Goal: Task Accomplishment & Management: Use online tool/utility

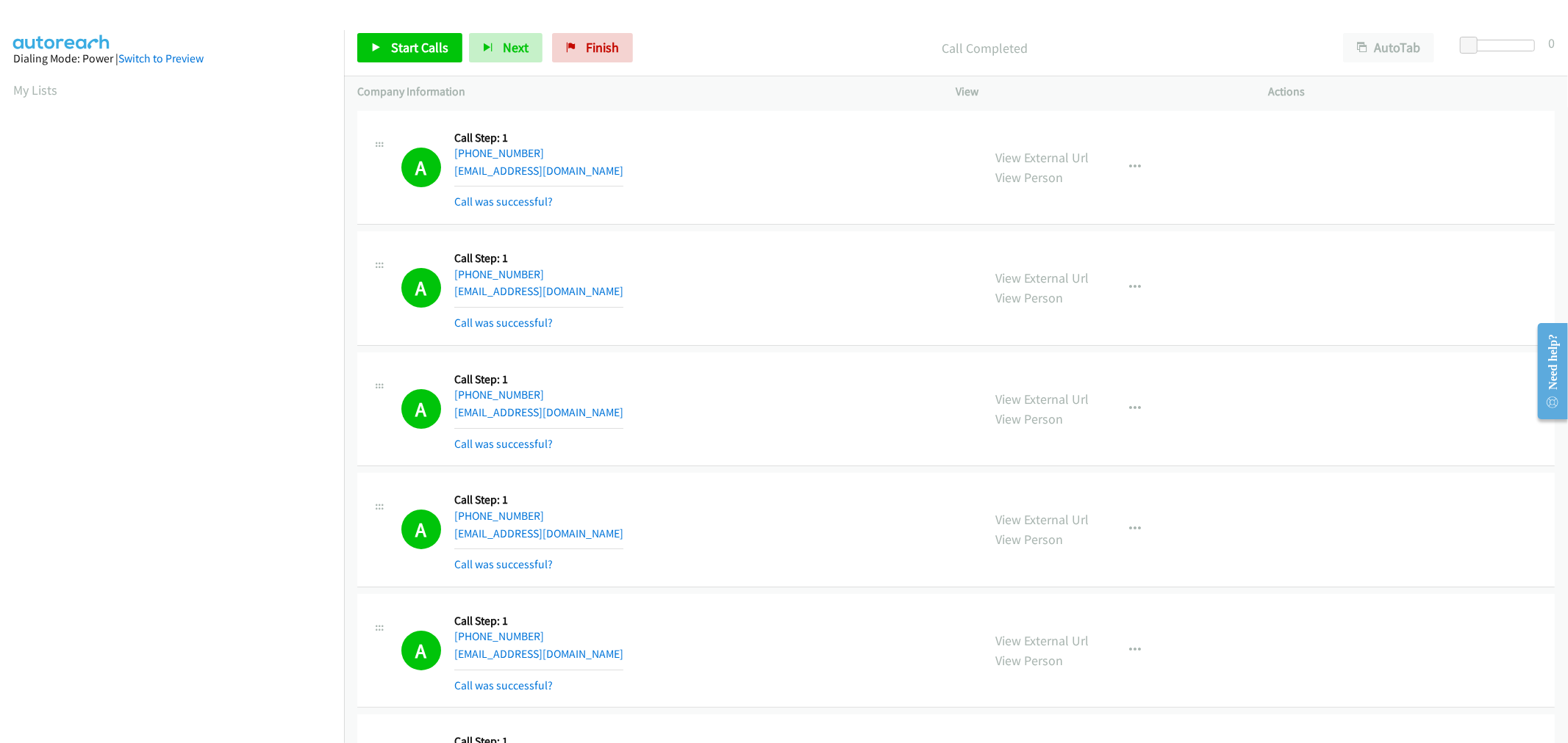
scroll to position [82, 0]
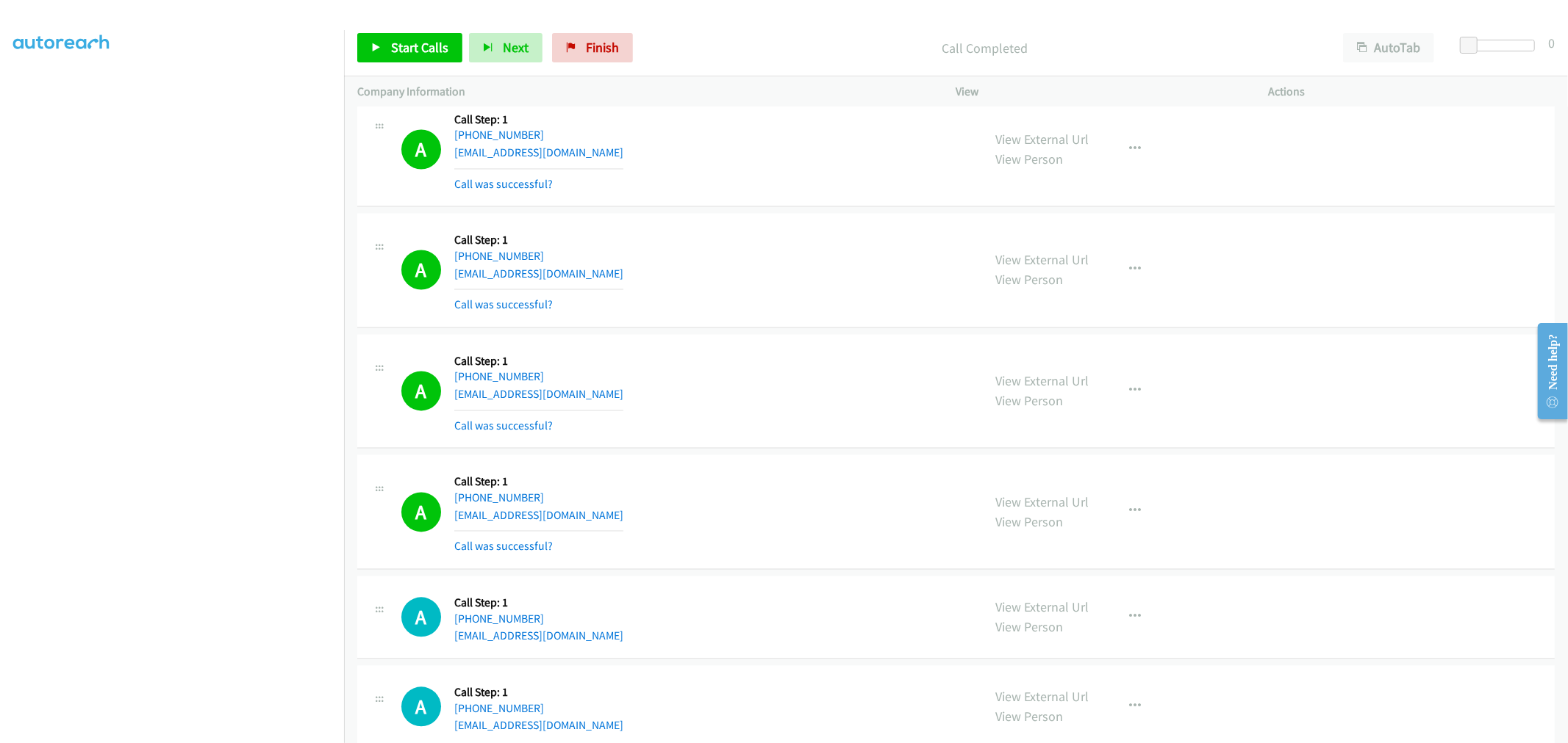
click at [758, 373] on div "A Callback Scheduled Call Step: 1 America/New_York [PHONE_NUMBER] [EMAIL_ADDRES…" at bounding box center [685, 390] width 568 height 87
click at [766, 348] on div "A Callback Scheduled Call Step: 1 America/New_York [PHONE_NUMBER] [EMAIL_ADDRES…" at bounding box center [956, 391] width 1197 height 115
click at [401, 45] on span "Start Calls" at bounding box center [419, 47] width 57 height 17
click at [582, 331] on td "A Callback Scheduled Call Step: 1 [GEOGRAPHIC_DATA]/[GEOGRAPHIC_DATA] [PHONE_NU…" at bounding box center [956, 271] width 1224 height 122
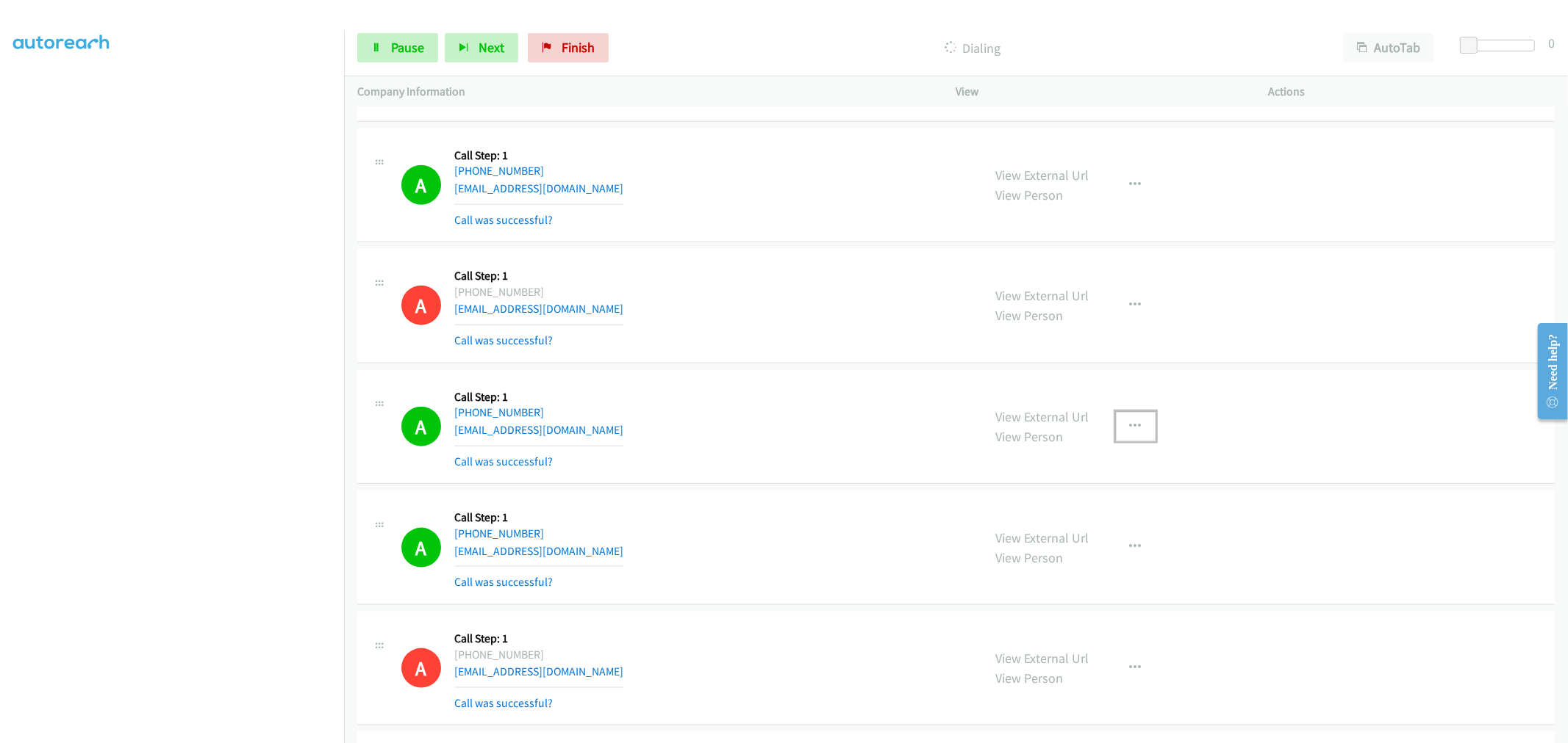
click at [1145, 430] on button "button" at bounding box center [1136, 427] width 40 height 29
click at [1057, 564] on link "Add to do not call list" at bounding box center [1057, 553] width 196 height 29
drag, startPoint x: 788, startPoint y: 434, endPoint x: 781, endPoint y: 432, distance: 7.3
click at [783, 434] on div "A Callback Scheduled Call Step: 1 America/New_York [PHONE_NUMBER] [EMAIL_ADDRES…" at bounding box center [685, 427] width 568 height 87
click at [400, 48] on span "Pause" at bounding box center [407, 47] width 33 height 17
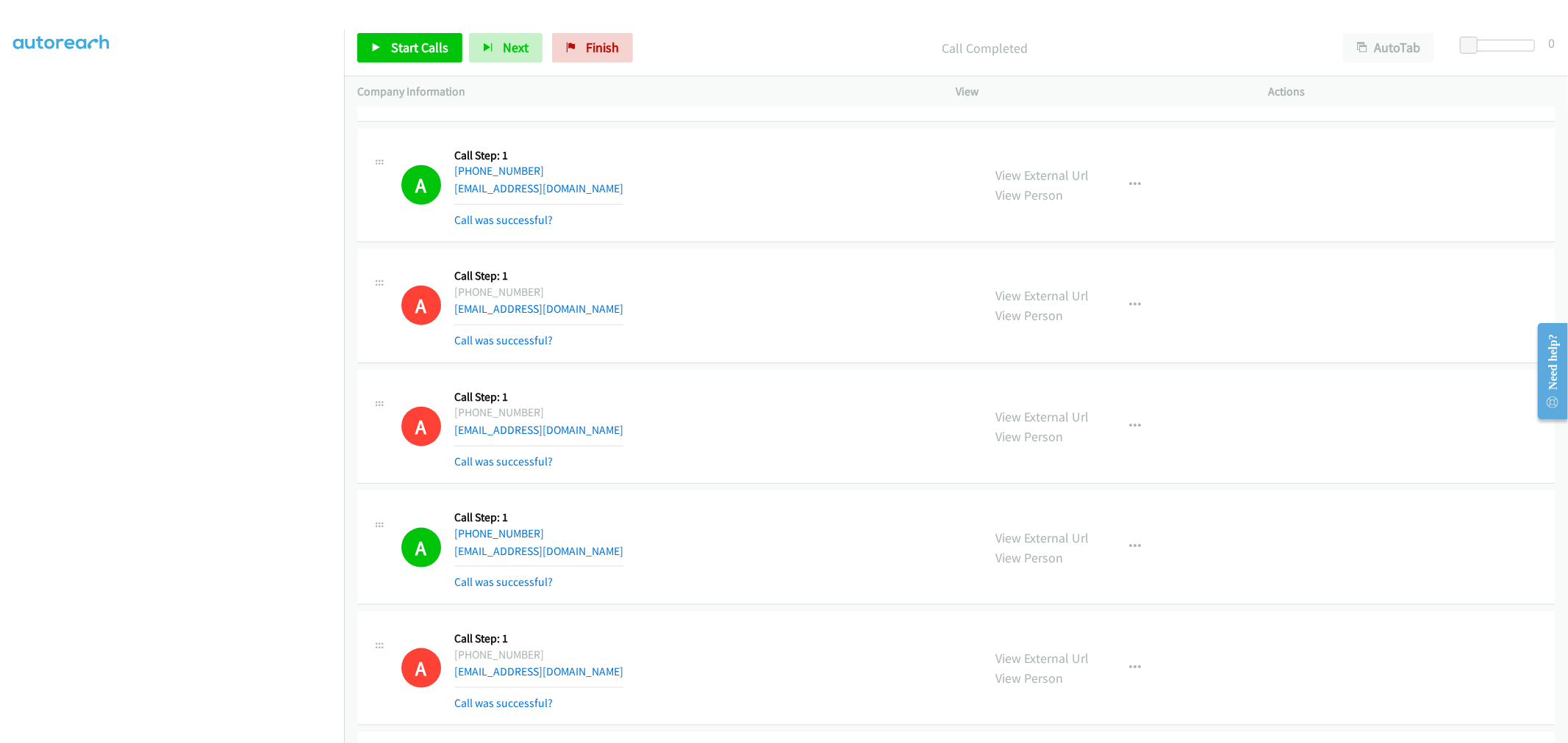
click at [707, 341] on div "A Callback Scheduled Call Step: 1 [GEOGRAPHIC_DATA]/[GEOGRAPHIC_DATA] [PHONE_NU…" at bounding box center [685, 305] width 568 height 87
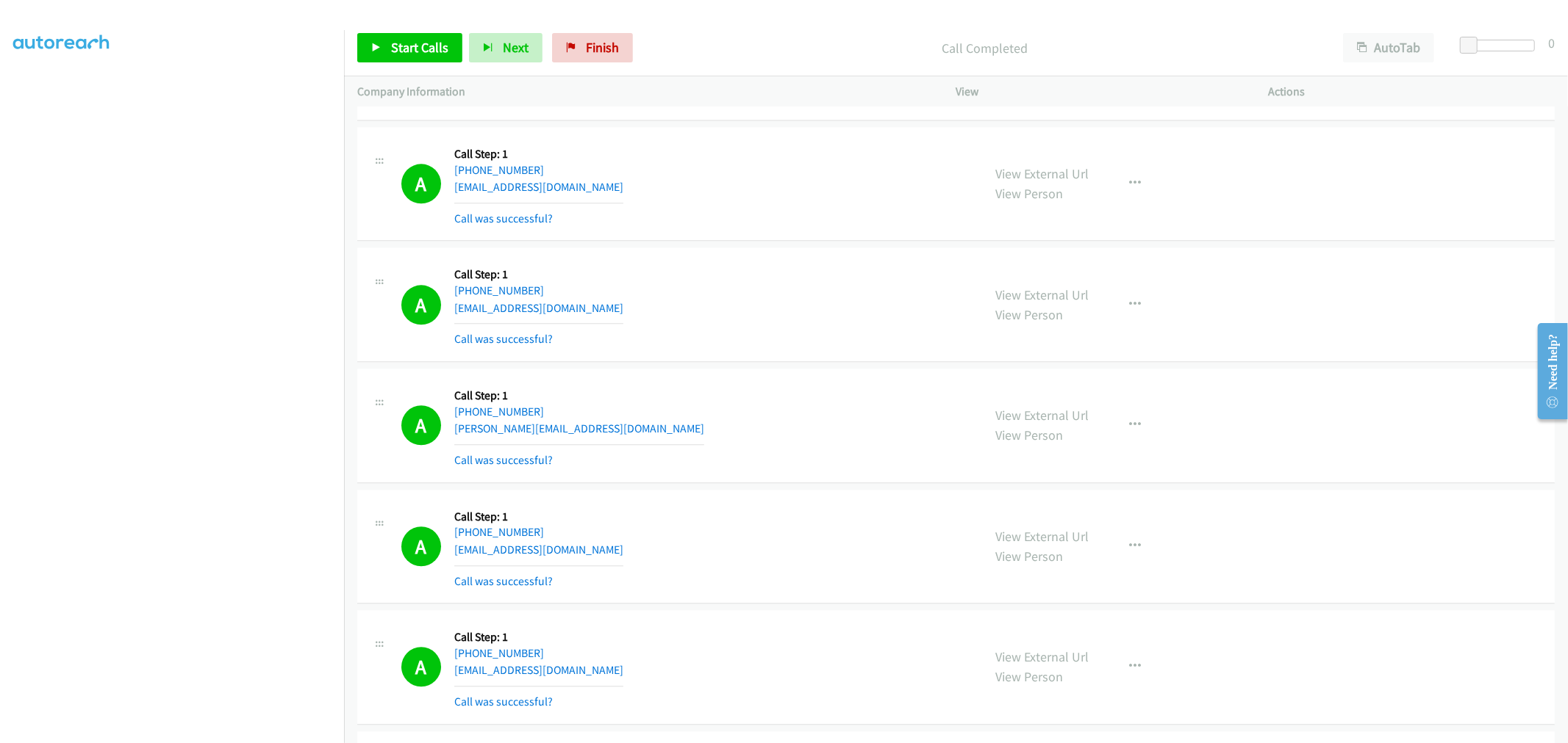
scroll to position [12316, 0]
click at [731, 254] on div "A Callback Scheduled Call Step: 1 America/Los_Angeles [PHONE_NUMBER] [EMAIL_ADD…" at bounding box center [956, 302] width 1197 height 115
click at [887, 363] on td "A Callback Scheduled Call Step: 1 America/Los_Angeles [PHONE_NUMBER] [EMAIL_ADD…" at bounding box center [956, 302] width 1224 height 122
click at [1130, 428] on icon "button" at bounding box center [1136, 422] width 12 height 12
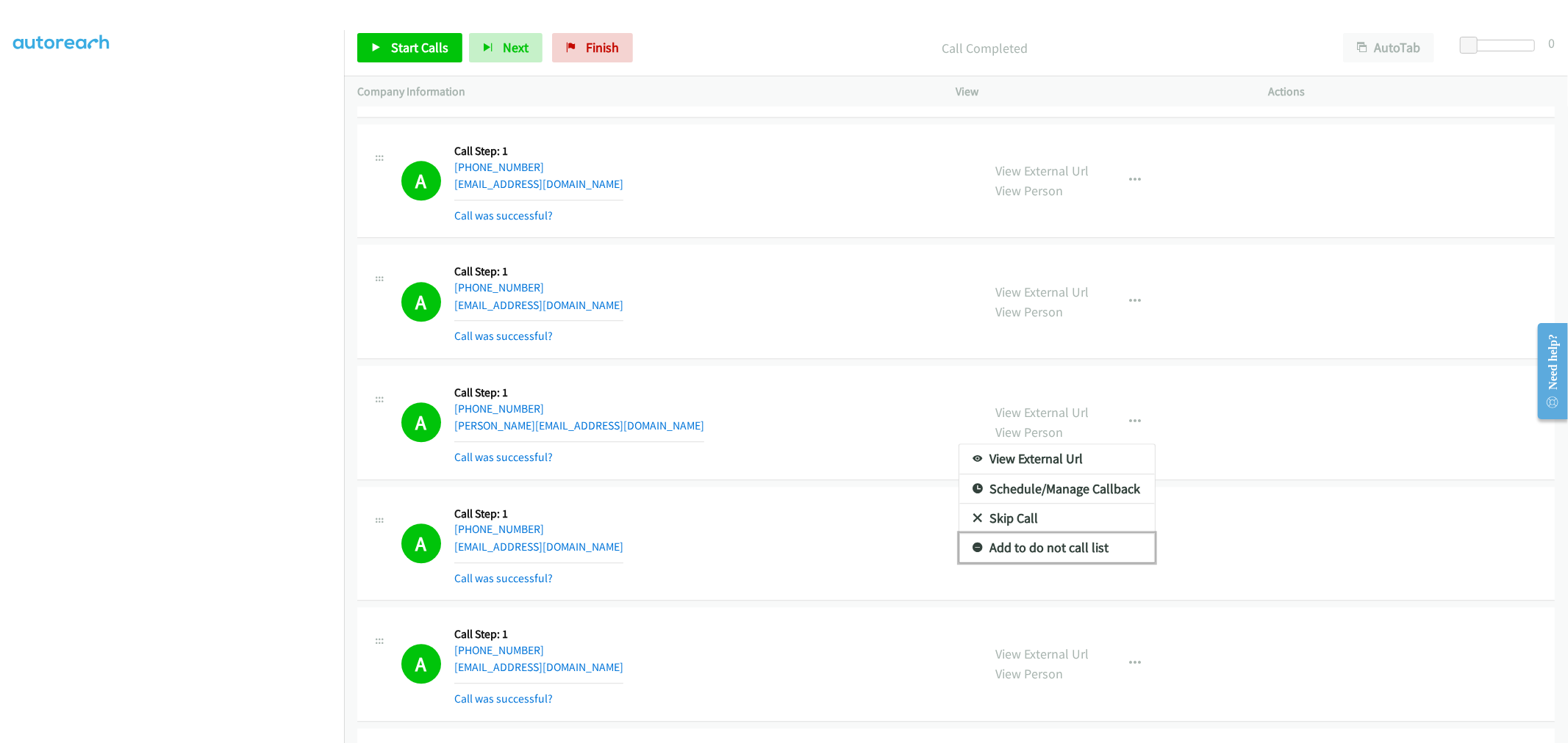
click at [1033, 553] on link "Add to do not call list" at bounding box center [1057, 548] width 196 height 29
click at [794, 420] on div "A Callback Scheduled Call Step: 1 America/Los_Angeles [PHONE_NUMBER] [PERSON_NA…" at bounding box center [685, 422] width 568 height 87
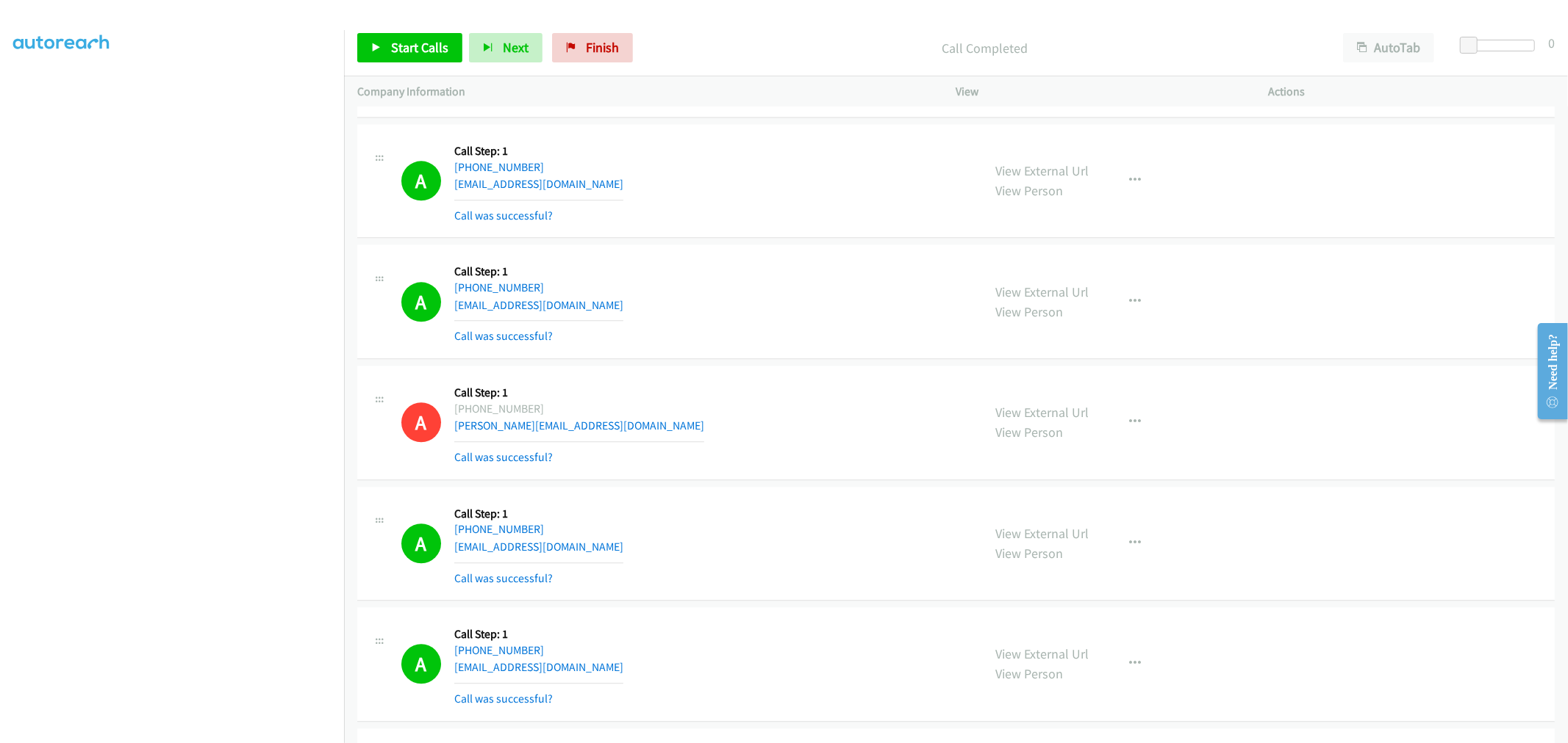
click at [663, 280] on div "A Callback Scheduled Call Step: 1 America/Los_Angeles [PHONE_NUMBER] [EMAIL_ADD…" at bounding box center [685, 301] width 568 height 87
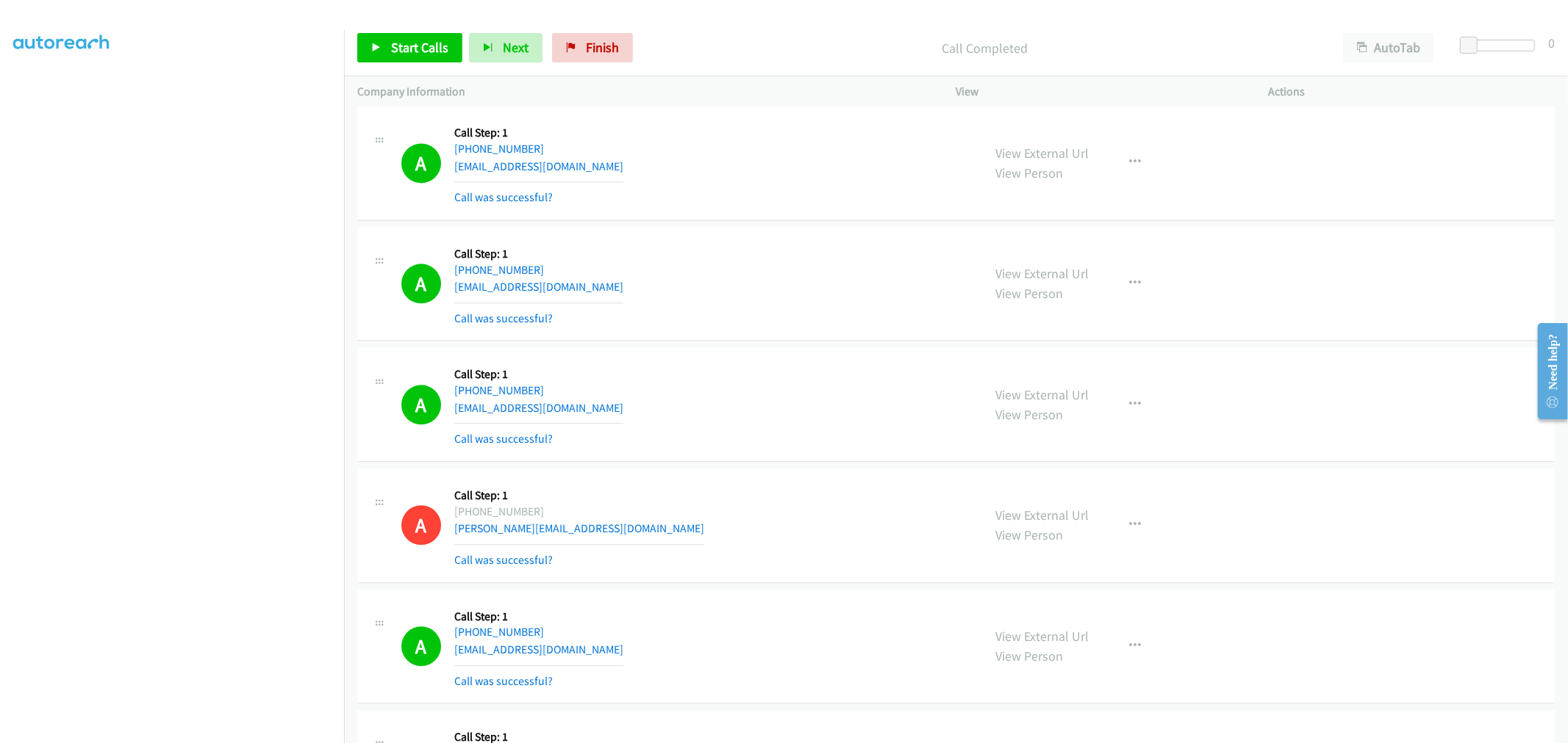
scroll to position [12153, 0]
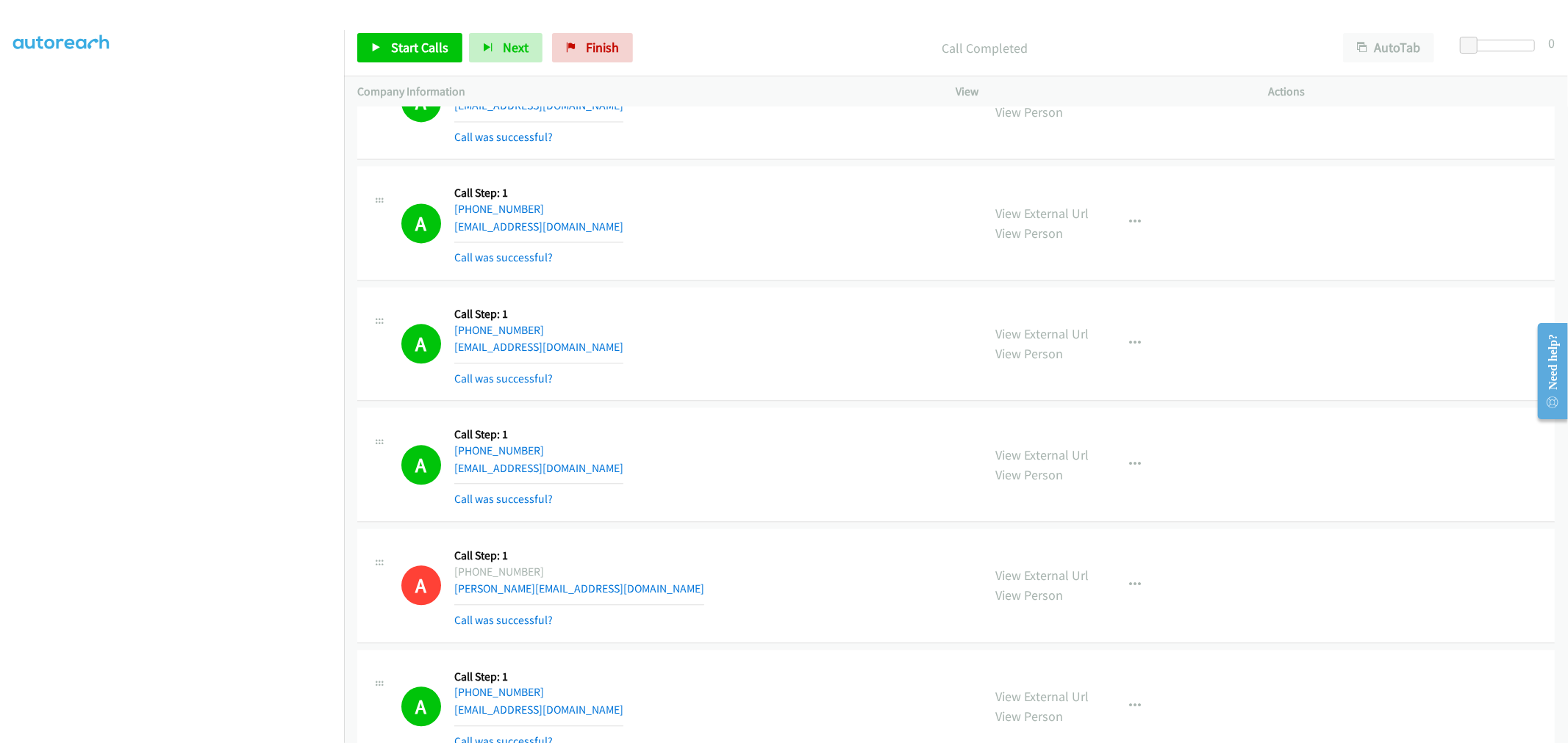
drag, startPoint x: 1056, startPoint y: 335, endPoint x: 965, endPoint y: 303, distance: 96.5
click at [1128, 356] on button "button" at bounding box center [1136, 344] width 40 height 29
click at [1054, 478] on link "Add to do not call list" at bounding box center [1057, 469] width 196 height 29
click at [793, 335] on div "A Callback Scheduled Call Step: 1 America/New_York [PHONE_NUMBER] [EMAIL_ADDRES…" at bounding box center [685, 344] width 568 height 87
click at [605, 224] on div "A Callback Scheduled Call Step: 1 America/New_York [PHONE_NUMBER] [EMAIL_ADDRES…" at bounding box center [685, 222] width 568 height 87
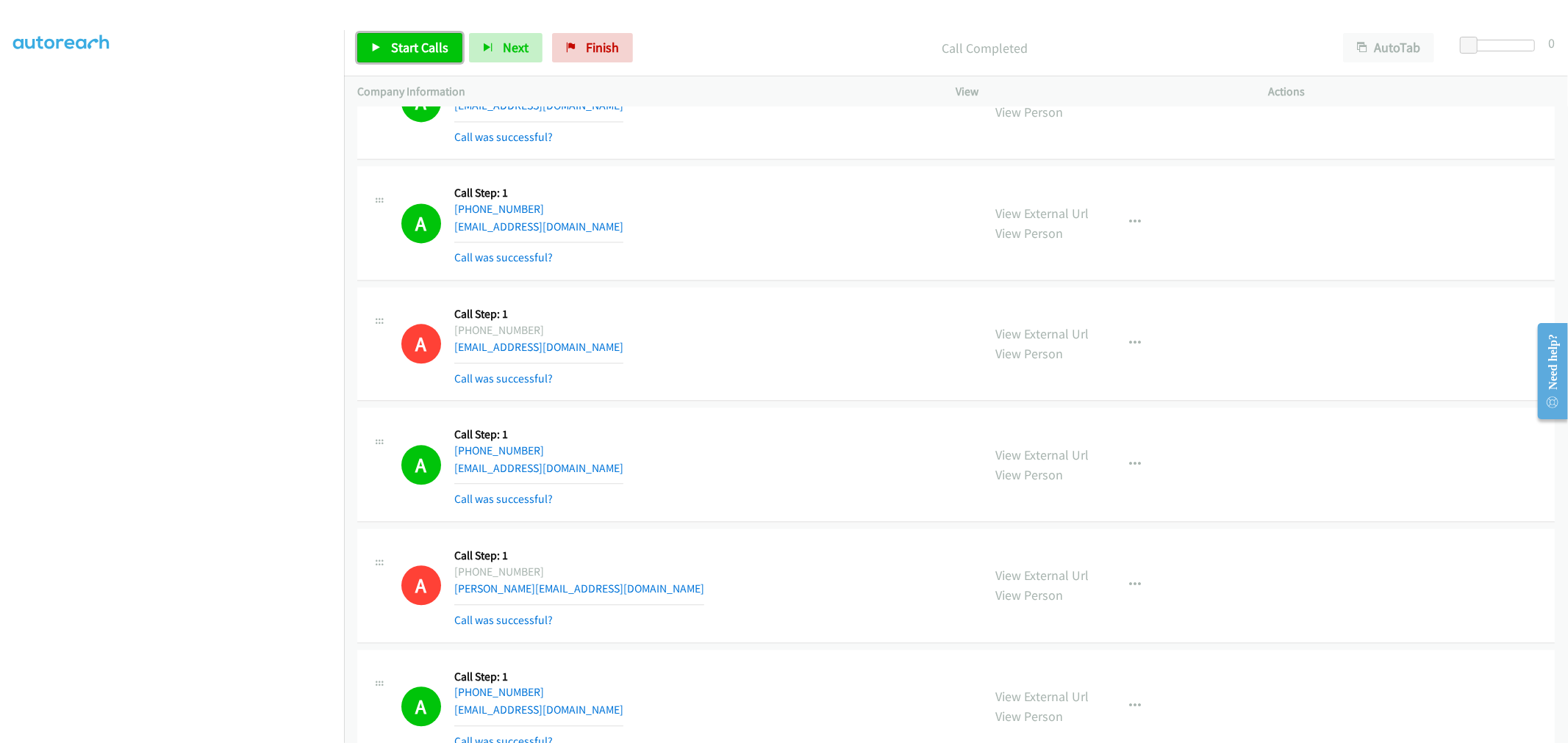
click at [398, 56] on link "Start Calls" at bounding box center [410, 47] width 105 height 29
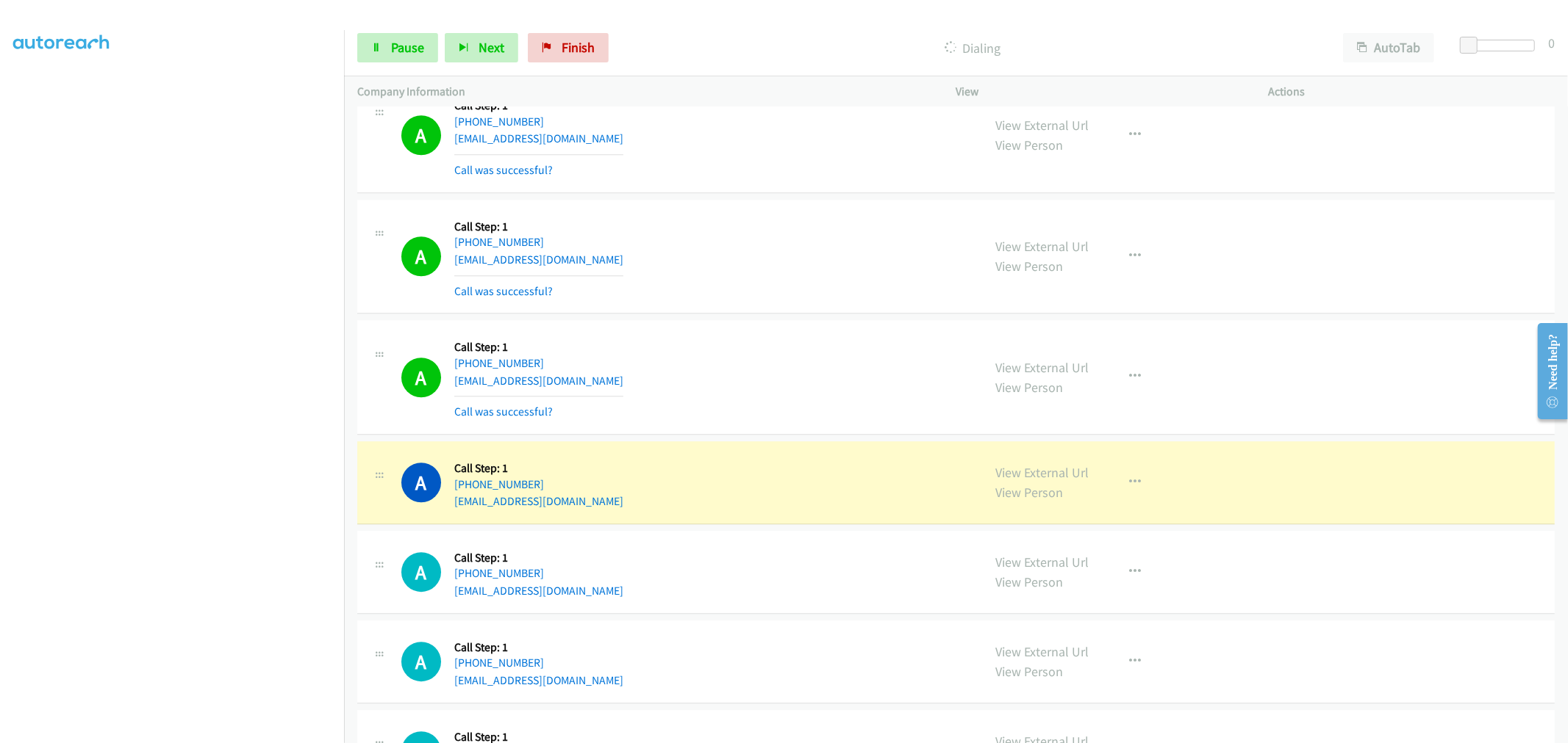
scroll to position [13050, 0]
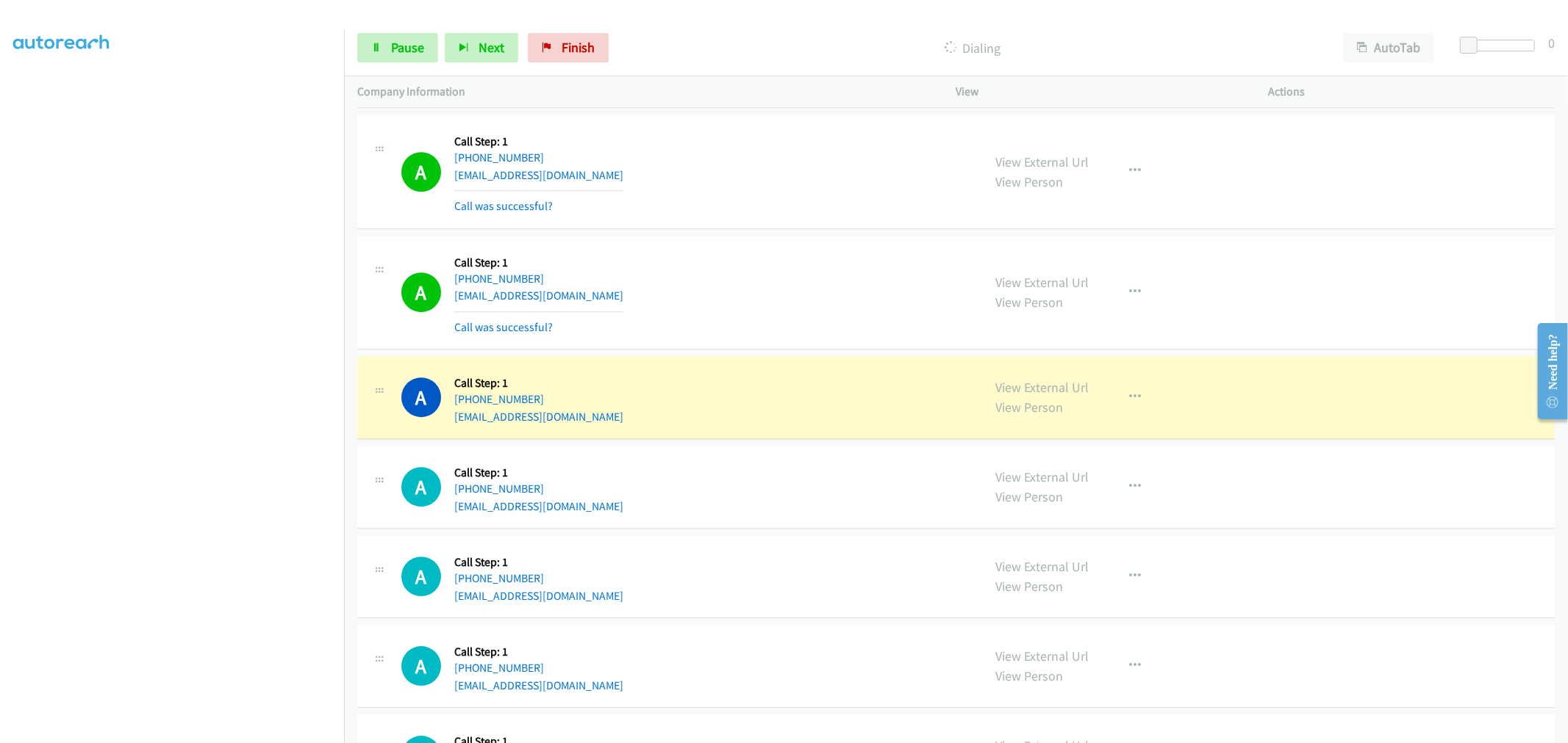
drag, startPoint x: 1052, startPoint y: 394, endPoint x: 1033, endPoint y: 375, distance: 26.9
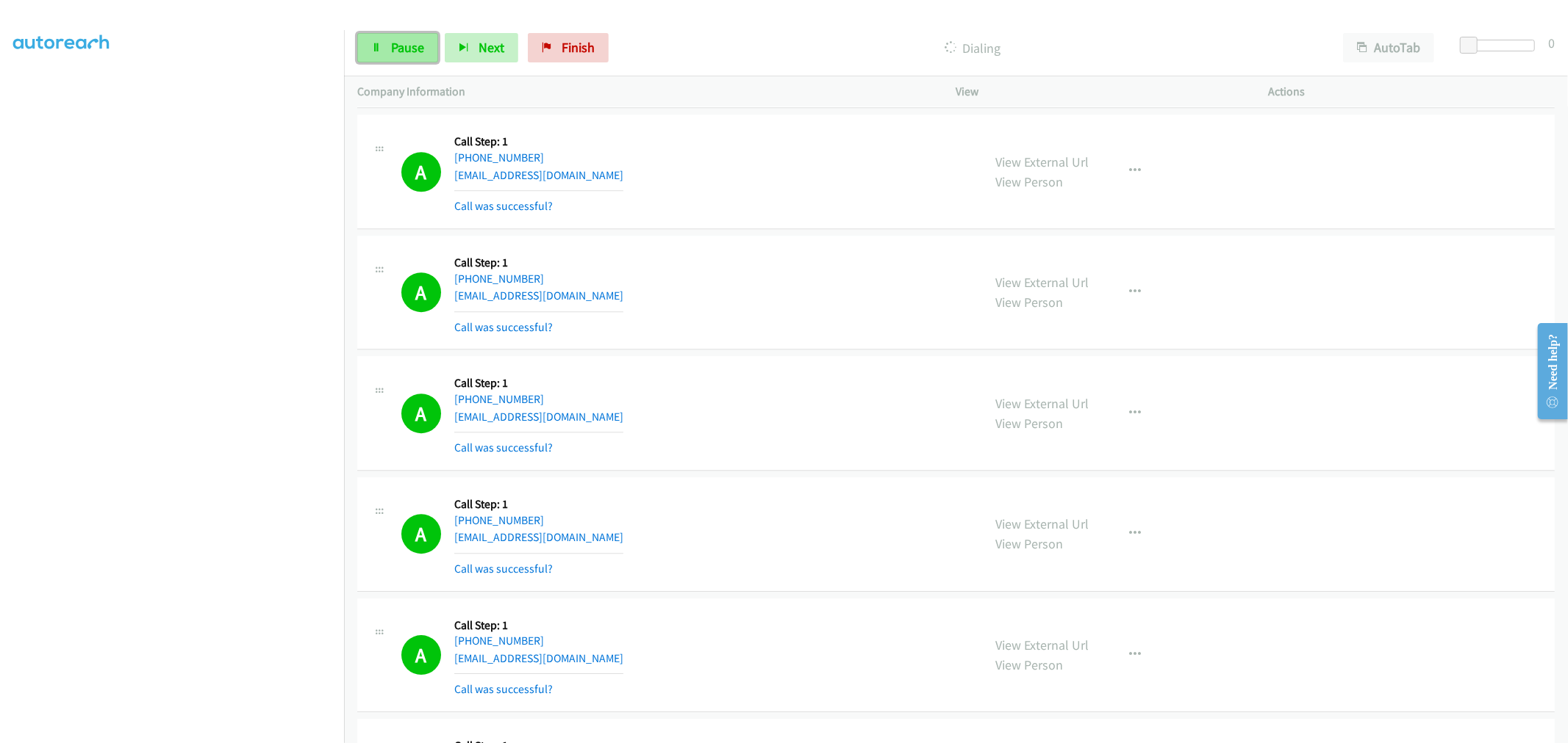
click at [392, 53] on span "Pause" at bounding box center [407, 47] width 33 height 17
click at [384, 54] on link "Start Calls" at bounding box center [410, 47] width 105 height 29
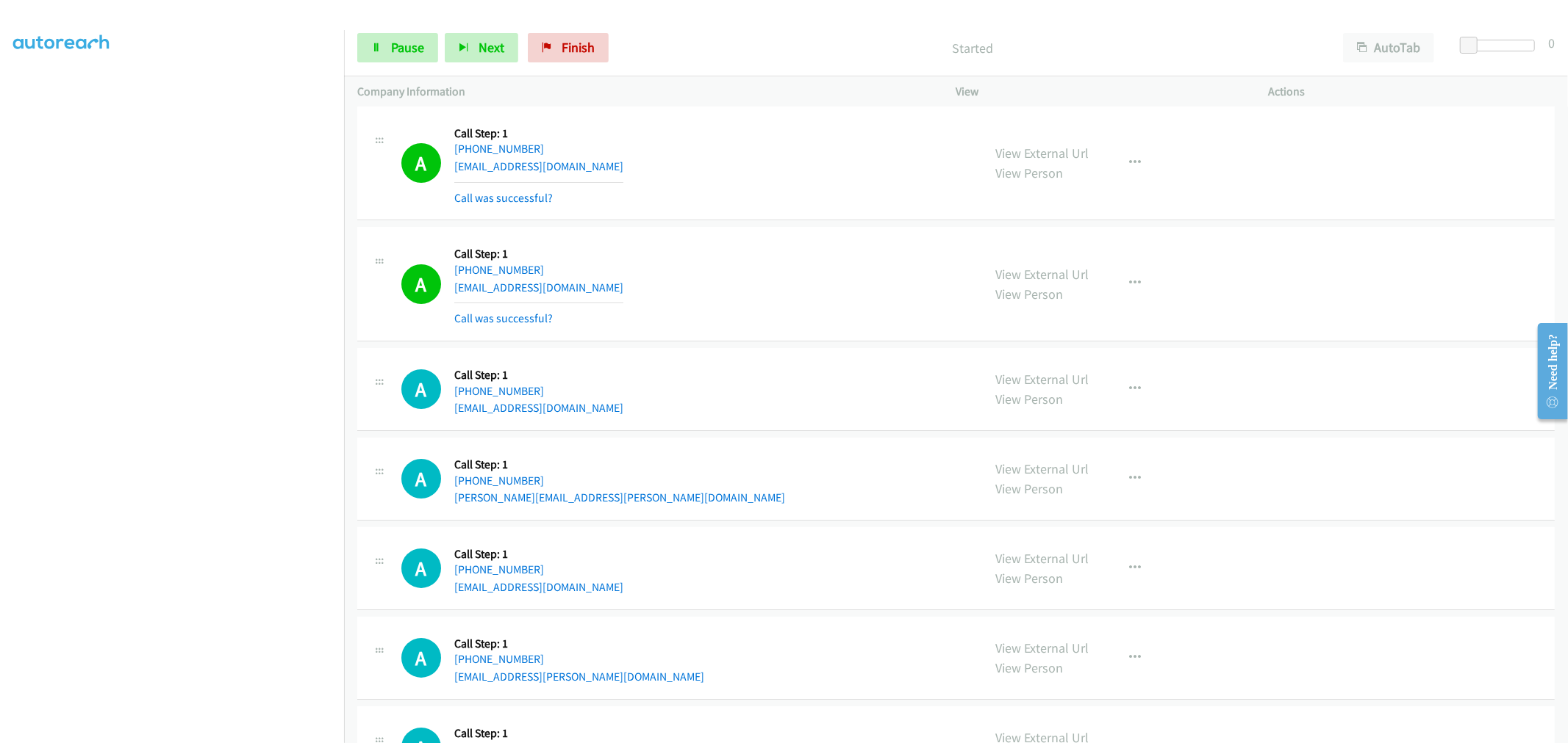
scroll to position [13866, 0]
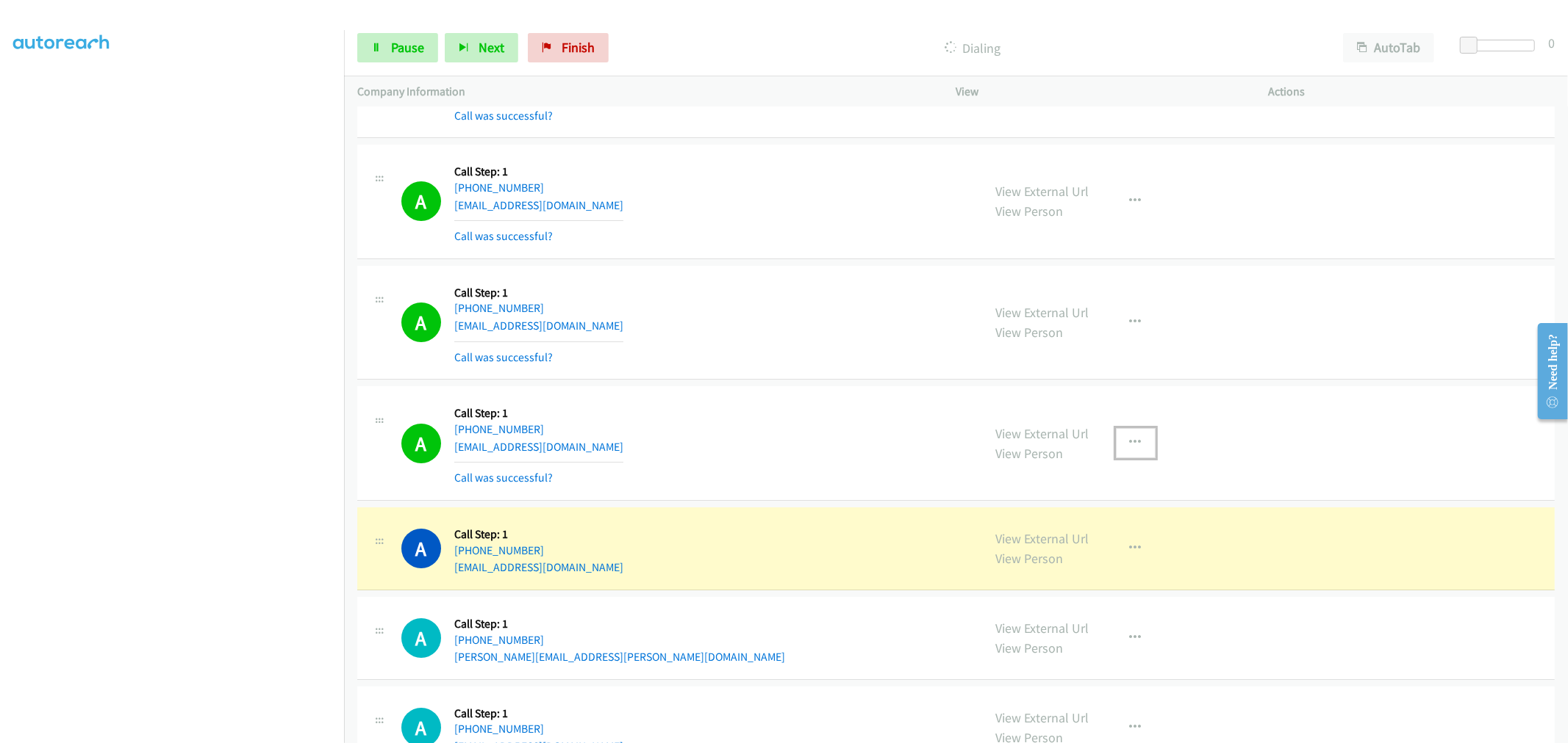
click at [1136, 449] on button "button" at bounding box center [1136, 443] width 40 height 29
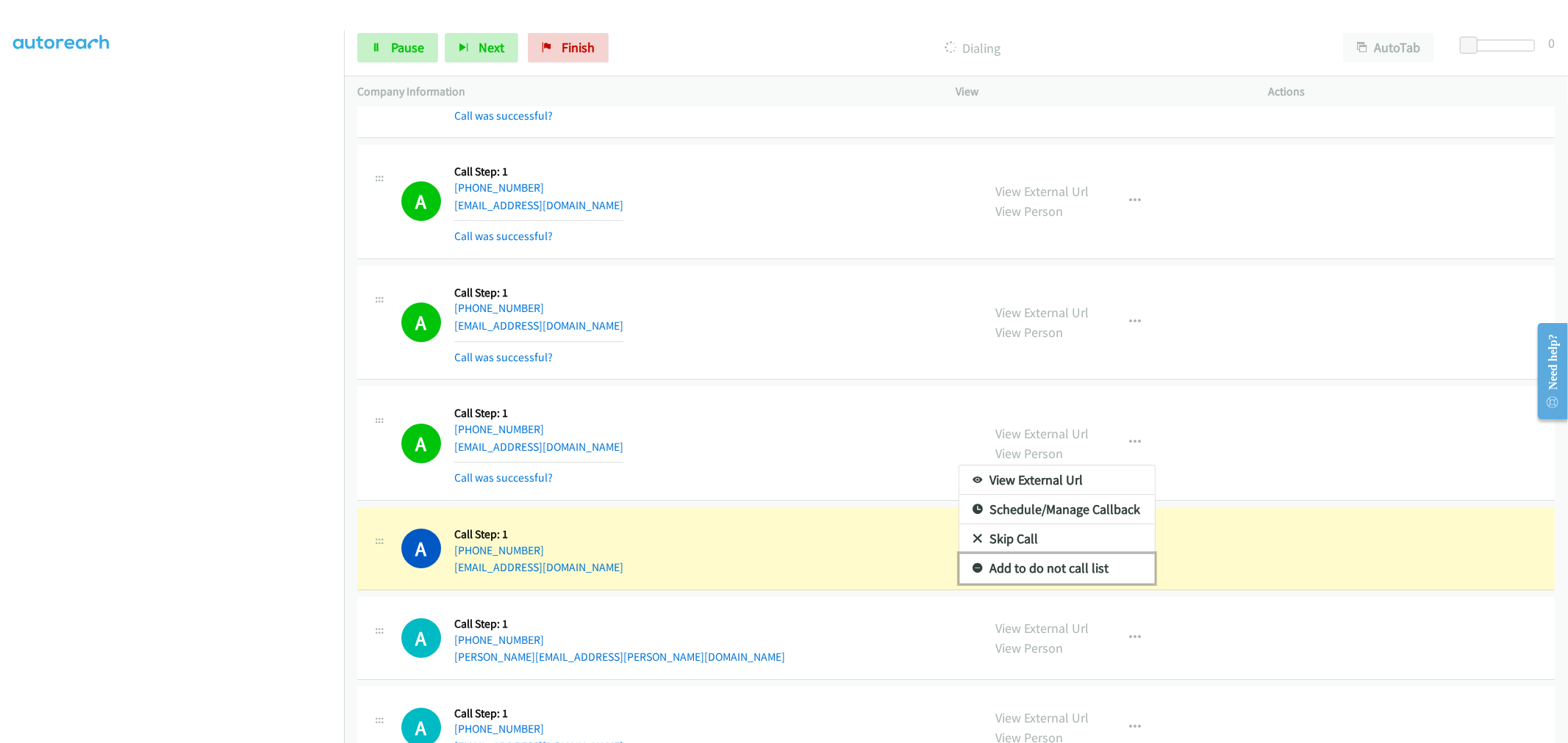
click at [1052, 571] on link "Add to do not call list" at bounding box center [1057, 569] width 196 height 29
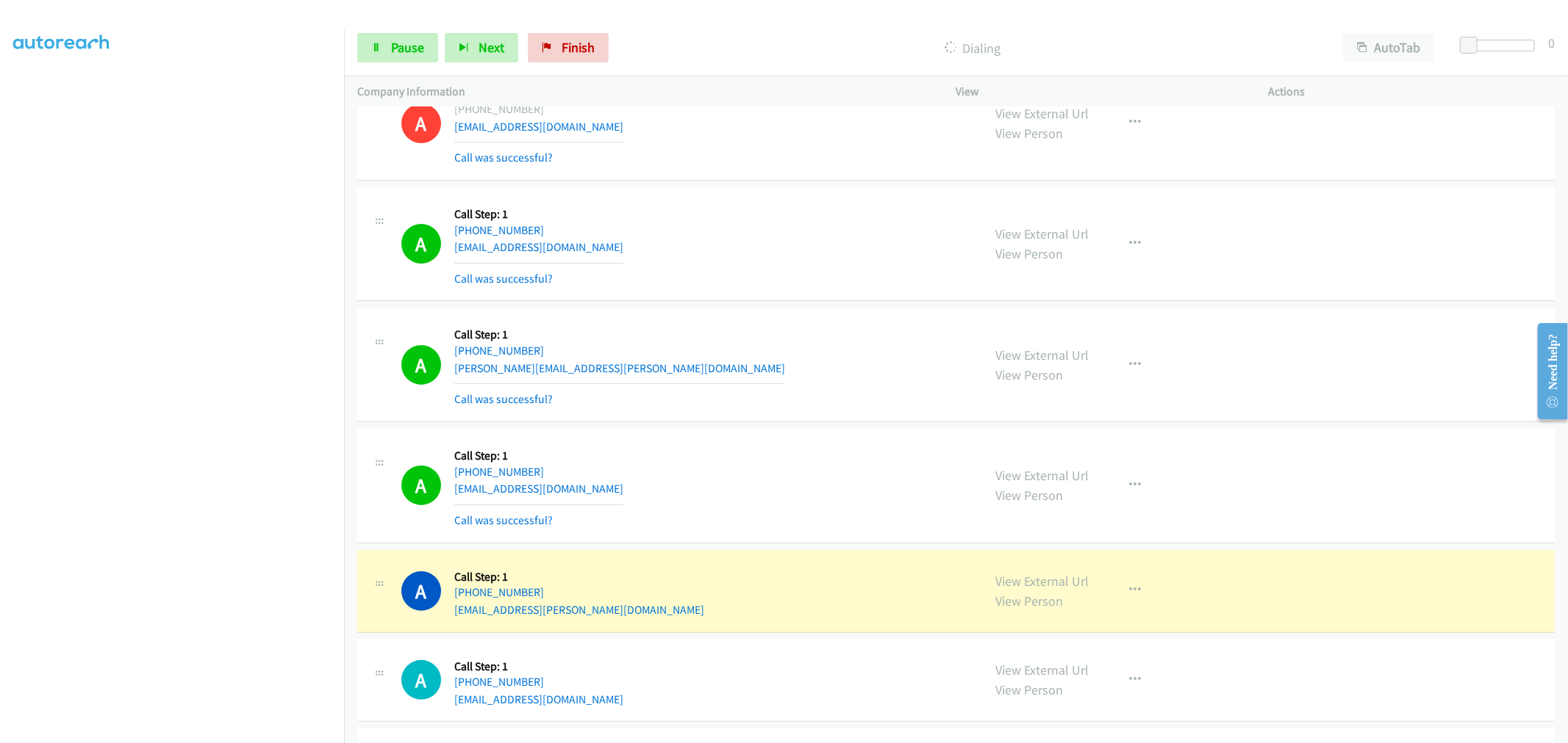
scroll to position [14356, 0]
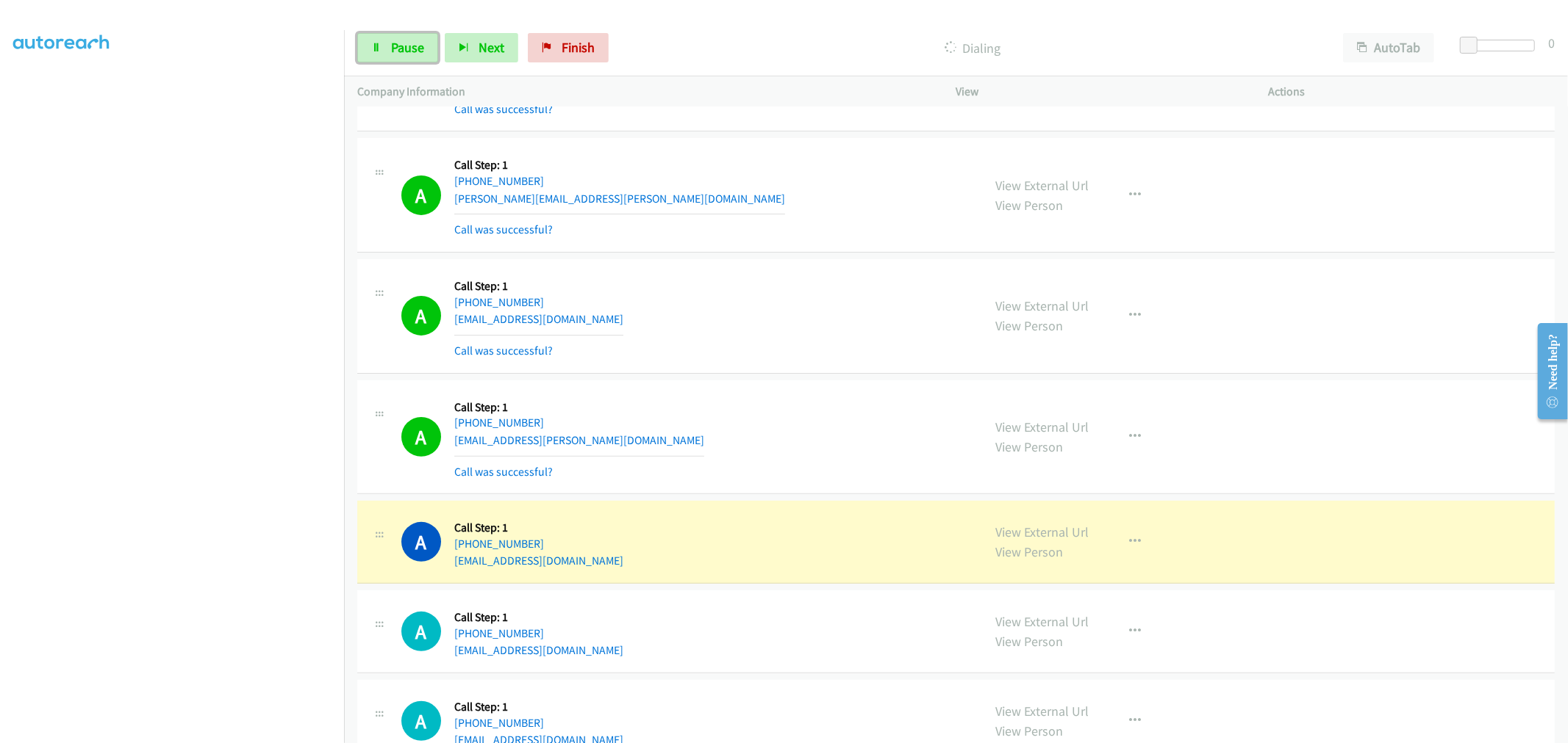
drag, startPoint x: 407, startPoint y: 53, endPoint x: 446, endPoint y: 96, distance: 58.1
click at [407, 53] on span "Pause" at bounding box center [407, 47] width 33 height 17
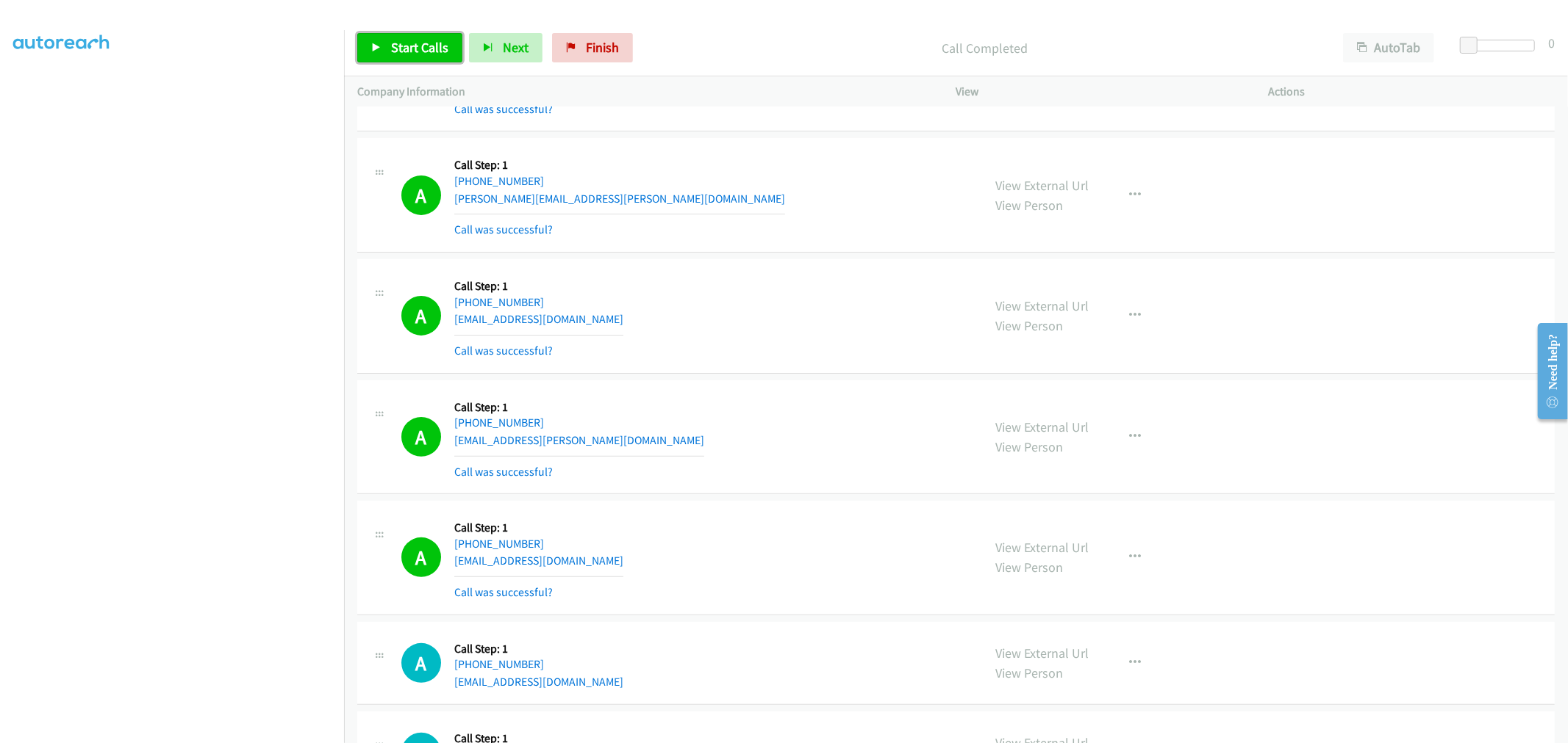
click at [391, 47] on span "Start Calls" at bounding box center [419, 47] width 57 height 17
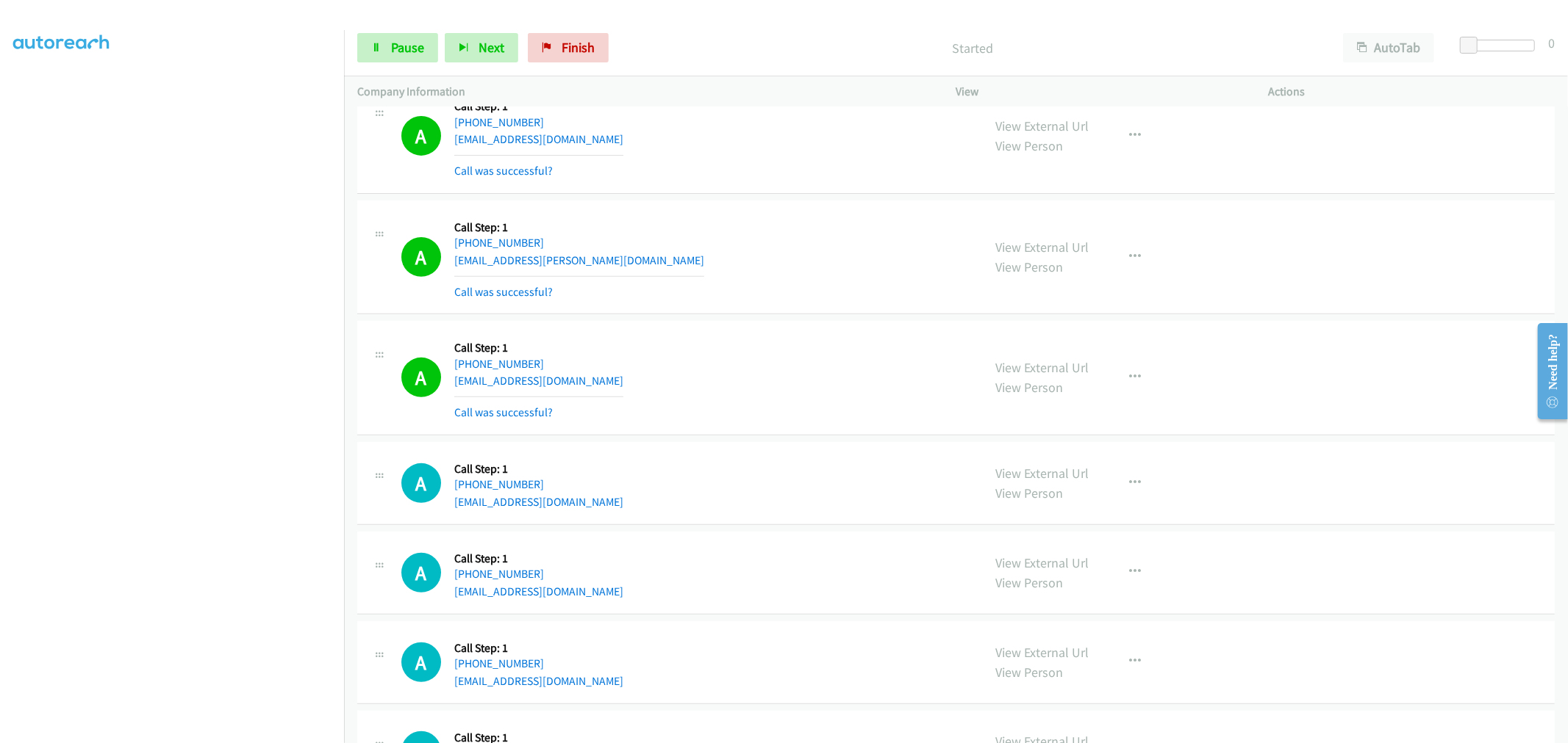
scroll to position [14520, 0]
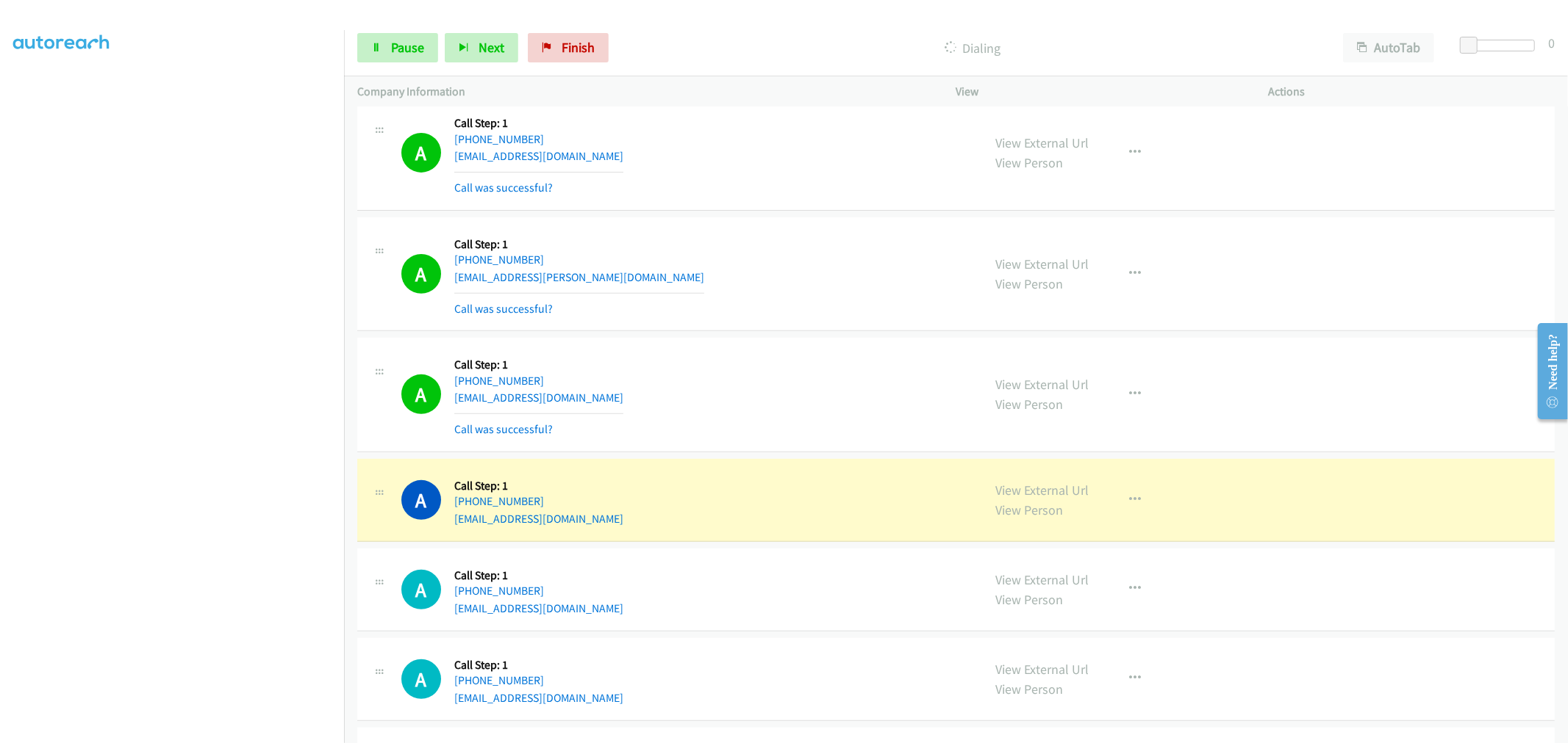
click at [844, 318] on div "A Callback Scheduled Call Step: 1 America/Los_Angeles [PHONE_NUMBER] [EMAIL_ADD…" at bounding box center [685, 274] width 568 height 87
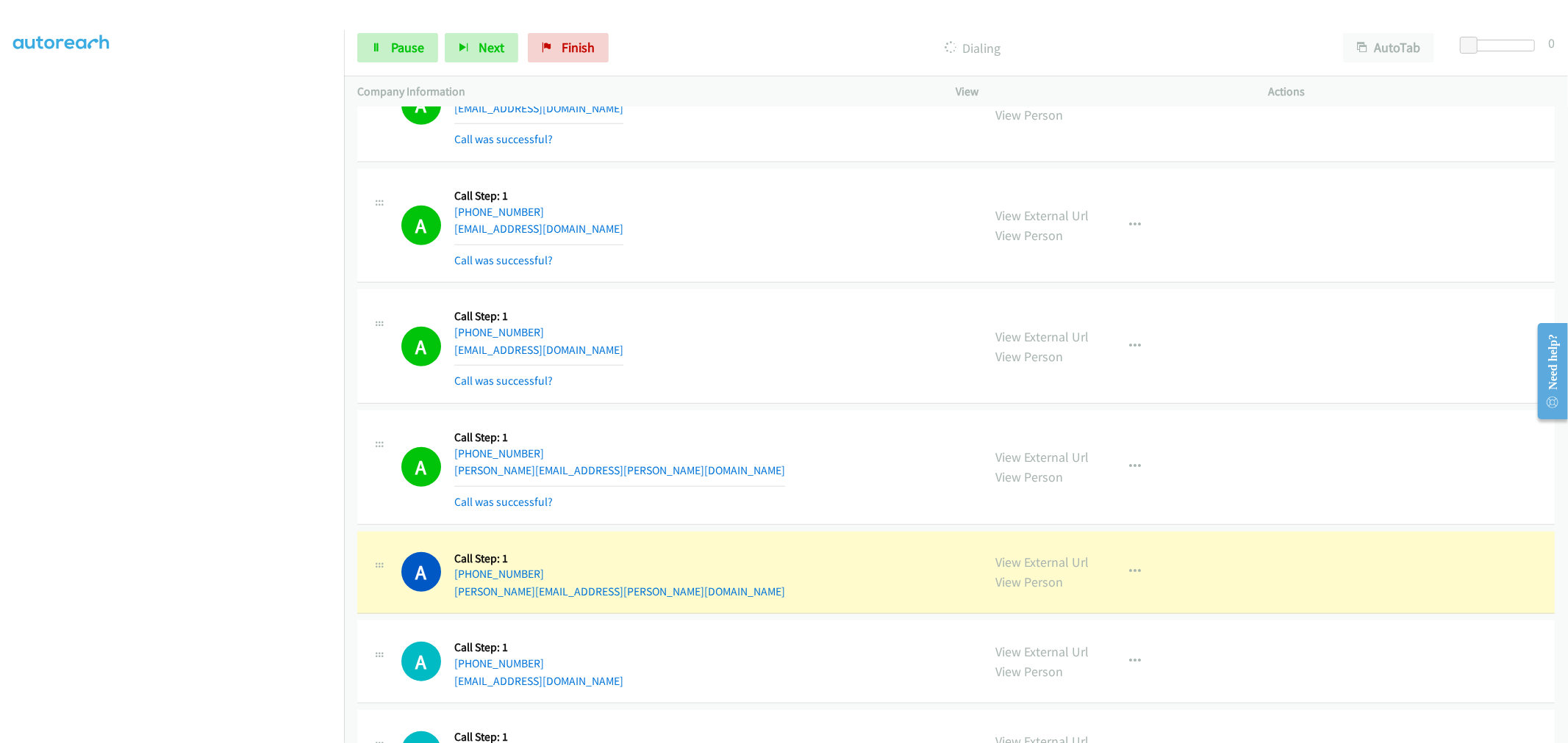
scroll to position [15172, 0]
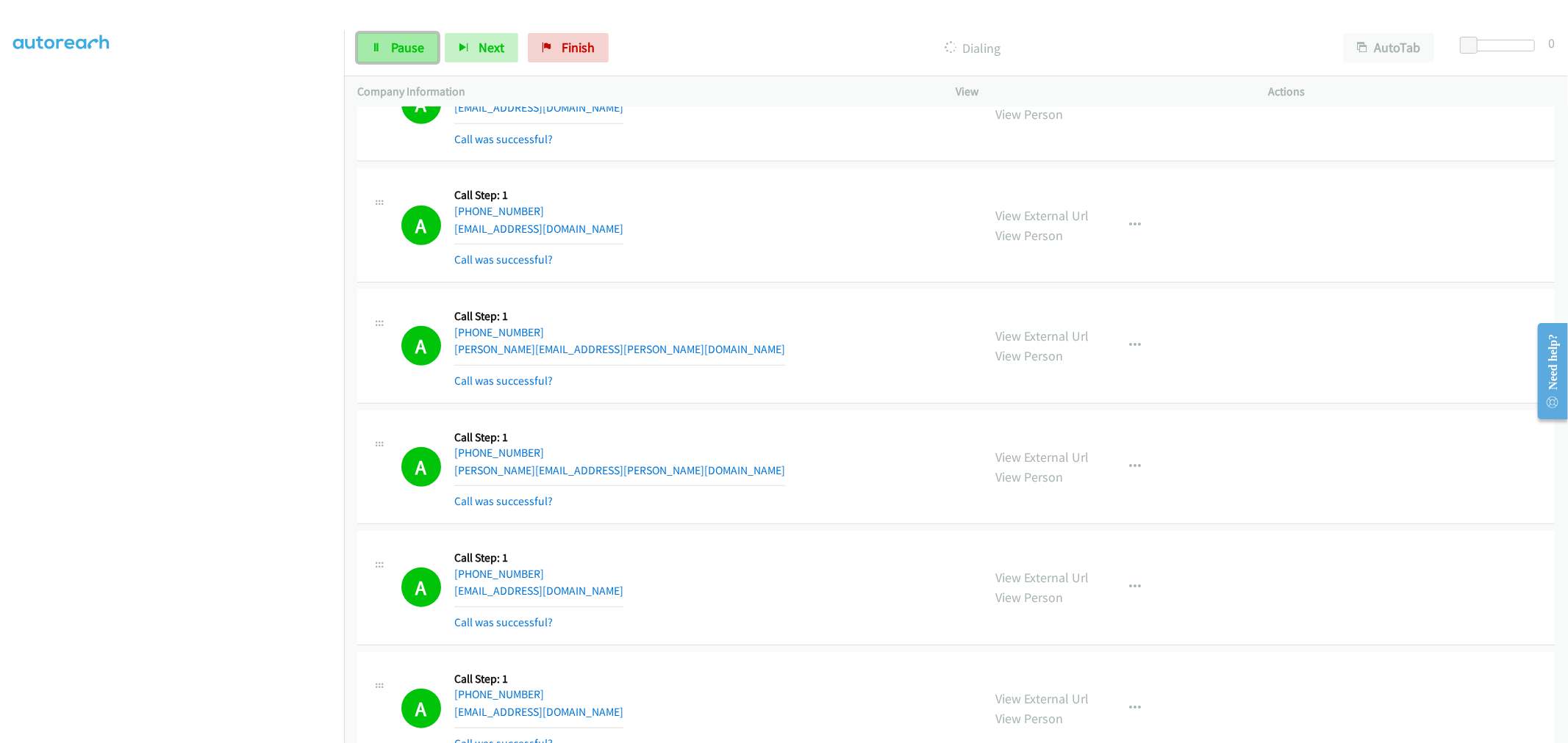
click at [427, 50] on link "Pause" at bounding box center [398, 47] width 81 height 29
click at [876, 390] on div "A Callback Scheduled Call Step: 1 America/New_York [PHONE_NUMBER] [PERSON_NAME]…" at bounding box center [685, 346] width 568 height 87
drag, startPoint x: 401, startPoint y: 53, endPoint x: 446, endPoint y: 267, distance: 218.7
click at [401, 53] on span "Start Calls" at bounding box center [419, 47] width 57 height 17
click at [783, 332] on div "A Callback Scheduled Call Step: 1 America/New_York [PHONE_NUMBER] [PERSON_NAME]…" at bounding box center [685, 346] width 568 height 87
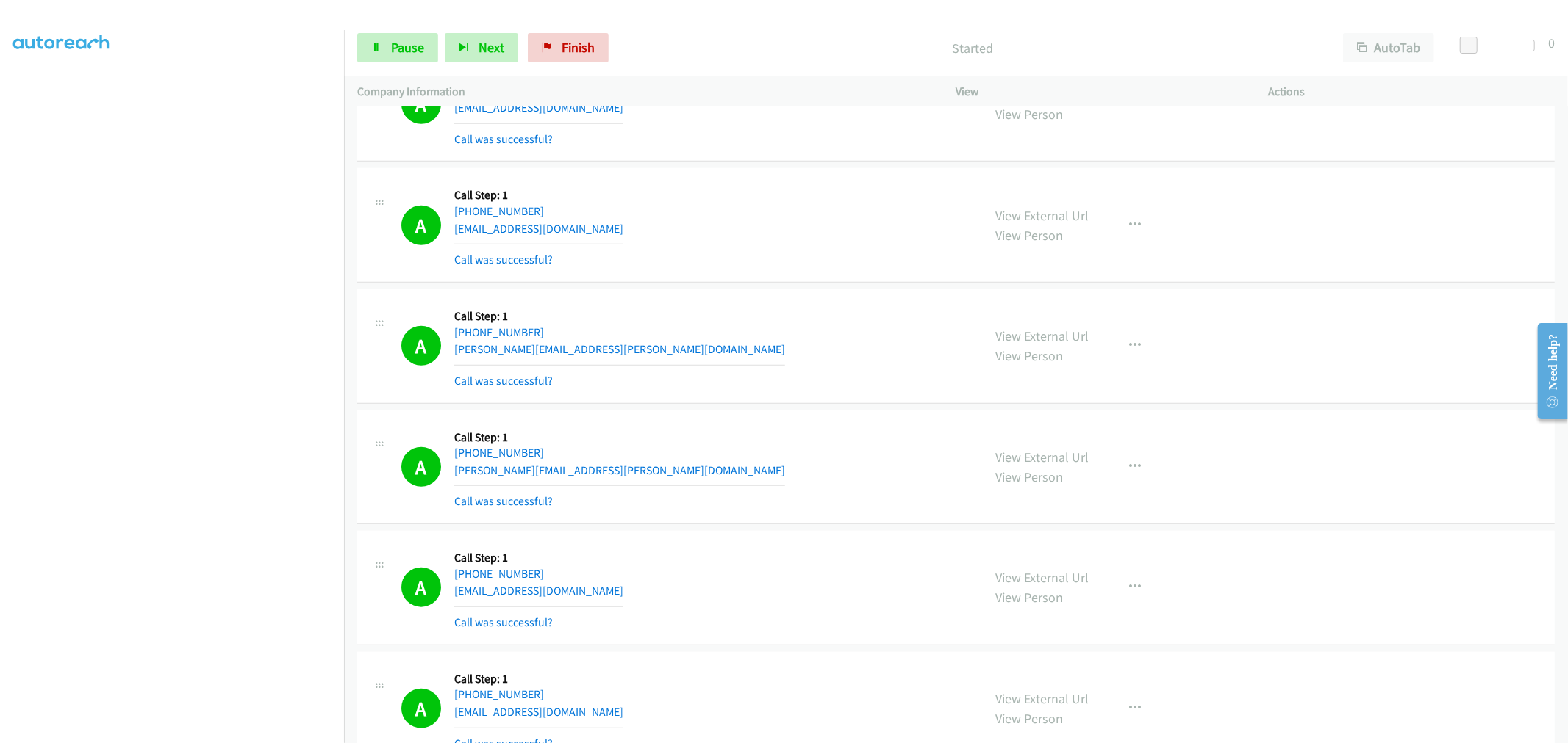
click at [791, 407] on td "A Callback Scheduled Call Step: 1 America/New_York [PHONE_NUMBER] [PERSON_NAME]…" at bounding box center [956, 346] width 1224 height 122
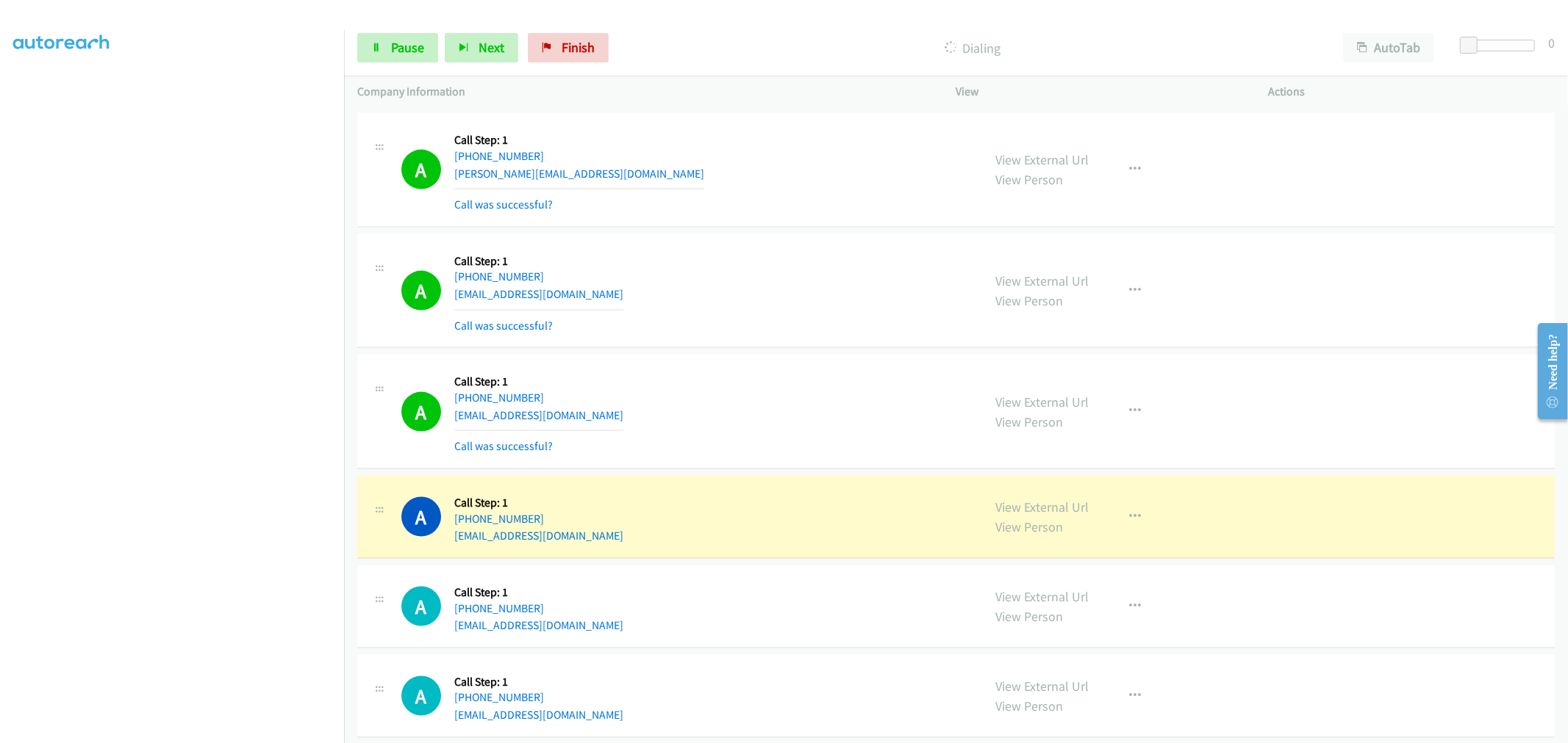
scroll to position [15825, 0]
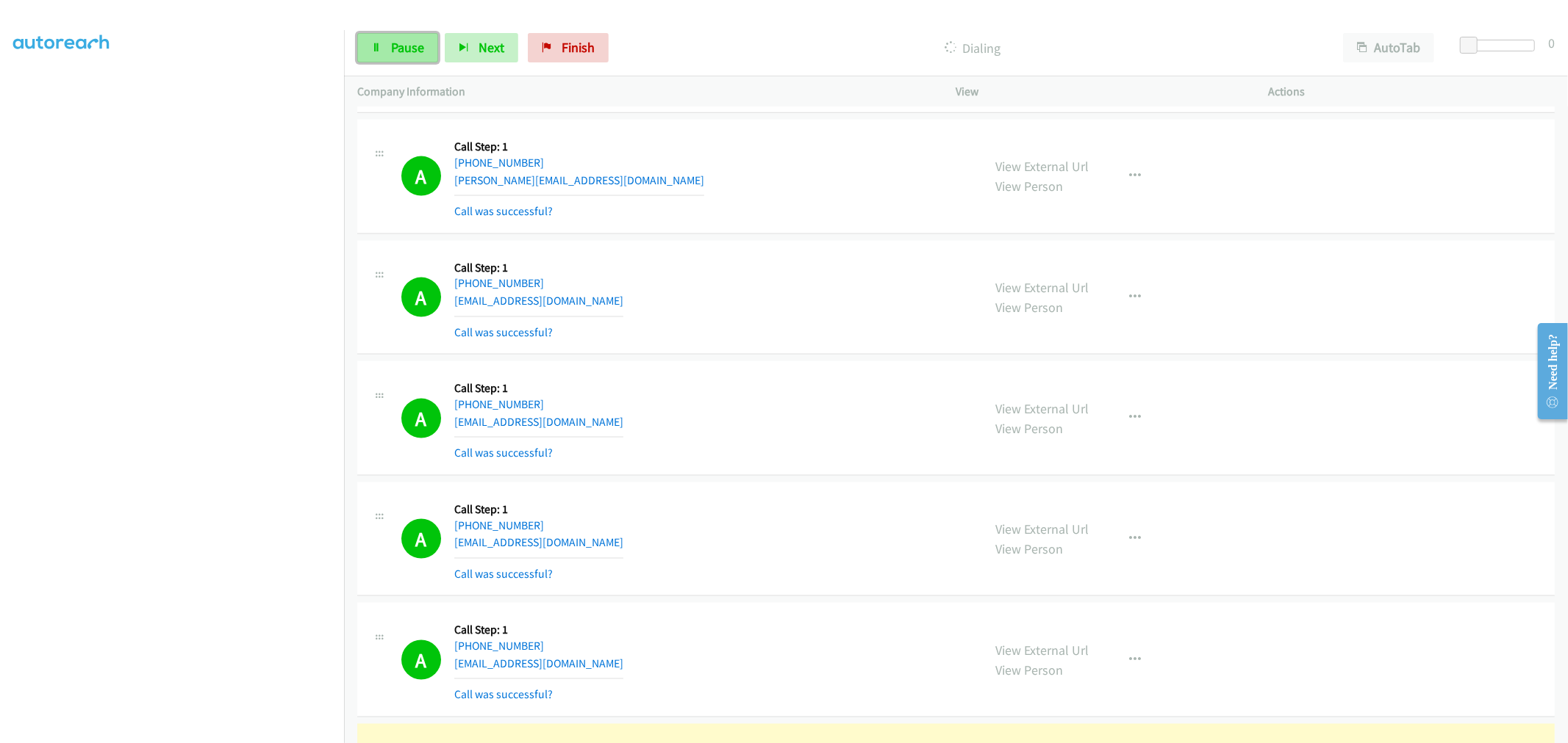
click at [400, 38] on link "Pause" at bounding box center [398, 47] width 81 height 29
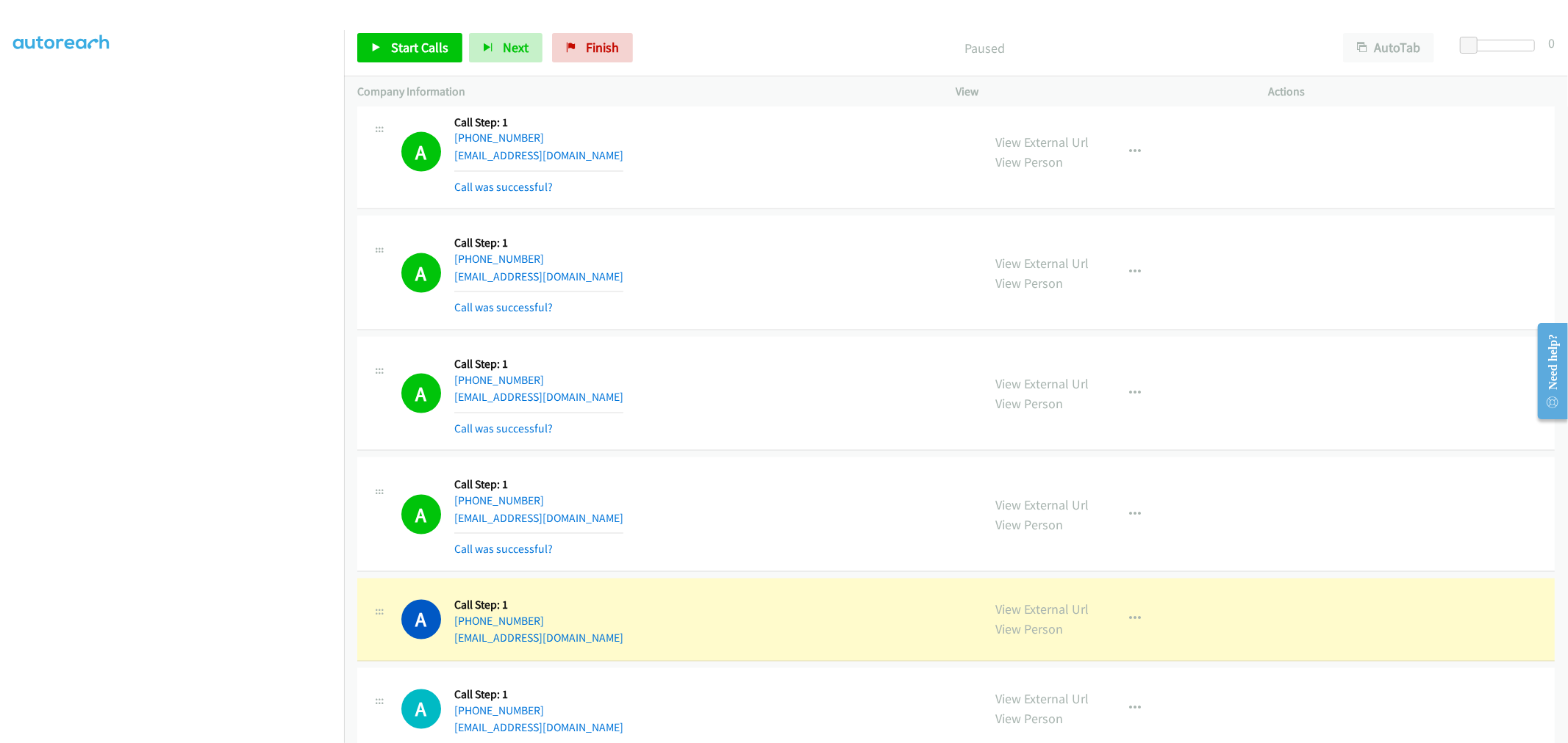
scroll to position [16152, 0]
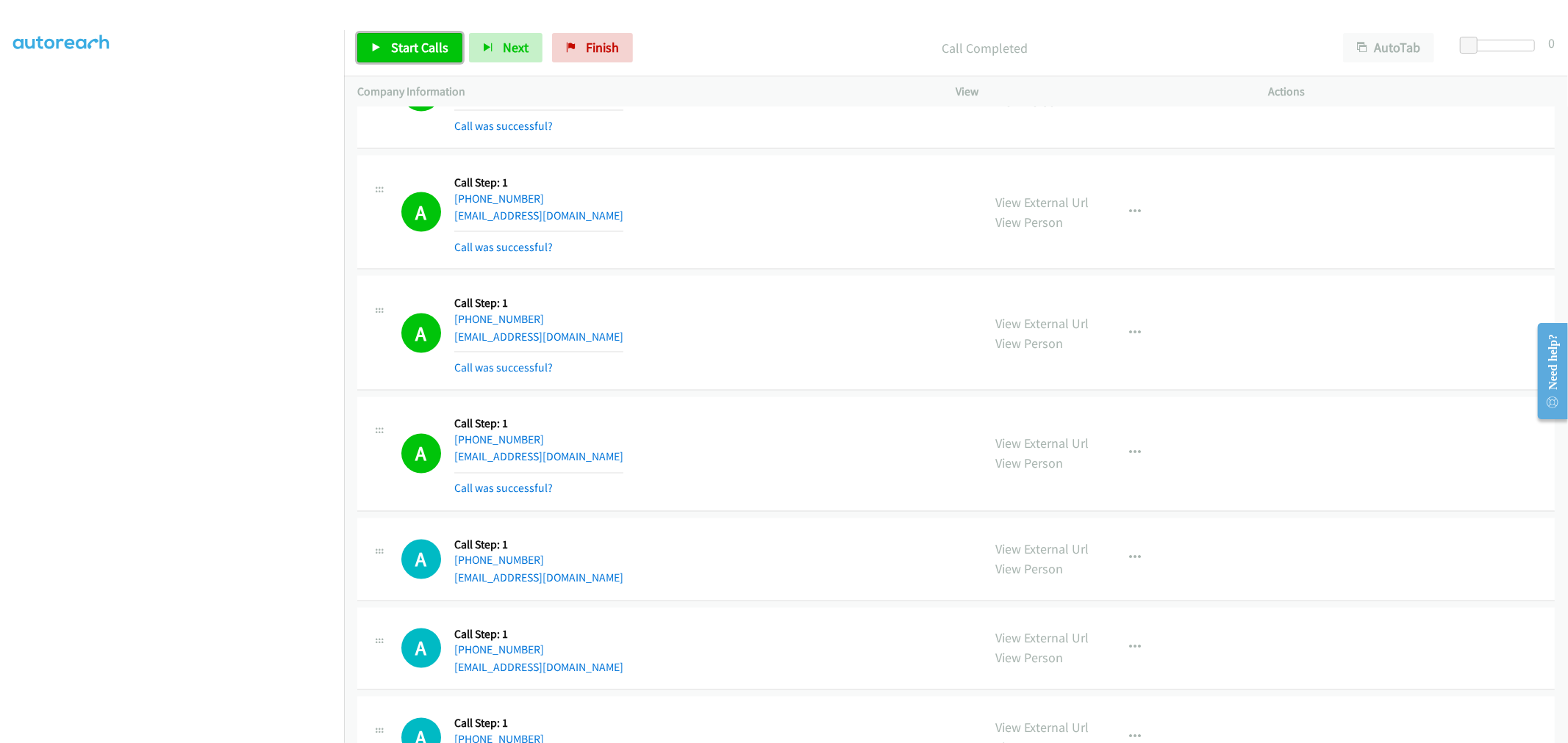
click at [397, 41] on span "Start Calls" at bounding box center [419, 47] width 57 height 17
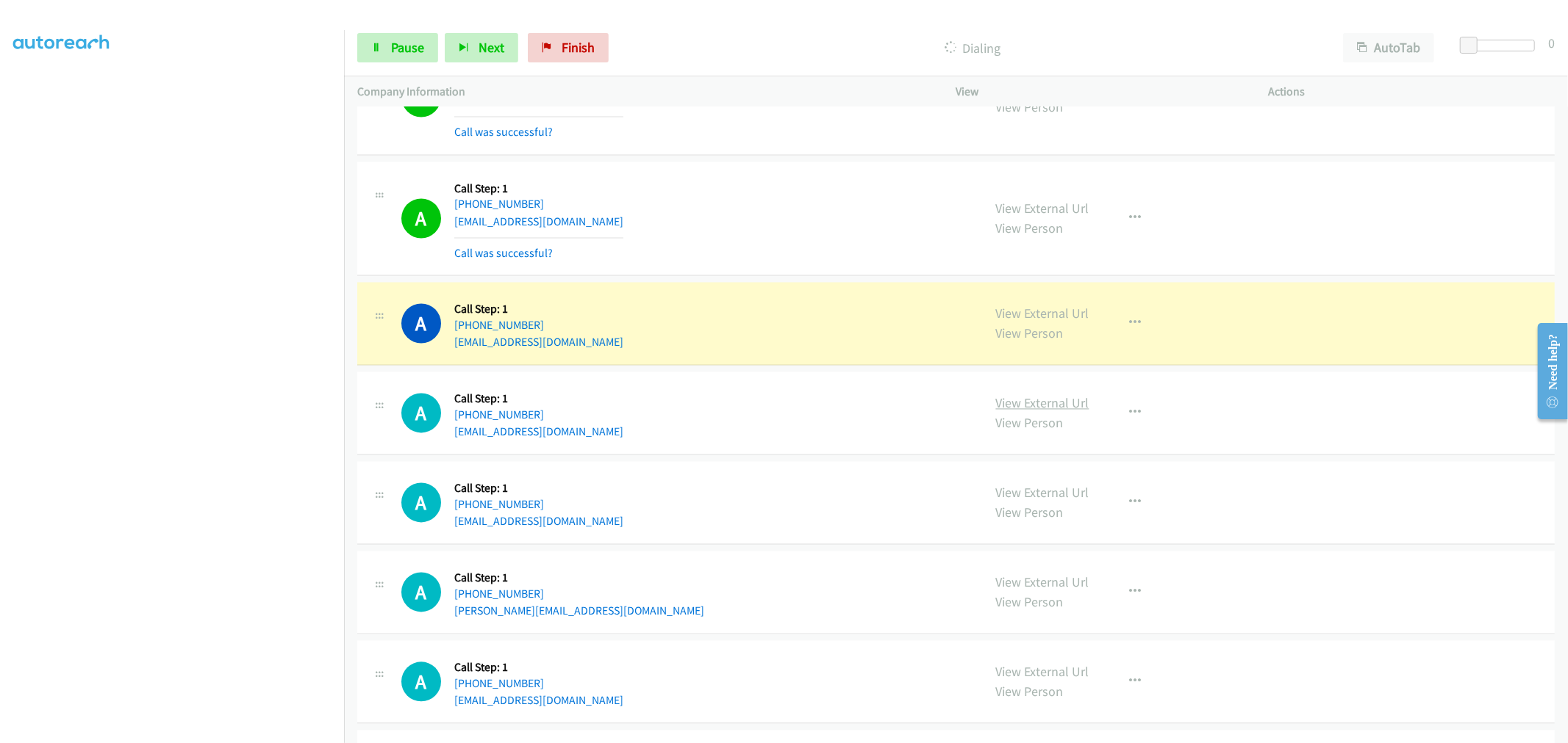
scroll to position [16560, 0]
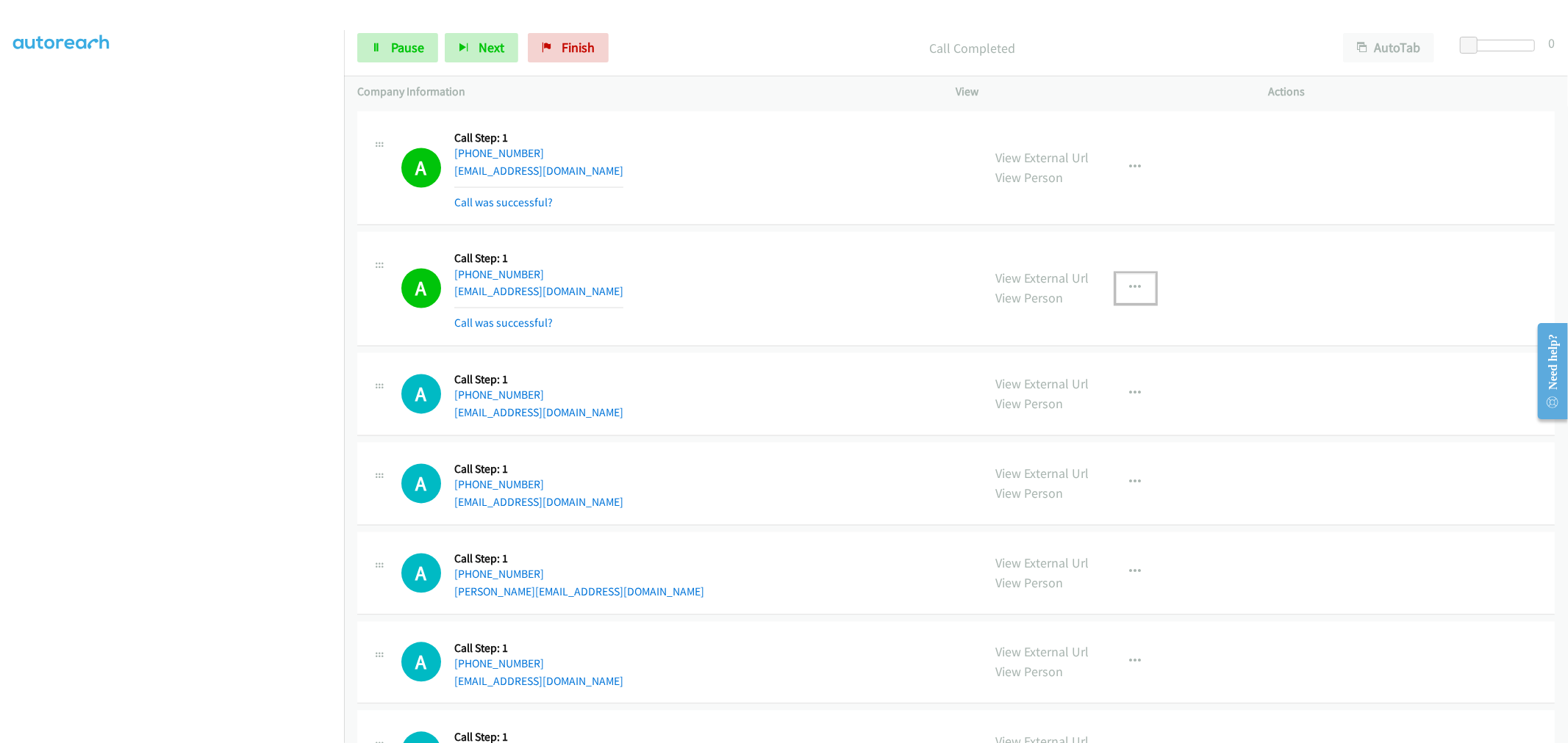
drag, startPoint x: 1131, startPoint y: 292, endPoint x: 1091, endPoint y: 355, distance: 74.6
click at [1131, 292] on icon "button" at bounding box center [1136, 288] width 12 height 12
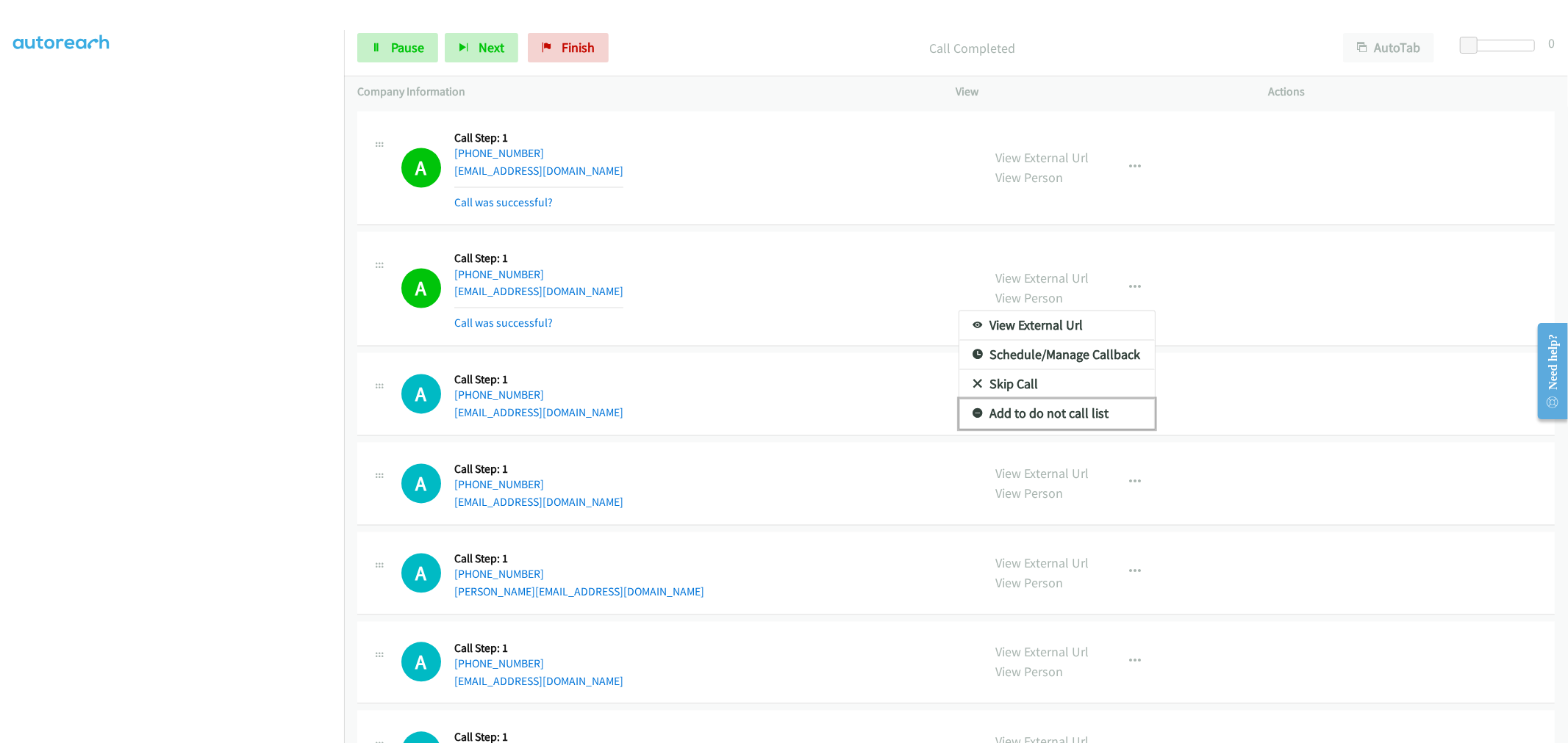
click at [1022, 424] on link "Add to do not call list" at bounding box center [1057, 414] width 196 height 29
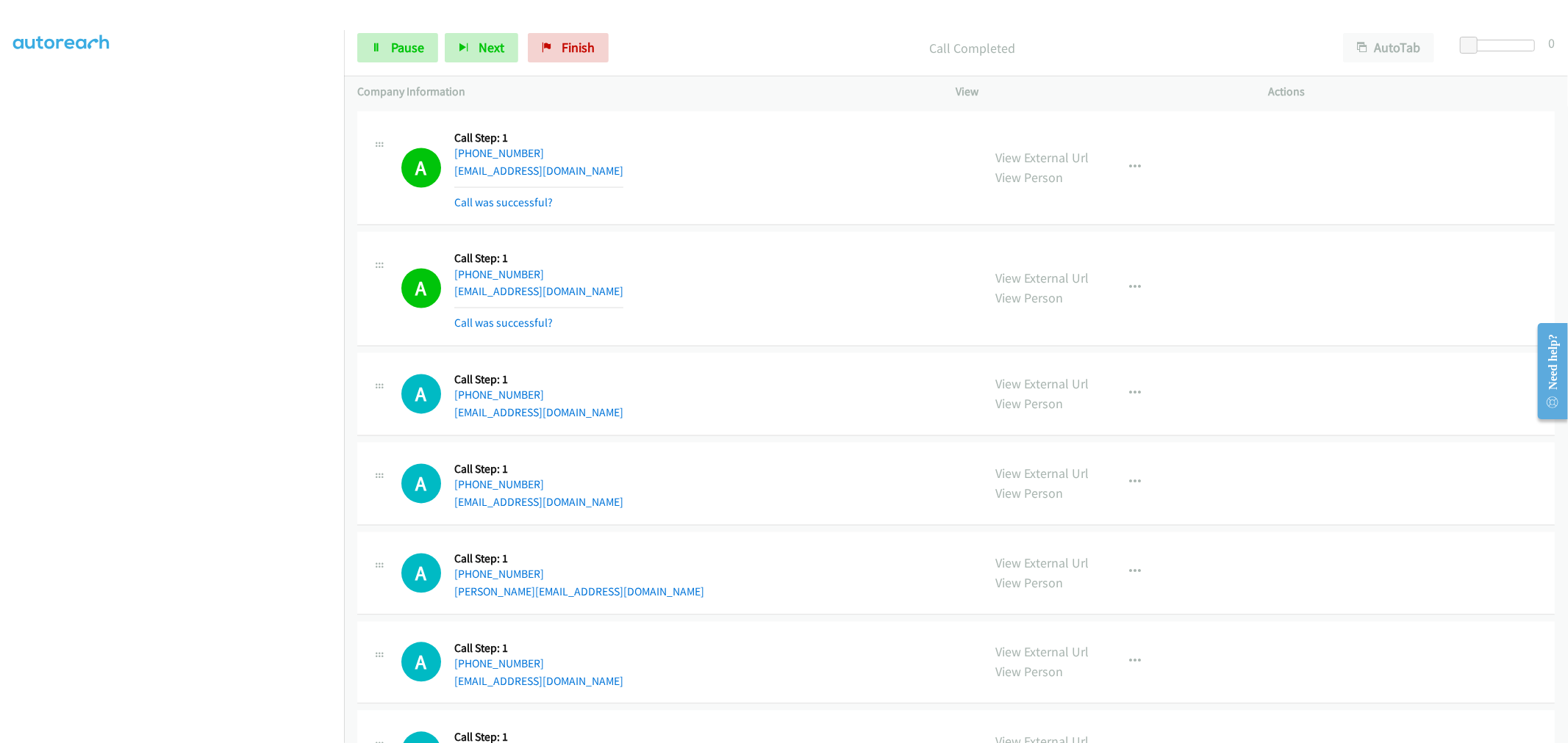
click at [770, 294] on div "A Callback Scheduled Call Step: 1 [GEOGRAPHIC_DATA]/[GEOGRAPHIC_DATA] [PHONE_NU…" at bounding box center [685, 288] width 568 height 87
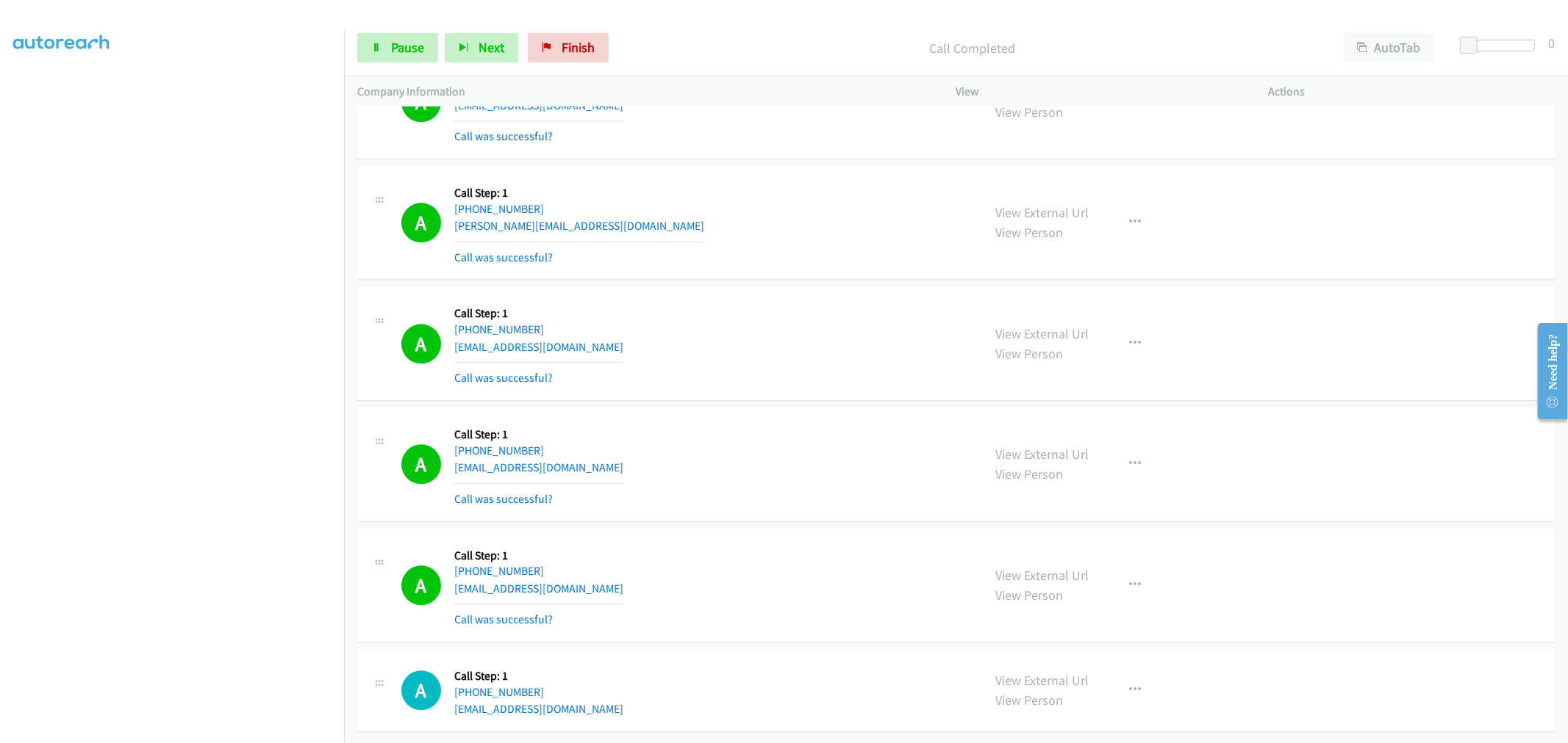
scroll to position [17010, 0]
click at [1119, 573] on button "button" at bounding box center [1136, 585] width 40 height 29
click at [736, 493] on div at bounding box center [784, 372] width 1568 height 743
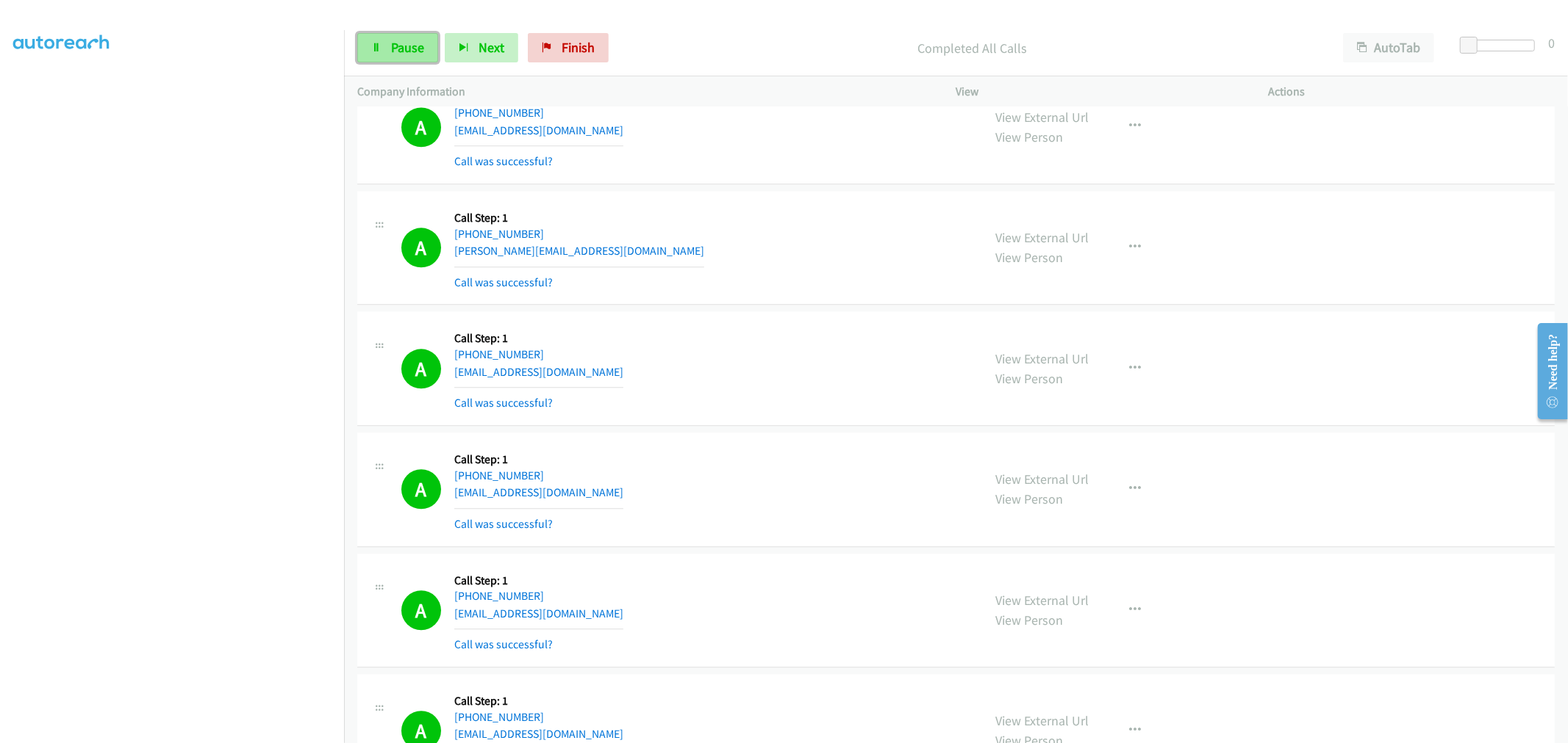
click at [401, 59] on link "Pause" at bounding box center [398, 47] width 81 height 29
drag, startPoint x: 853, startPoint y: 375, endPoint x: 809, endPoint y: 375, distance: 44.0
click at [853, 375] on div "A Callback Scheduled Call Step: 1 America/New_York [PHONE_NUMBER] [EMAIL_ADDRES…" at bounding box center [685, 368] width 568 height 87
click at [817, 393] on div "A Callback Scheduled Call Step: 1 America/New_York [PHONE_NUMBER] [EMAIL_ADDRES…" at bounding box center [685, 368] width 568 height 87
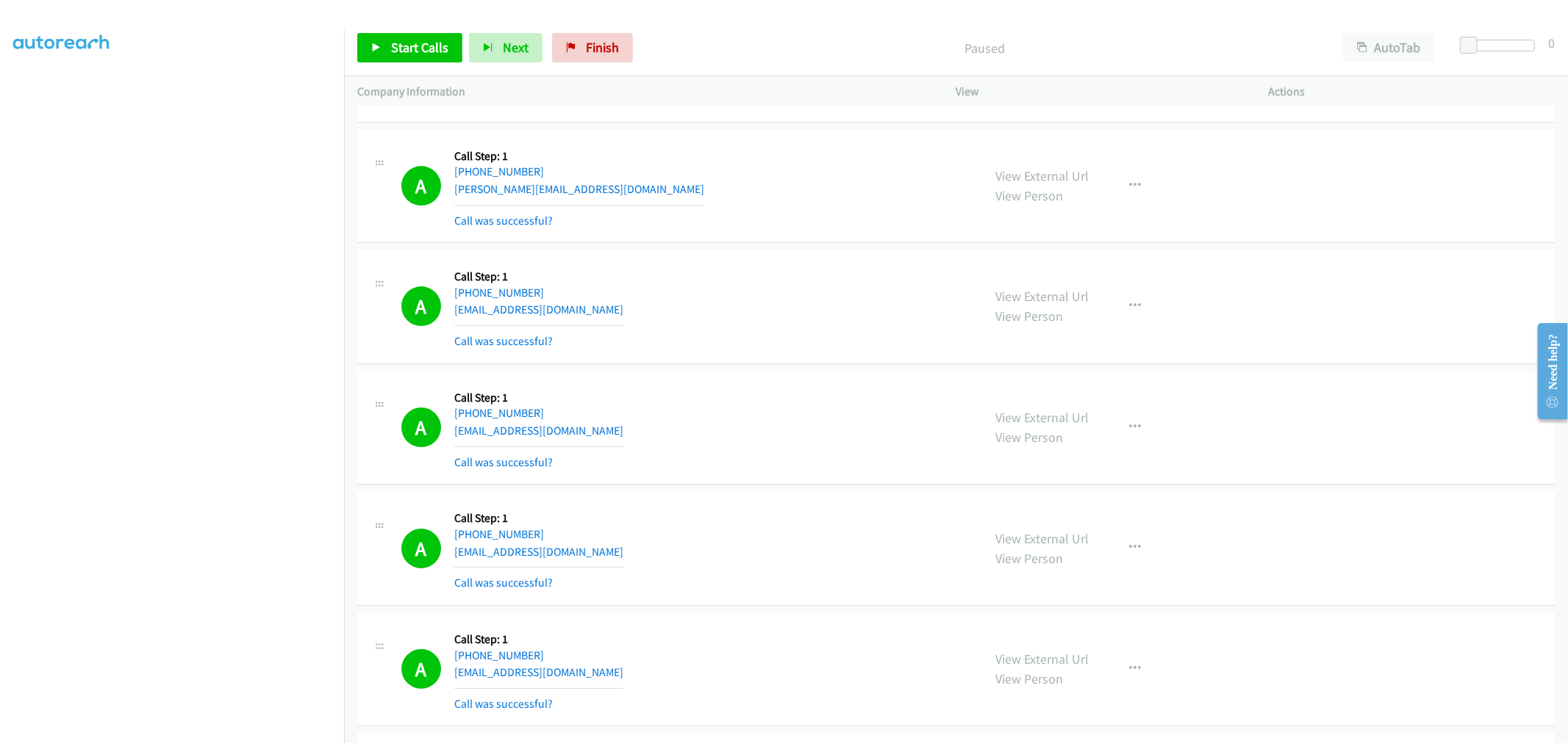
click at [789, 350] on div "A Callback Scheduled Call Step: 1 America/New_York [PHONE_NUMBER] [EMAIL_ADDRES…" at bounding box center [685, 306] width 568 height 87
click at [685, 266] on div "A Callback Scheduled Call Step: 1 America/New_York [PHONE_NUMBER] [EMAIL_ADDRES…" at bounding box center [956, 303] width 1197 height 115
click at [721, 237] on div "A Callback Scheduled Call Step: 1 [GEOGRAPHIC_DATA]/[GEOGRAPHIC_DATA] [PHONE_NU…" at bounding box center [956, 184] width 1197 height 115
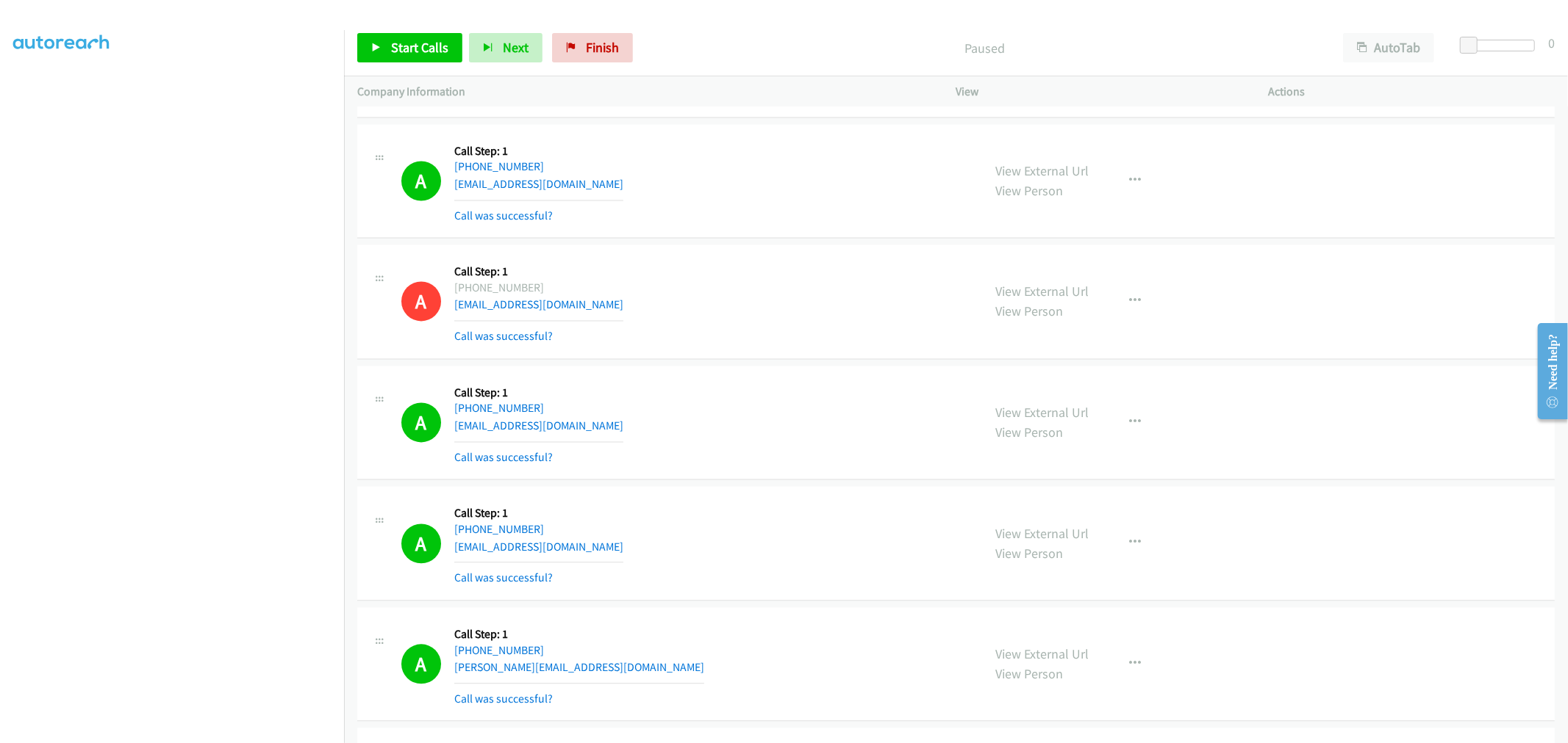
click at [718, 317] on div "A Callback Scheduled Call Step: 1 [GEOGRAPHIC_DATA]/[GEOGRAPHIC_DATA] [PHONE_NU…" at bounding box center [685, 301] width 568 height 87
drag, startPoint x: 1008, startPoint y: 429, endPoint x: 877, endPoint y: 346, distance: 155.1
click at [441, 57] on link "Start Calls" at bounding box center [410, 47] width 105 height 29
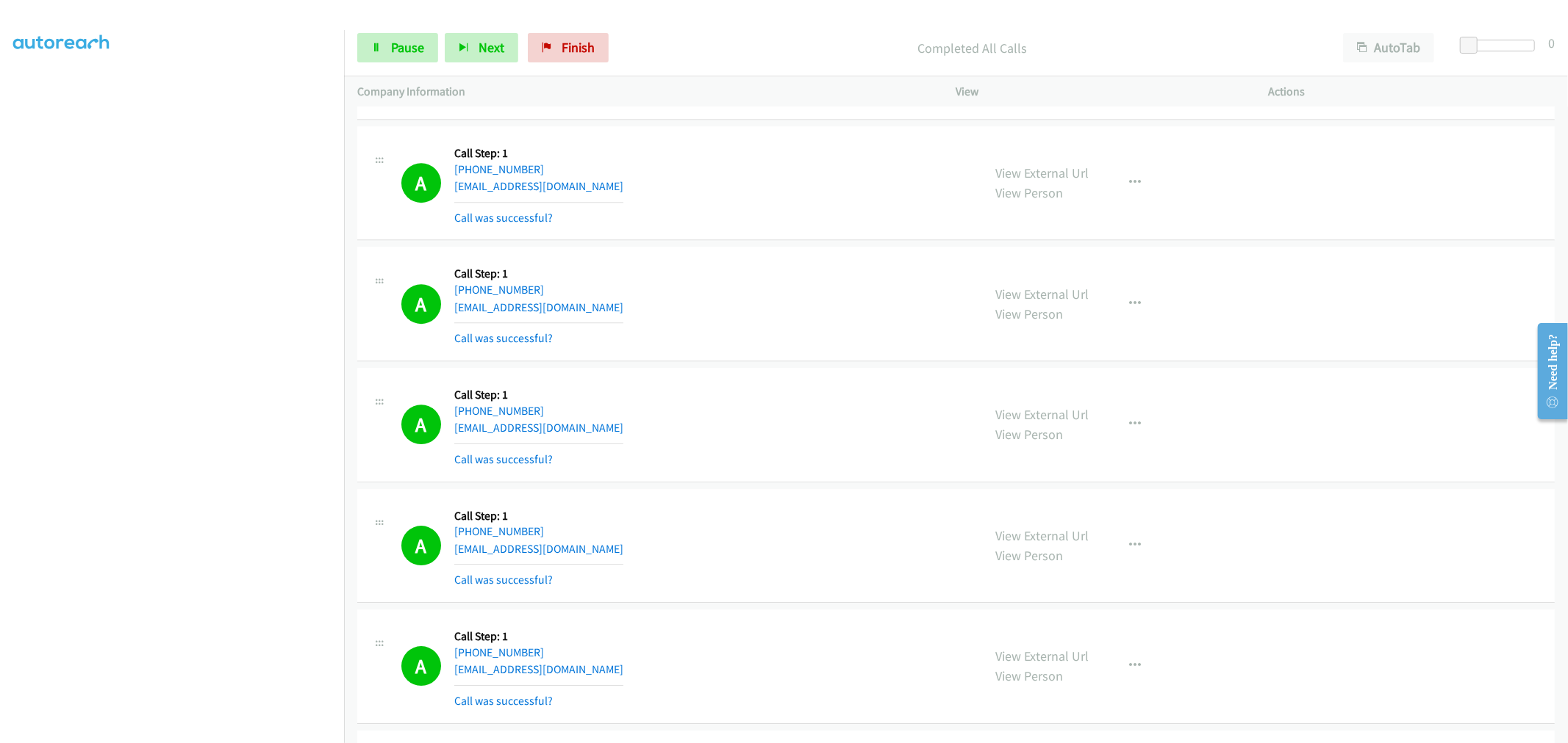
click at [825, 361] on div "A Callback Scheduled Call Step: 1 America/New_York [PHONE_NUMBER] [EMAIL_ADDRES…" at bounding box center [956, 303] width 1197 height 115
click at [430, 54] on link "Pause" at bounding box center [398, 47] width 81 height 29
click at [439, 60] on link "Start Calls" at bounding box center [410, 47] width 105 height 29
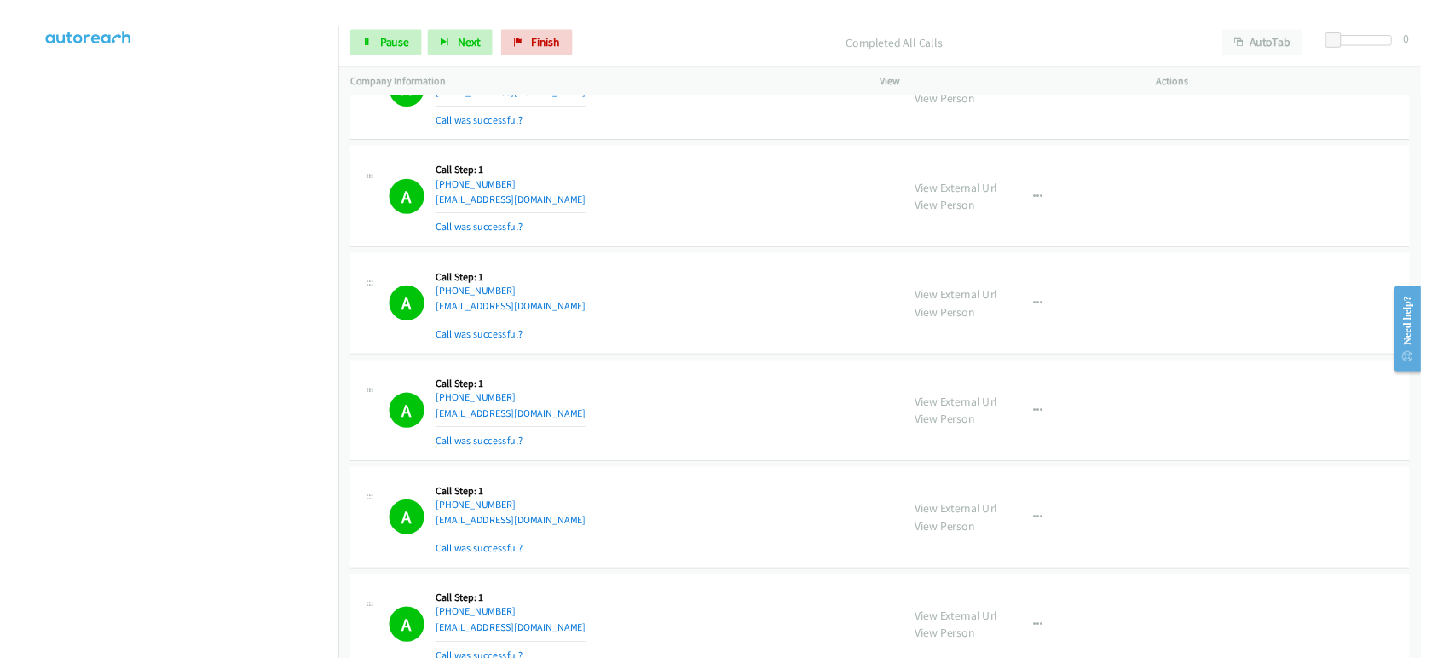
scroll to position [15795, 0]
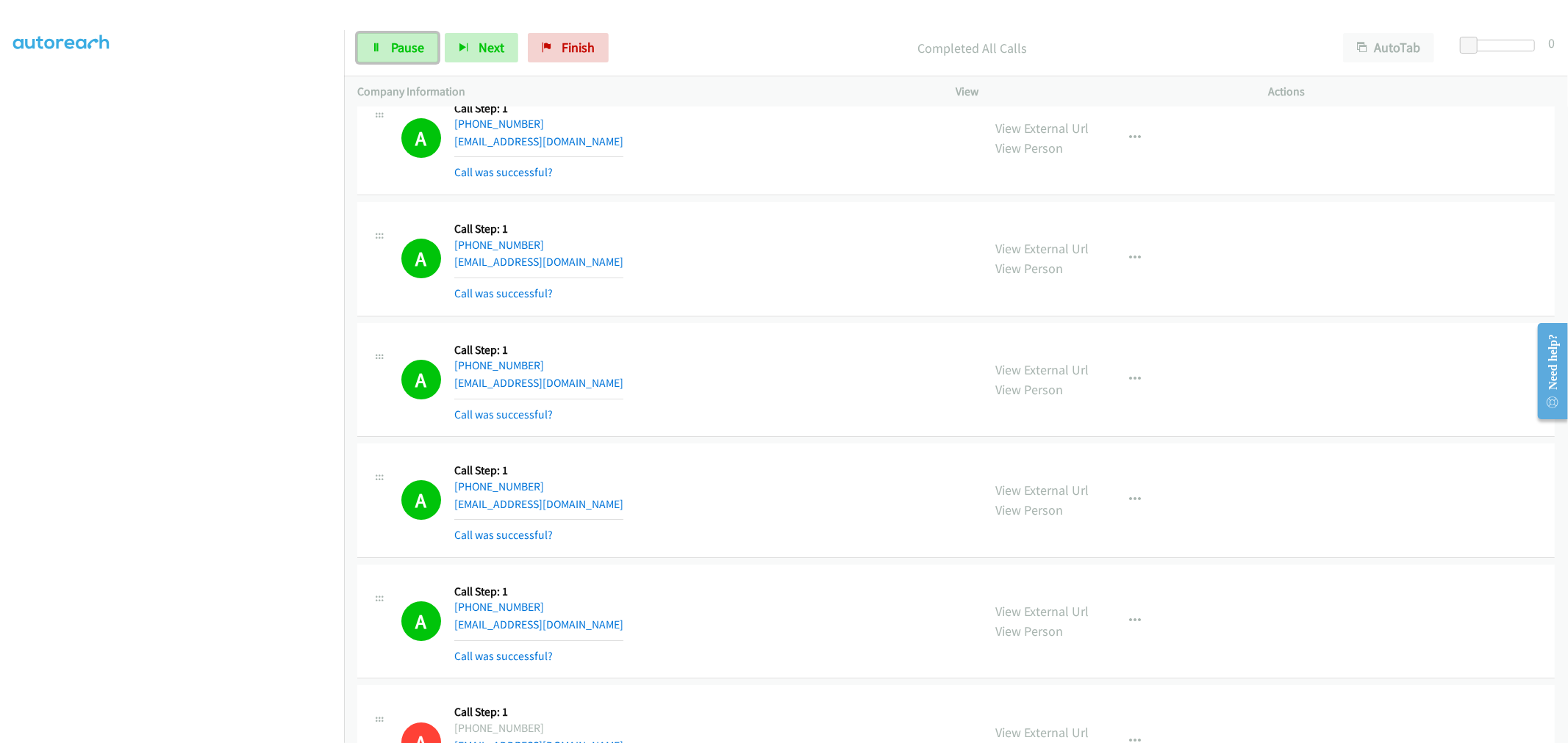
click at [421, 49] on span "Pause" at bounding box center [407, 47] width 33 height 17
click at [738, 54] on p "Paused" at bounding box center [984, 47] width 663 height 20
click at [762, 53] on p "Paused" at bounding box center [984, 47] width 663 height 20
click at [743, 49] on p "Paused" at bounding box center [984, 47] width 663 height 20
click at [793, 54] on p "Paused" at bounding box center [984, 47] width 663 height 20
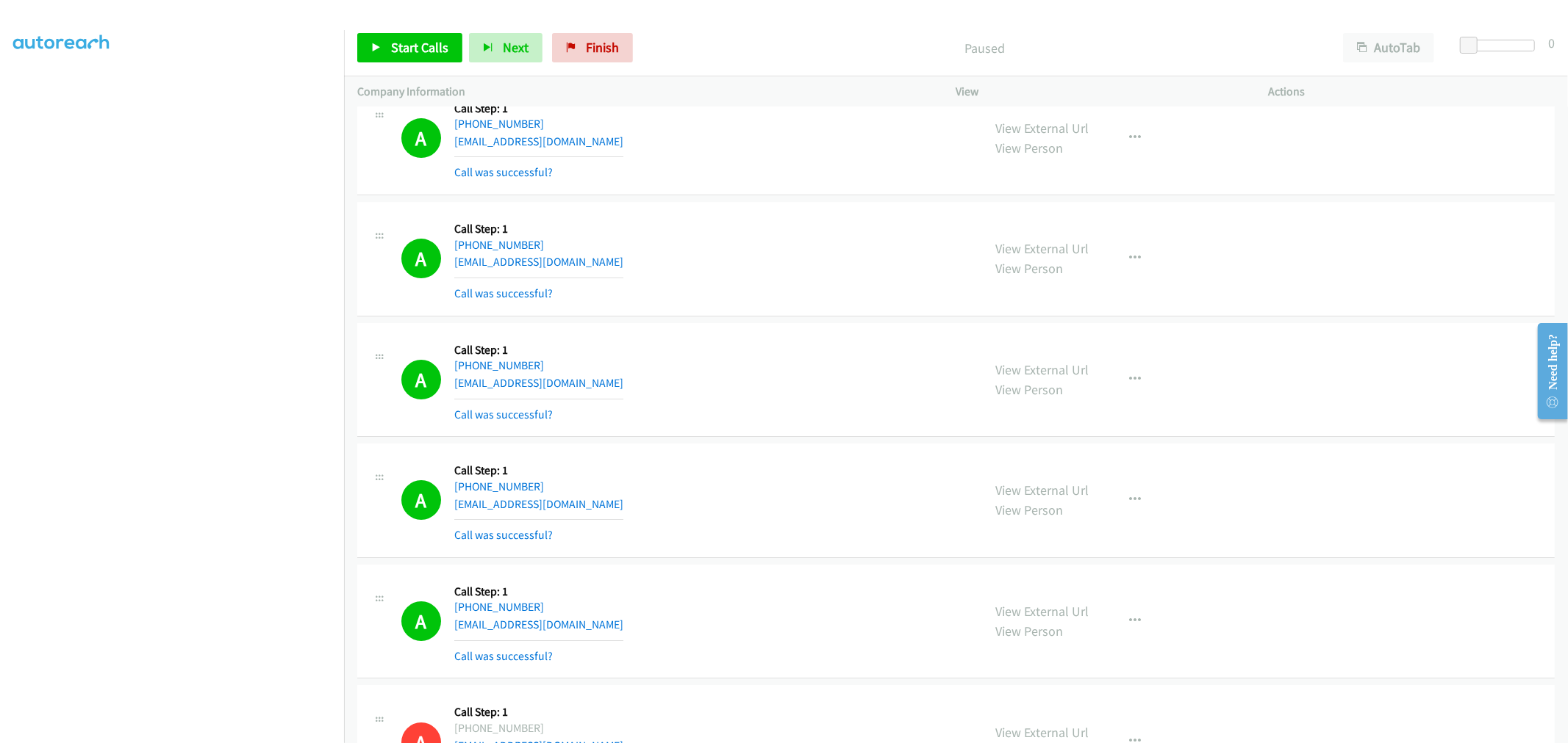
click at [783, 49] on p "Paused" at bounding box center [984, 47] width 663 height 20
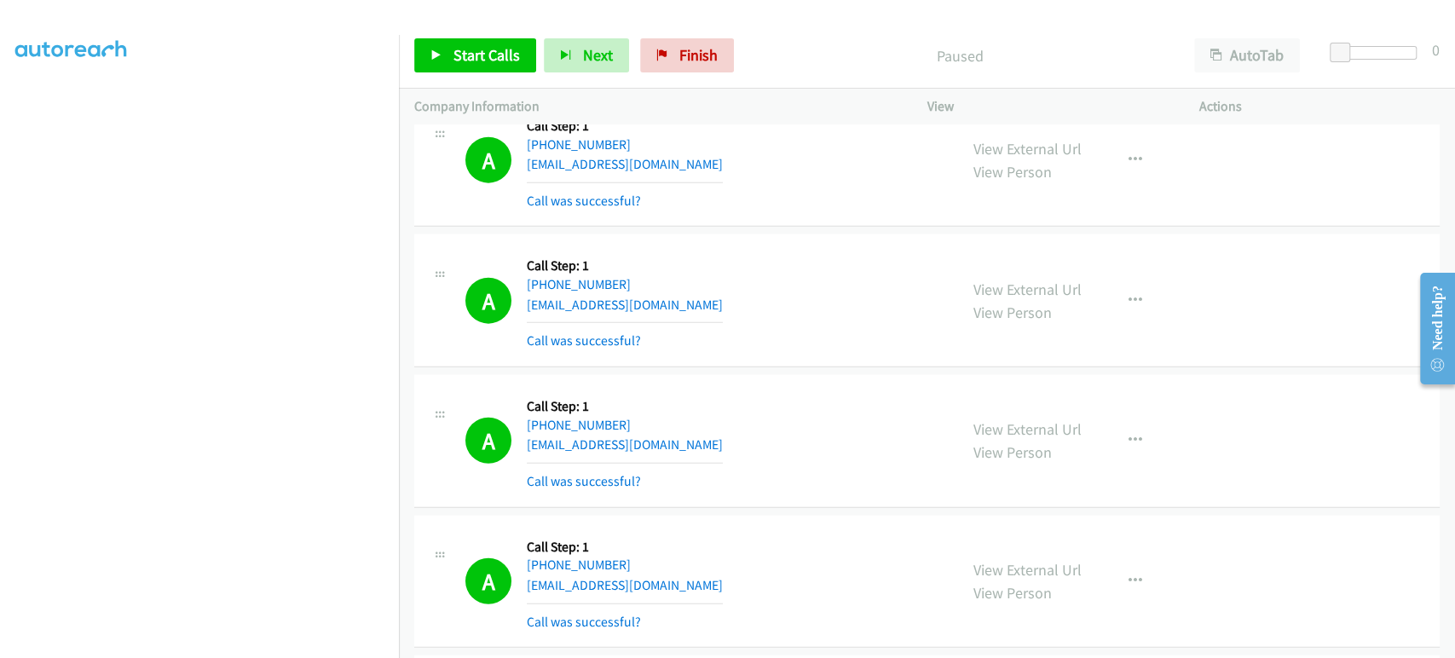
scroll to position [95, 0]
click at [727, 294] on div "A Callback Scheduled Call Step: 1 America/Los_Angeles [PHONE_NUMBER] [EMAIL_ADD…" at bounding box center [703, 299] width 477 height 101
click at [791, 256] on div "A Callback Scheduled Call Step: 1 America/Los_Angeles [PHONE_NUMBER] [EMAIL_ADD…" at bounding box center [703, 299] width 477 height 101
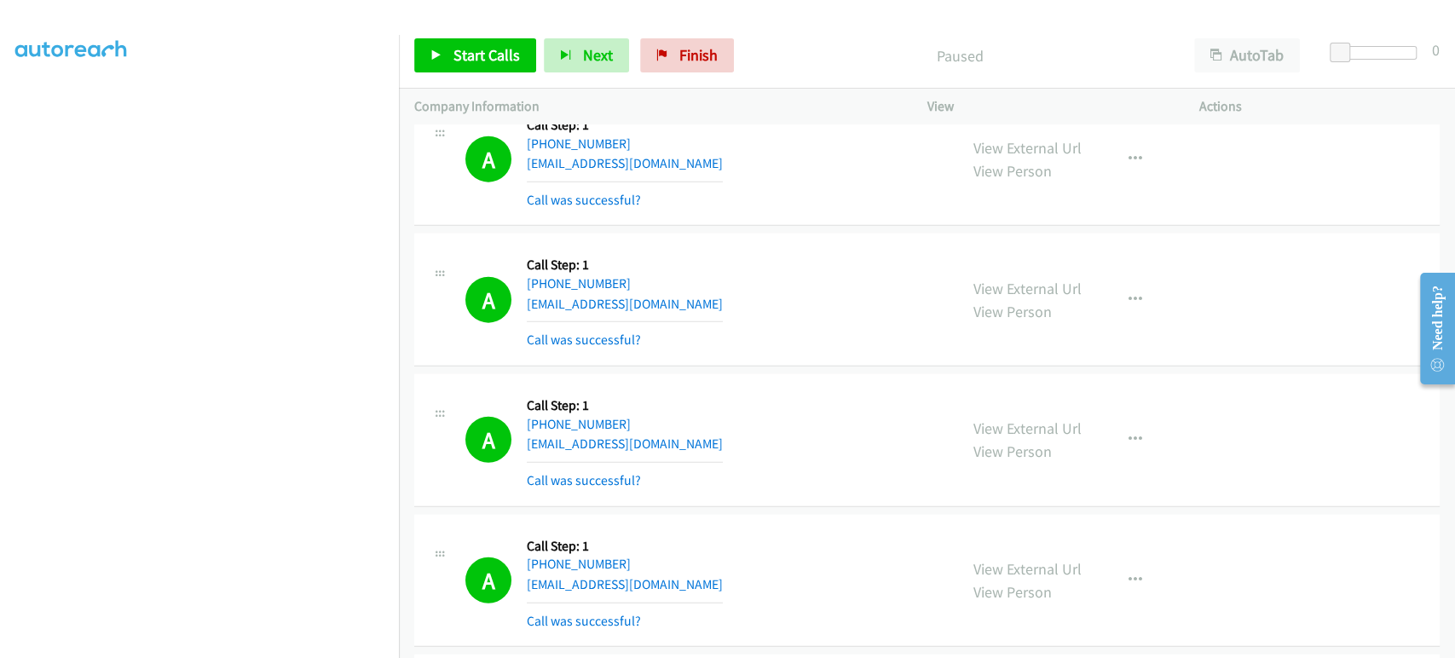
click at [791, 256] on div "A Callback Scheduled Call Step: 1 America/Los_Angeles [PHONE_NUMBER] [EMAIL_ADD…" at bounding box center [703, 299] width 477 height 101
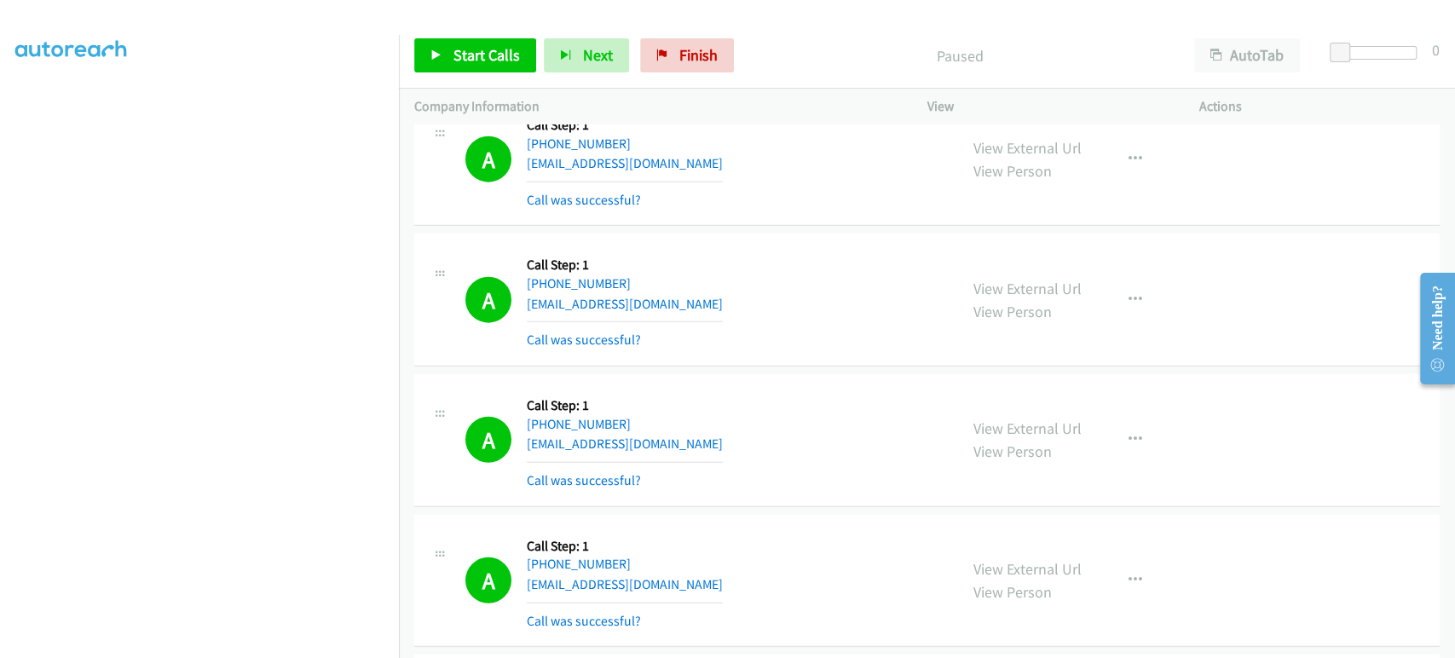
click at [791, 256] on div "A Callback Scheduled Call Step: 1 America/Los_Angeles [PHONE_NUMBER] [EMAIL_ADD…" at bounding box center [703, 299] width 477 height 101
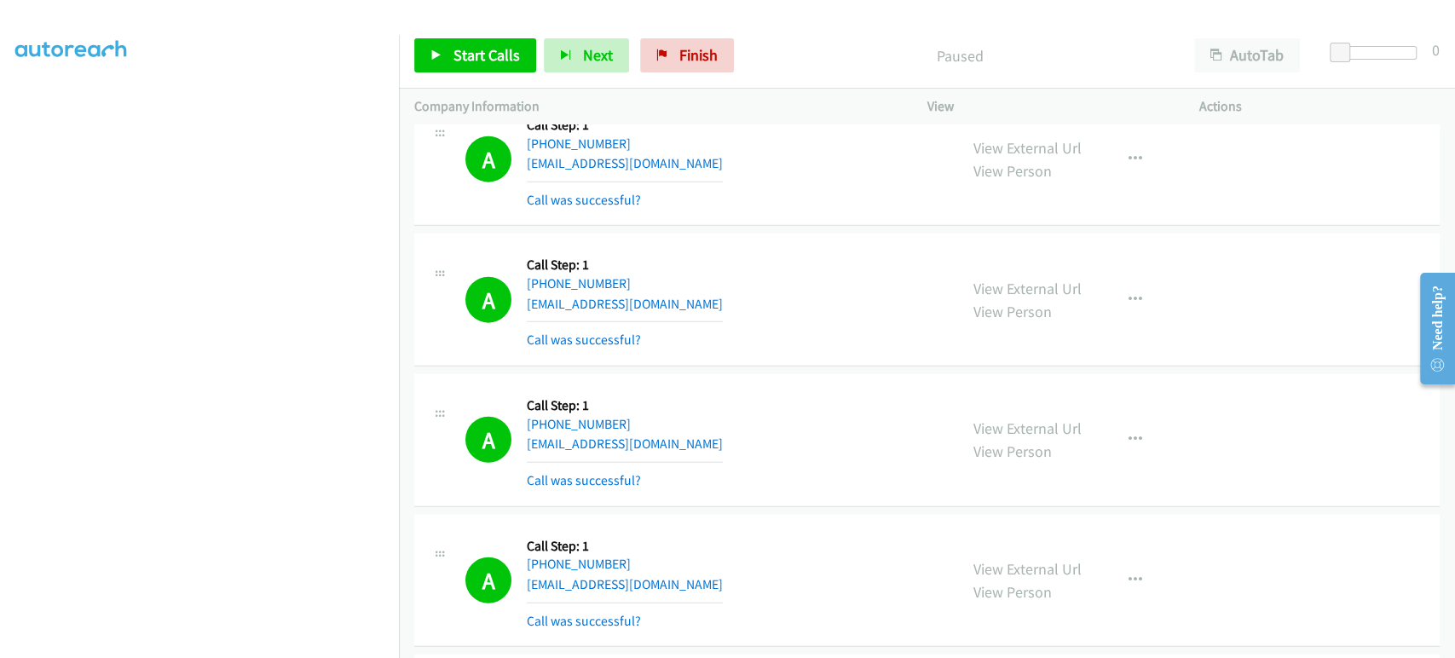
click at [791, 256] on div "A Callback Scheduled Call Step: 1 America/Los_Angeles [PHONE_NUMBER] [EMAIL_ADD…" at bounding box center [703, 299] width 477 height 101
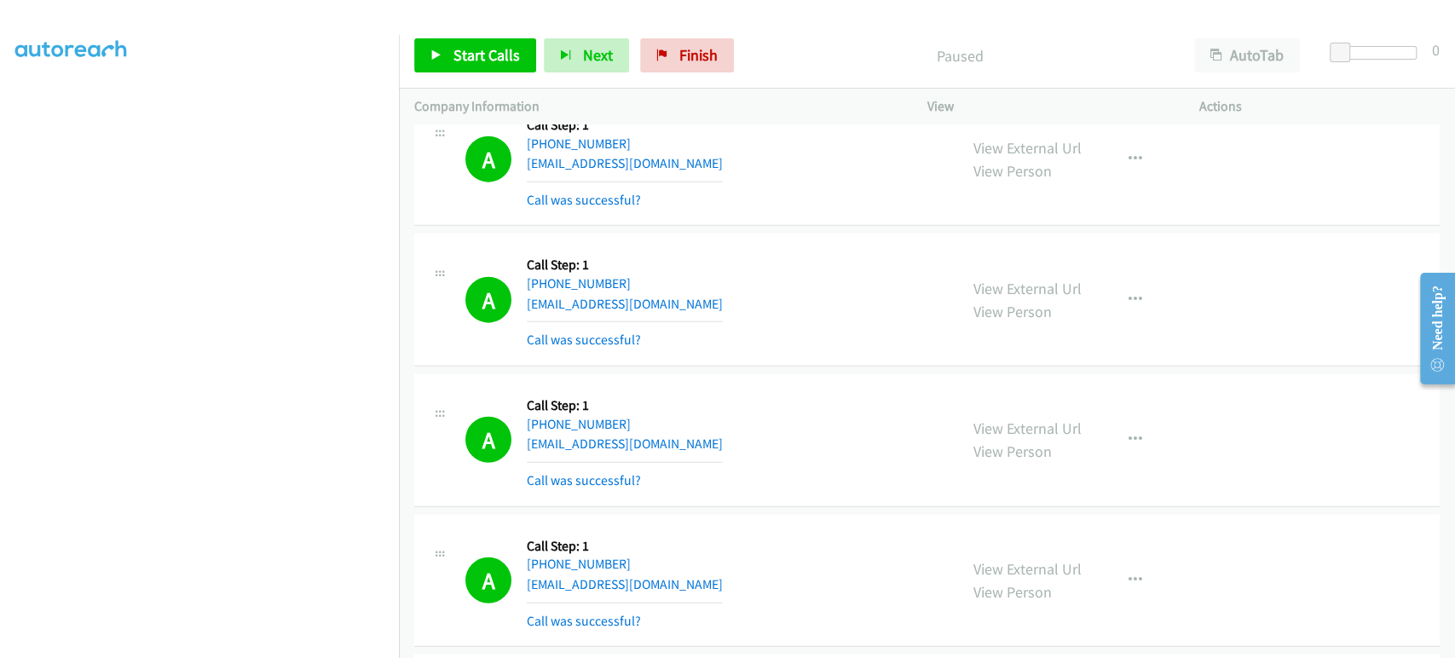
click at [791, 256] on div "A Callback Scheduled Call Step: 1 America/Los_Angeles [PHONE_NUMBER] [EMAIL_ADD…" at bounding box center [703, 299] width 477 height 101
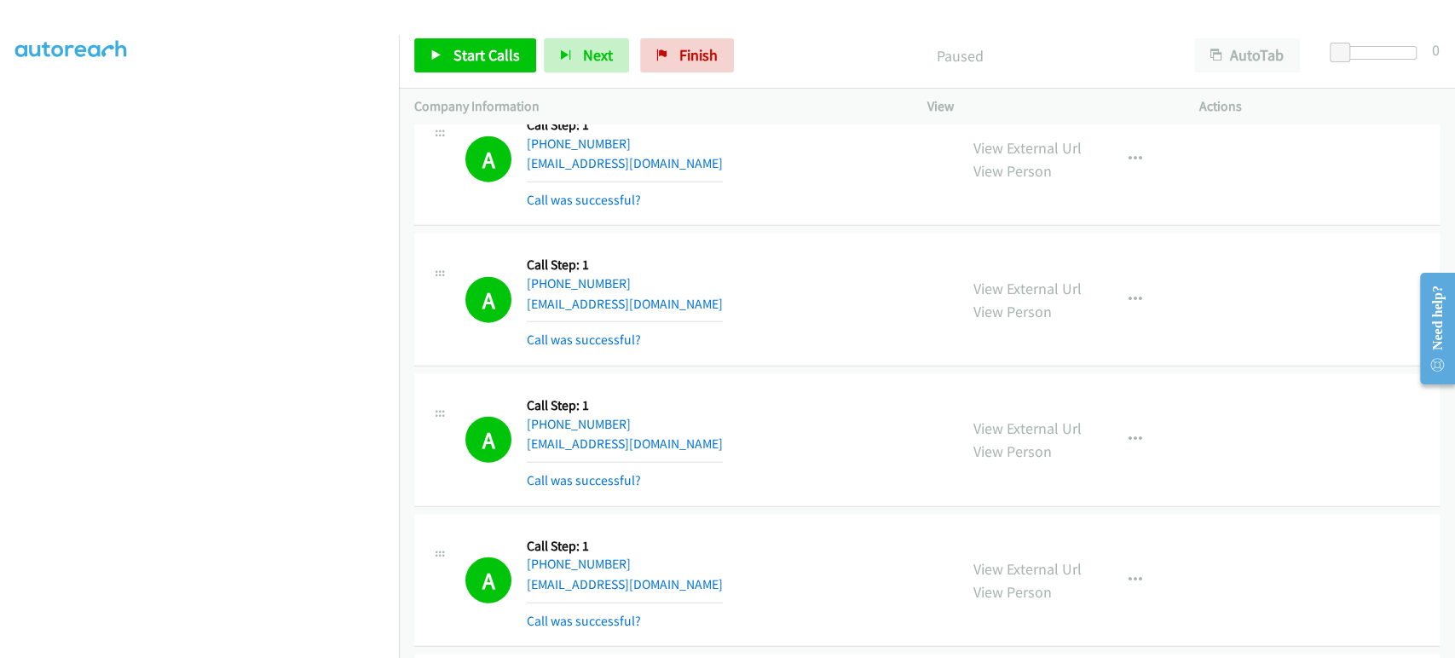
click at [791, 256] on div "A Callback Scheduled Call Step: 1 America/Los_Angeles [PHONE_NUMBER] [EMAIL_ADD…" at bounding box center [703, 299] width 477 height 101
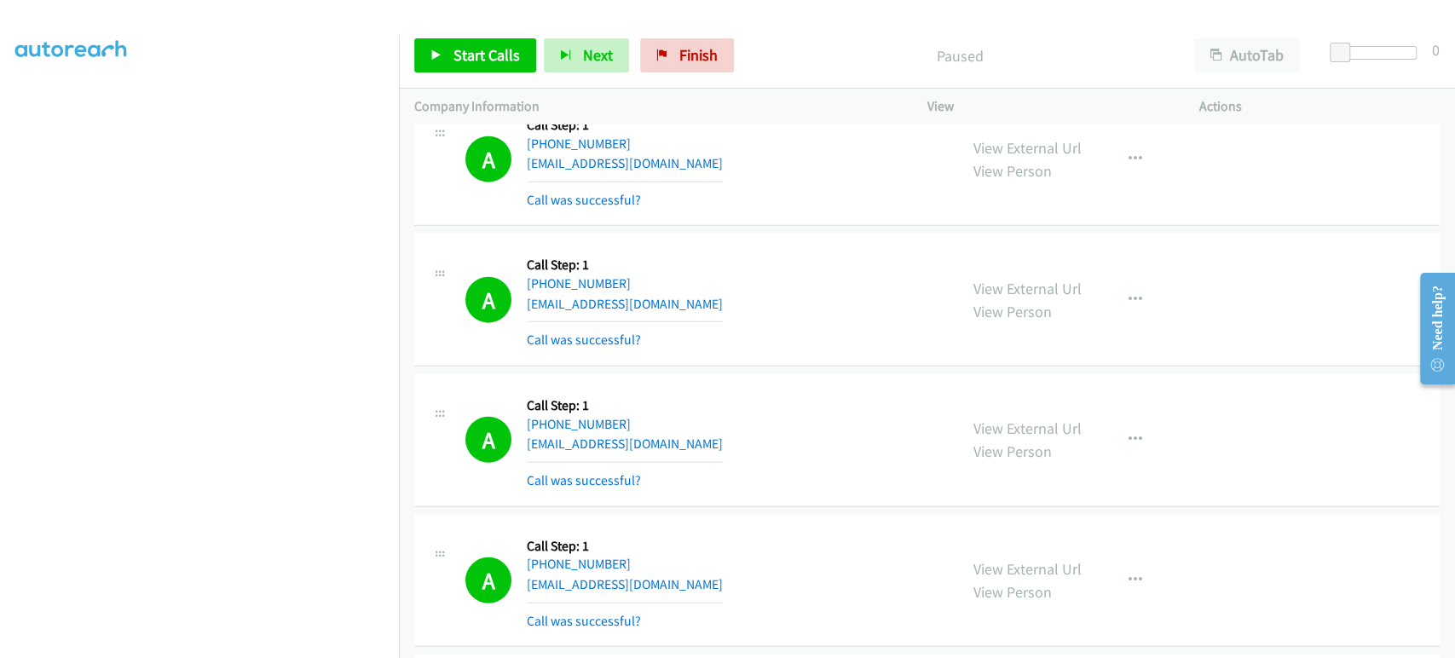
click at [791, 256] on div "A Callback Scheduled Call Step: 1 America/Los_Angeles [PHONE_NUMBER] [EMAIL_ADD…" at bounding box center [703, 299] width 477 height 101
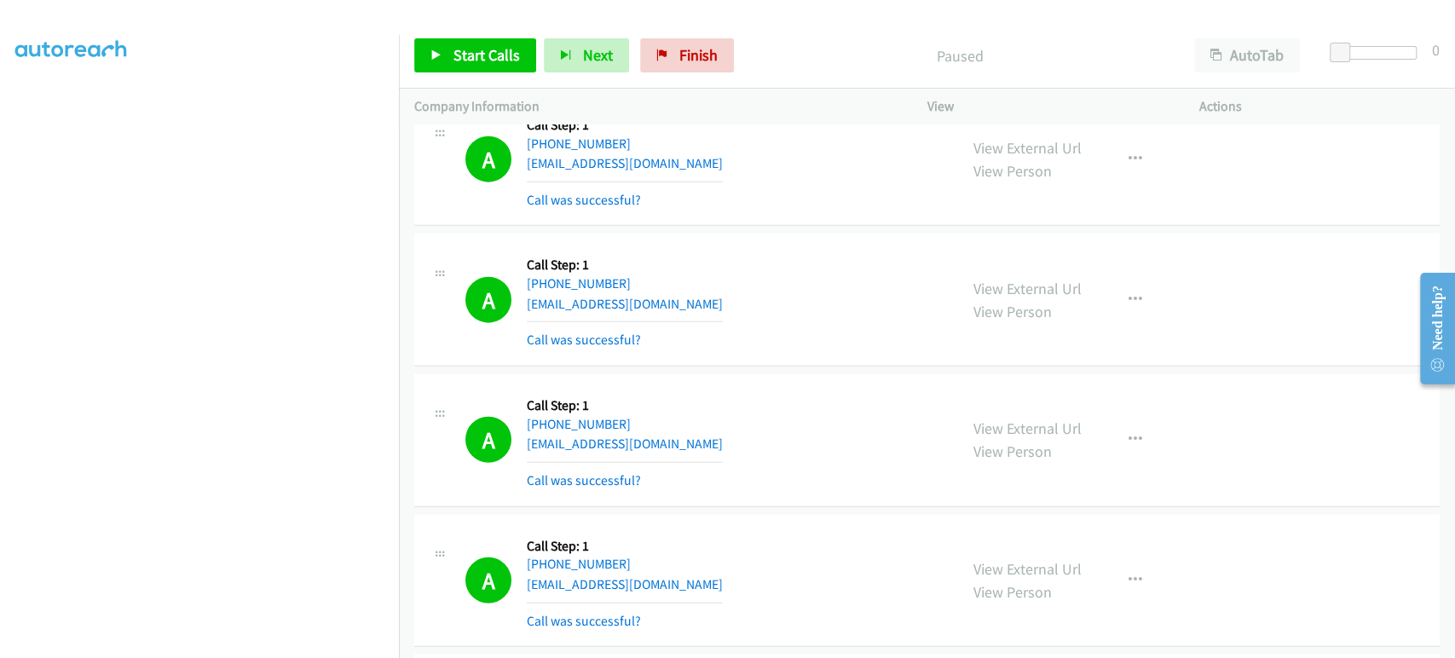
click at [791, 256] on div "A Callback Scheduled Call Step: 1 America/Los_Angeles [PHONE_NUMBER] [EMAIL_ADD…" at bounding box center [703, 299] width 477 height 101
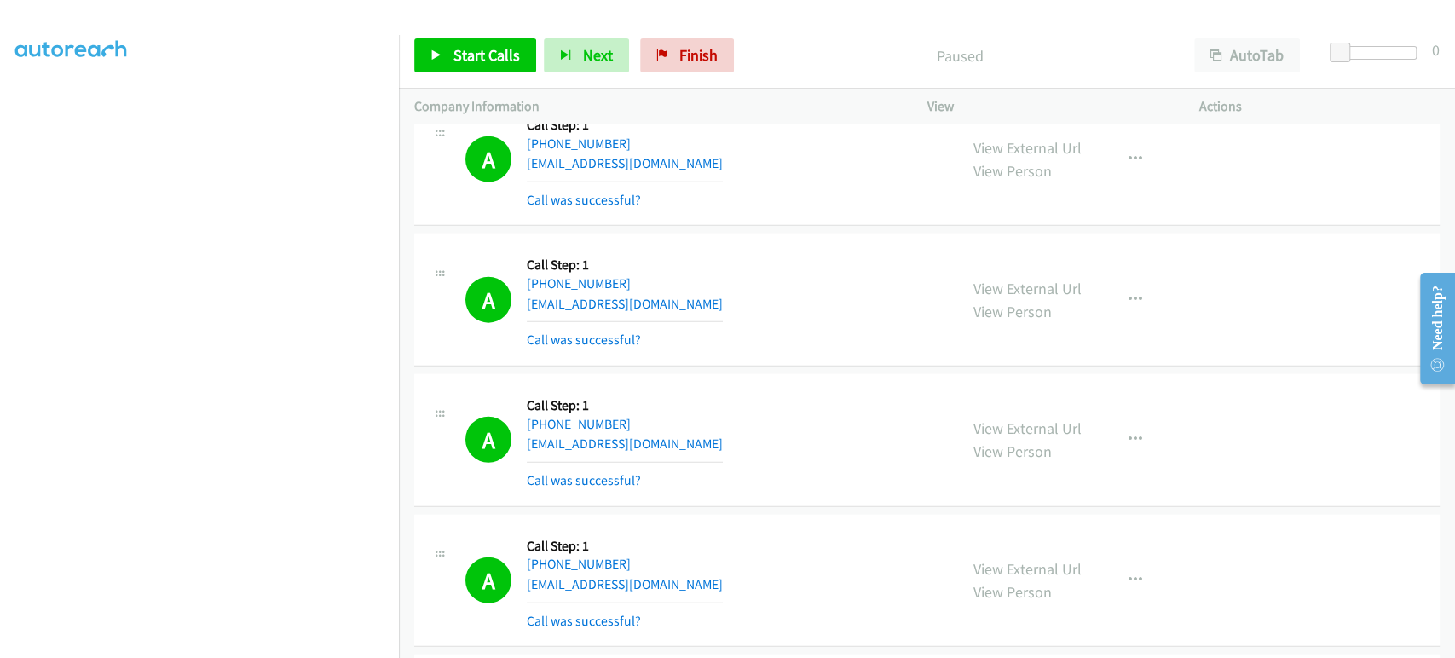
click at [791, 256] on div "A Callback Scheduled Call Step: 1 America/Los_Angeles [PHONE_NUMBER] [EMAIL_ADD…" at bounding box center [703, 299] width 477 height 101
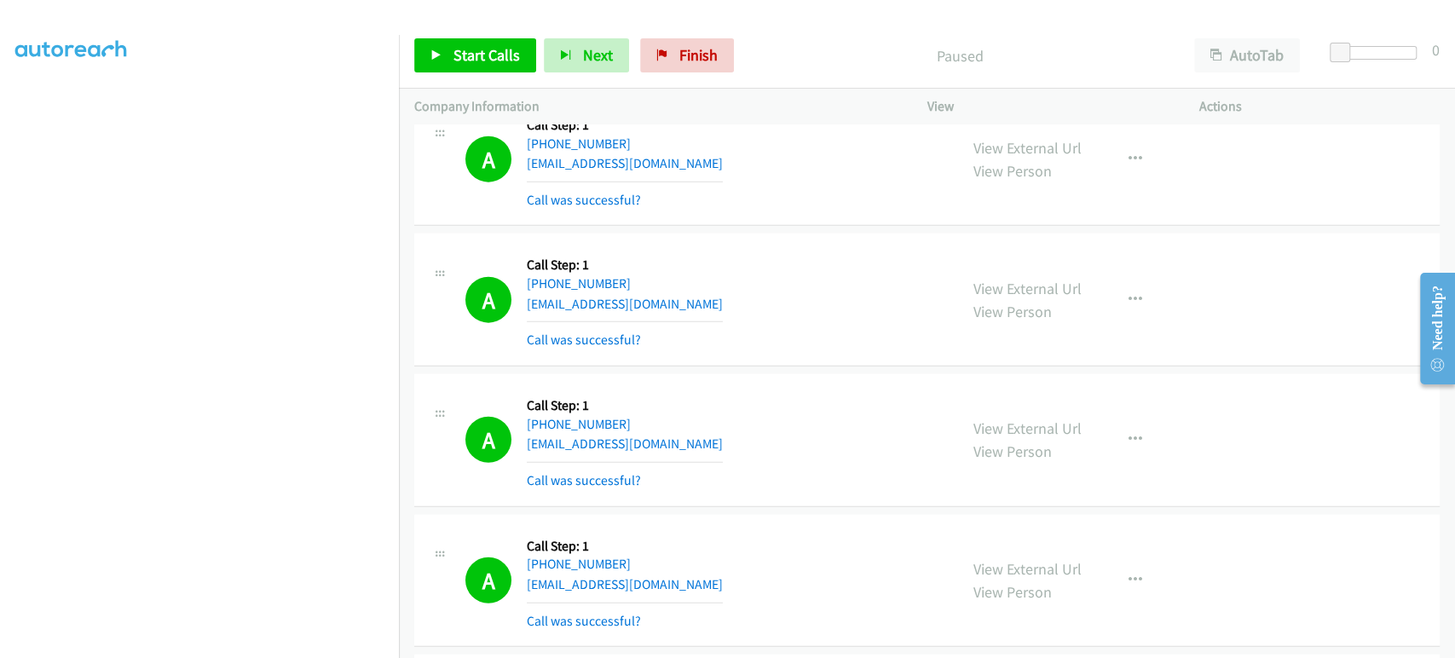
click at [791, 256] on div "A Callback Scheduled Call Step: 1 America/Los_Angeles [PHONE_NUMBER] [EMAIL_ADD…" at bounding box center [703, 299] width 477 height 101
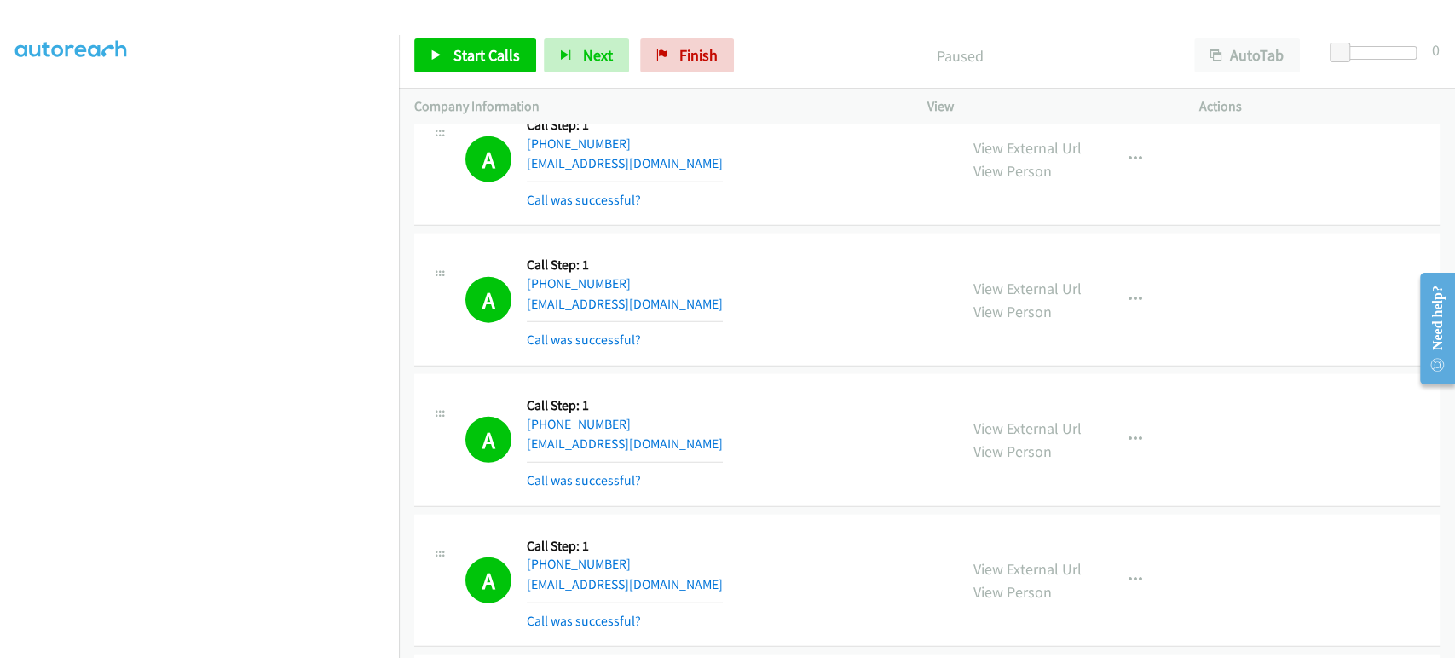
click at [791, 256] on div "A Callback Scheduled Call Step: 1 America/Los_Angeles [PHONE_NUMBER] [EMAIL_ADD…" at bounding box center [703, 299] width 477 height 101
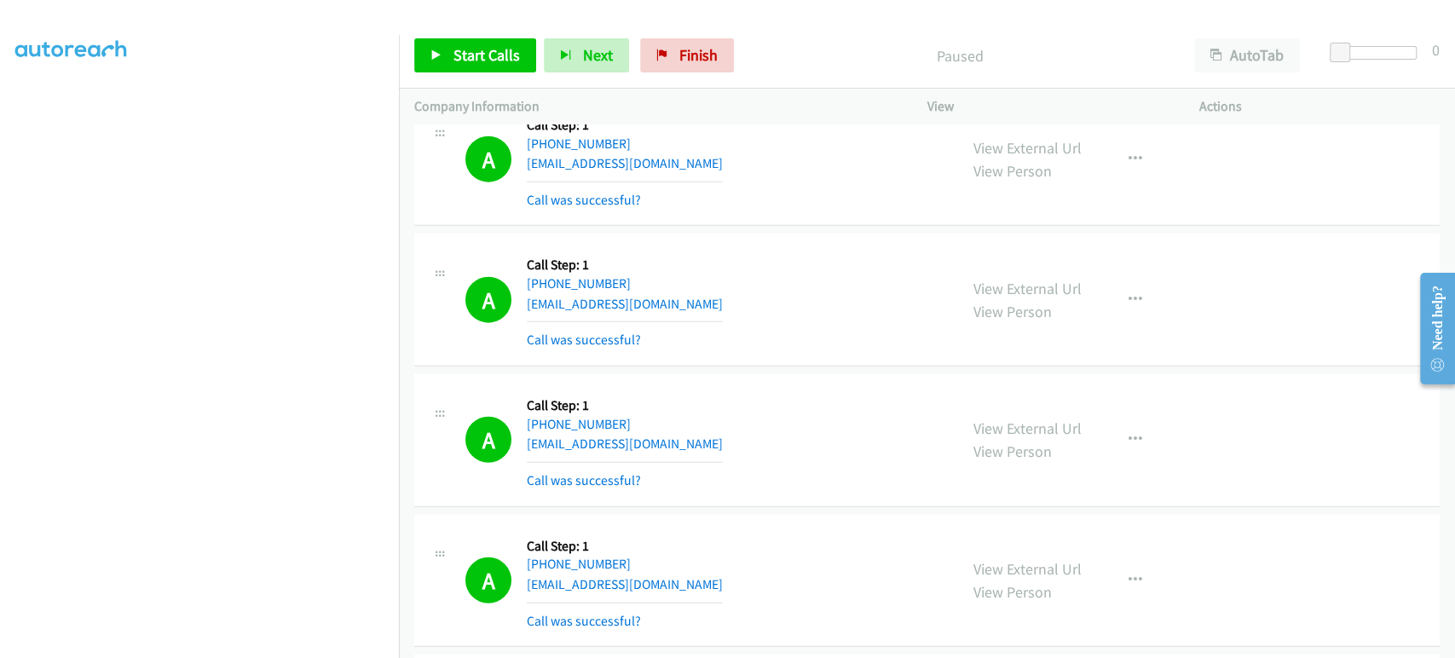
click at [791, 256] on div "A Callback Scheduled Call Step: 1 America/Los_Angeles [PHONE_NUMBER] [EMAIL_ADD…" at bounding box center [703, 299] width 477 height 101
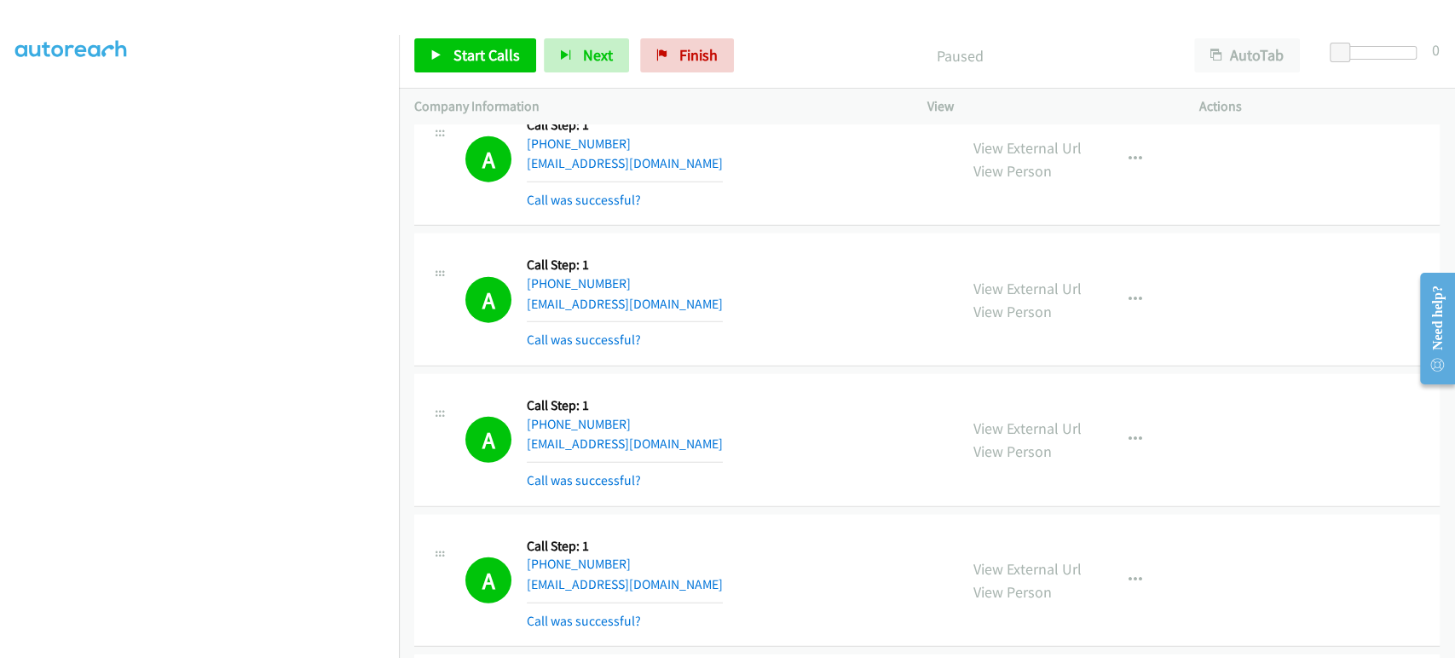
click at [791, 256] on div "A Callback Scheduled Call Step: 1 America/Los_Angeles [PHONE_NUMBER] [EMAIL_ADD…" at bounding box center [703, 299] width 477 height 101
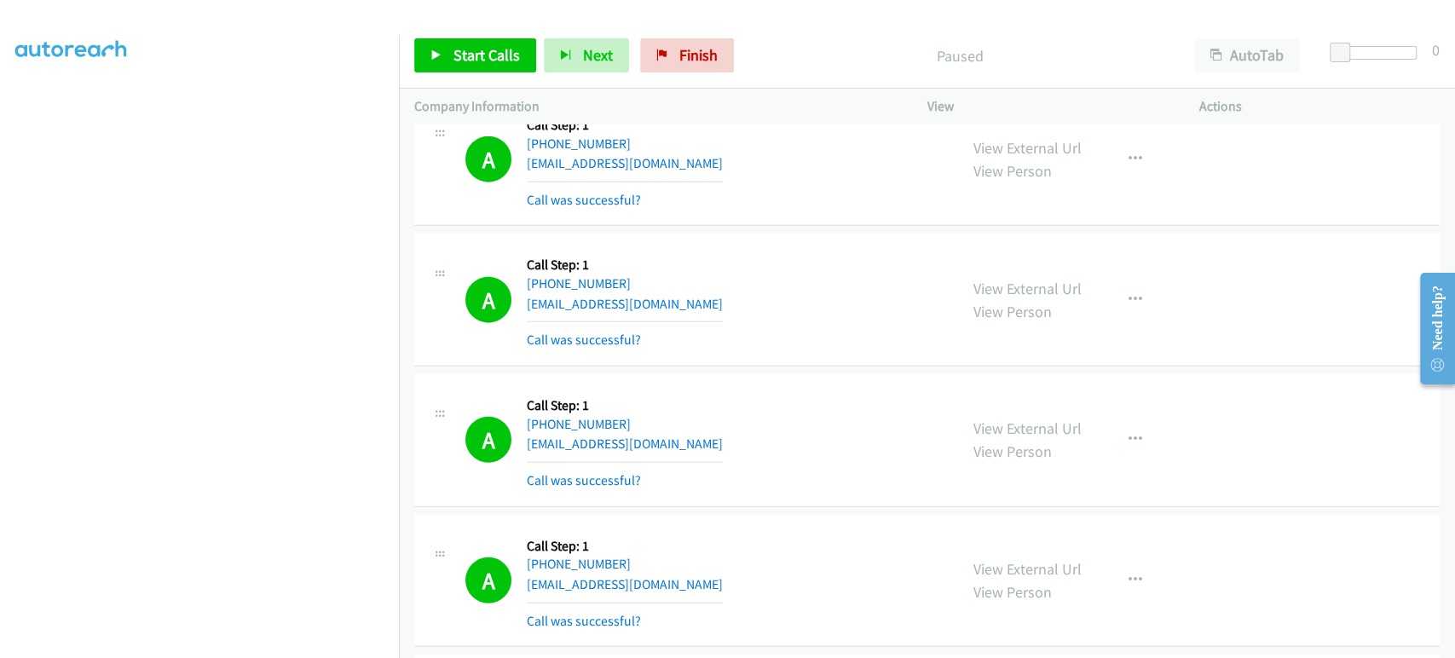
click at [791, 256] on div "A Callback Scheduled Call Step: 1 America/Los_Angeles [PHONE_NUMBER] [EMAIL_ADD…" at bounding box center [703, 299] width 477 height 101
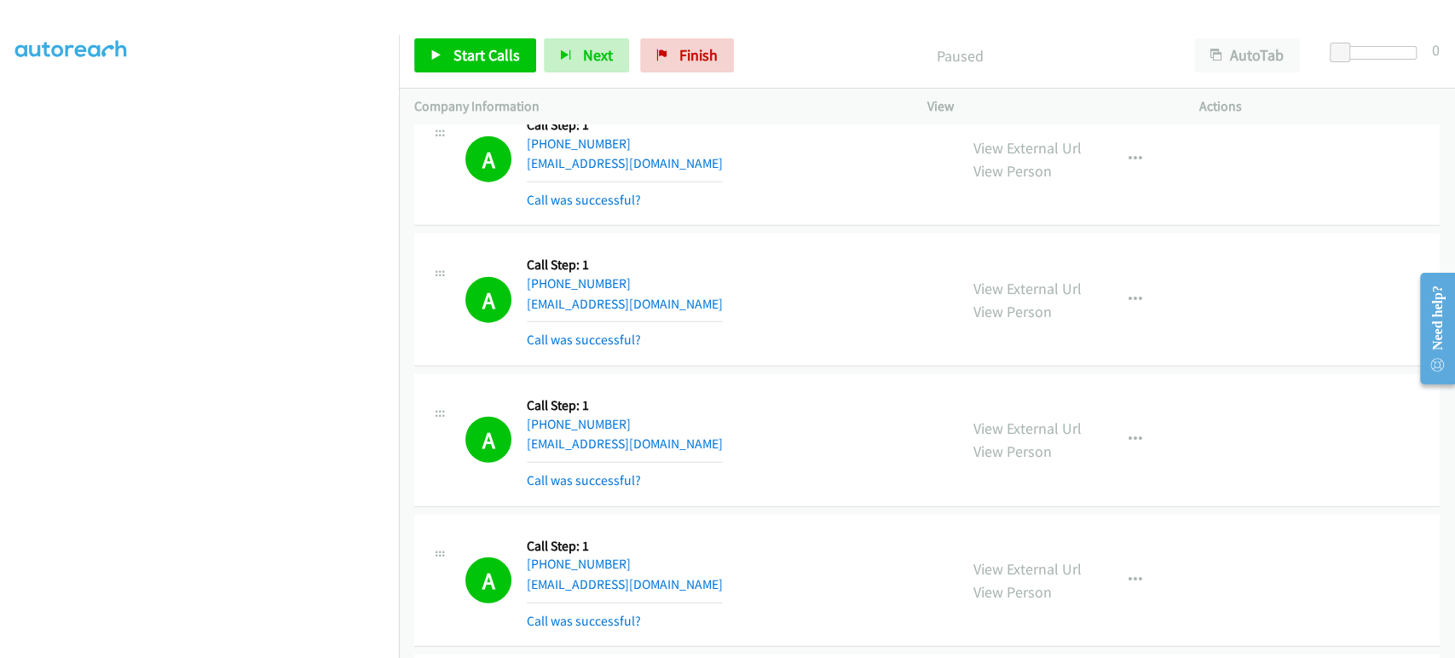
click at [791, 256] on div "A Callback Scheduled Call Step: 1 America/Los_Angeles [PHONE_NUMBER] [EMAIL_ADD…" at bounding box center [703, 299] width 477 height 101
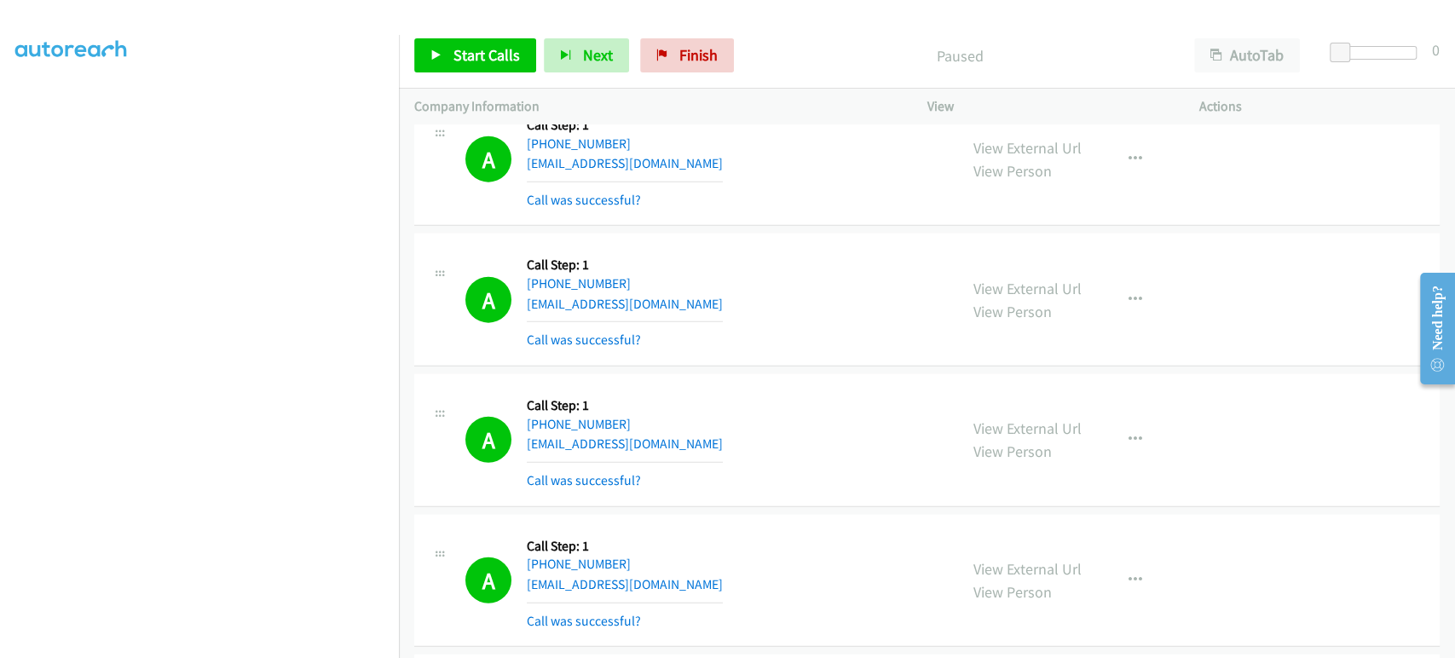
click at [791, 256] on div "A Callback Scheduled Call Step: 1 America/Los_Angeles [PHONE_NUMBER] [EMAIL_ADD…" at bounding box center [703, 299] width 477 height 101
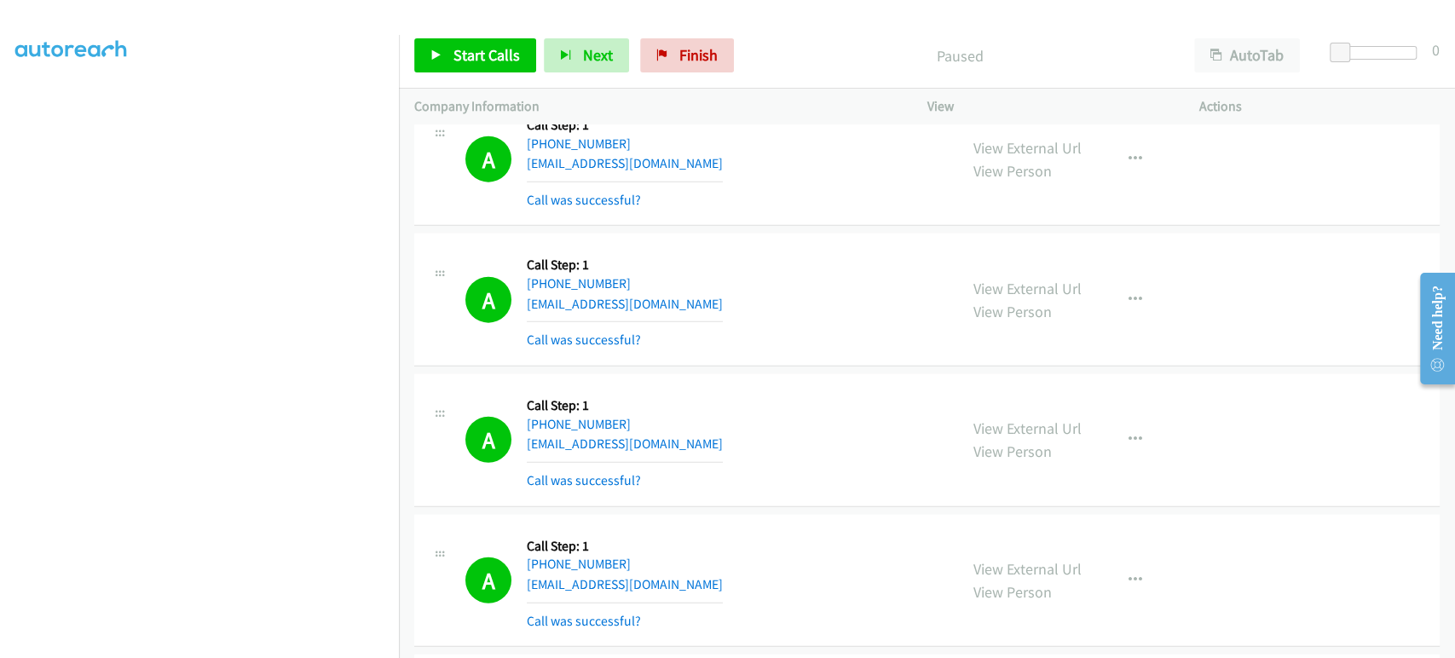
click at [791, 256] on div "A Callback Scheduled Call Step: 1 America/Los_Angeles [PHONE_NUMBER] [EMAIL_ADD…" at bounding box center [703, 299] width 477 height 101
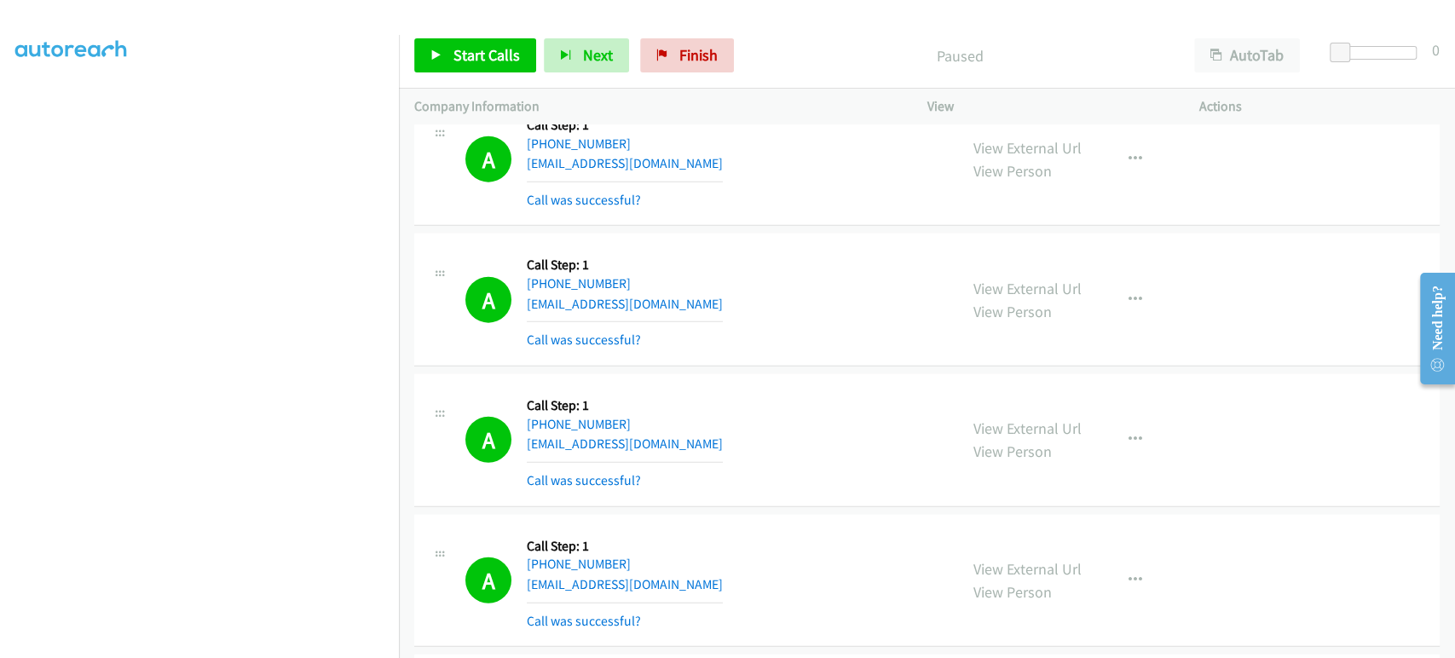
click at [791, 256] on div "A Callback Scheduled Call Step: 1 America/Los_Angeles [PHONE_NUMBER] [EMAIL_ADD…" at bounding box center [703, 299] width 477 height 101
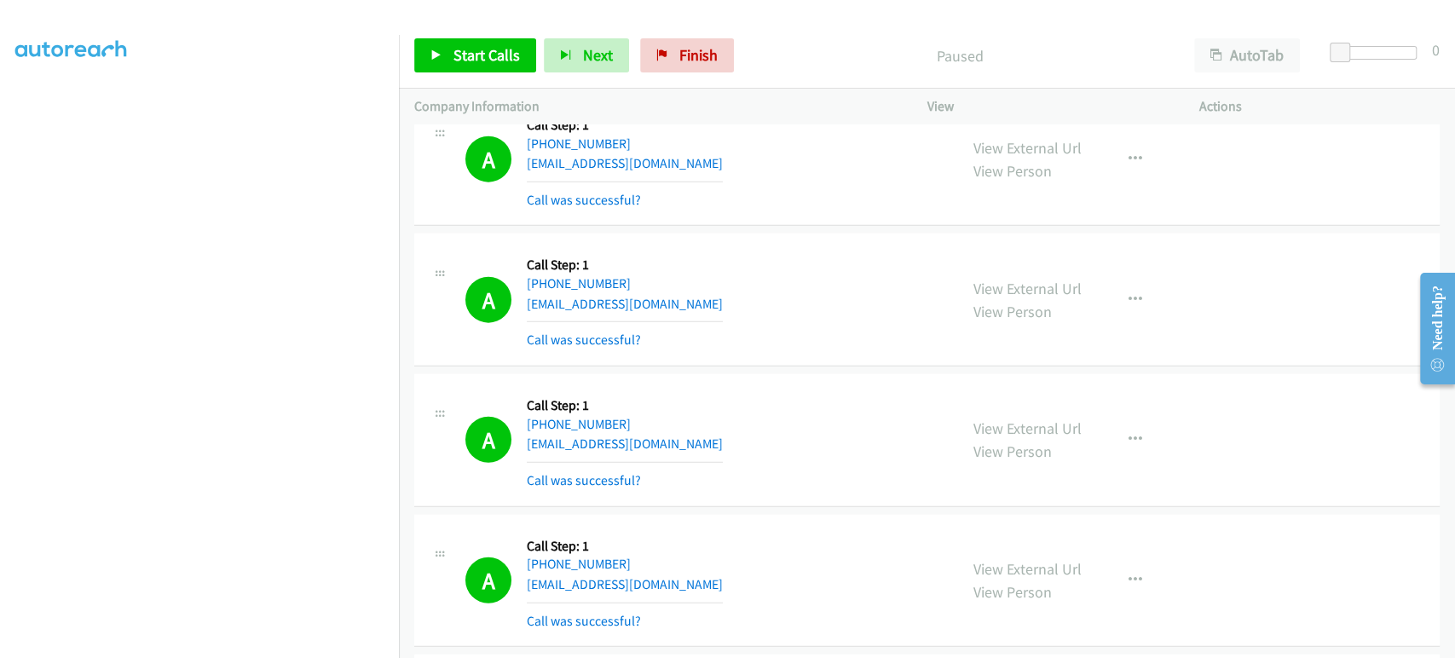
click at [791, 256] on div "A Callback Scheduled Call Step: 1 America/Los_Angeles [PHONE_NUMBER] [EMAIL_ADD…" at bounding box center [703, 299] width 477 height 101
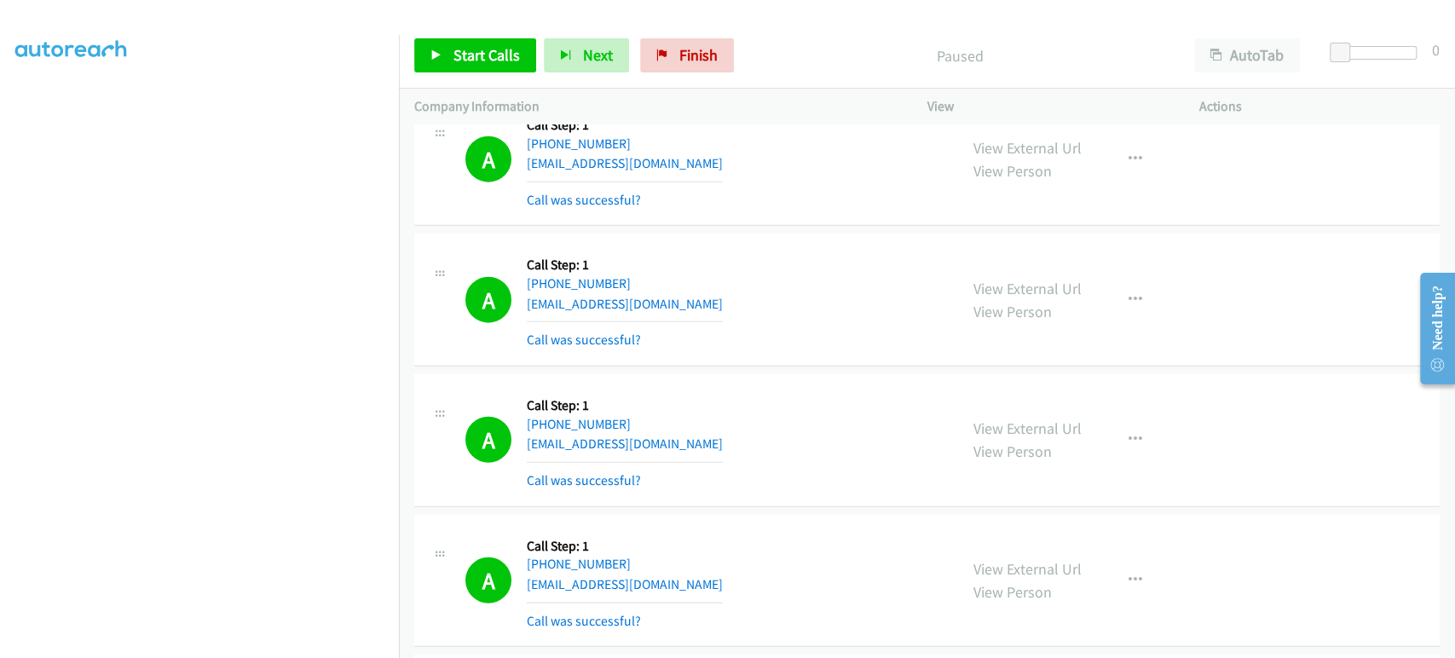
click at [791, 256] on div "A Callback Scheduled Call Step: 1 America/Los_Angeles [PHONE_NUMBER] [EMAIL_ADD…" at bounding box center [703, 299] width 477 height 101
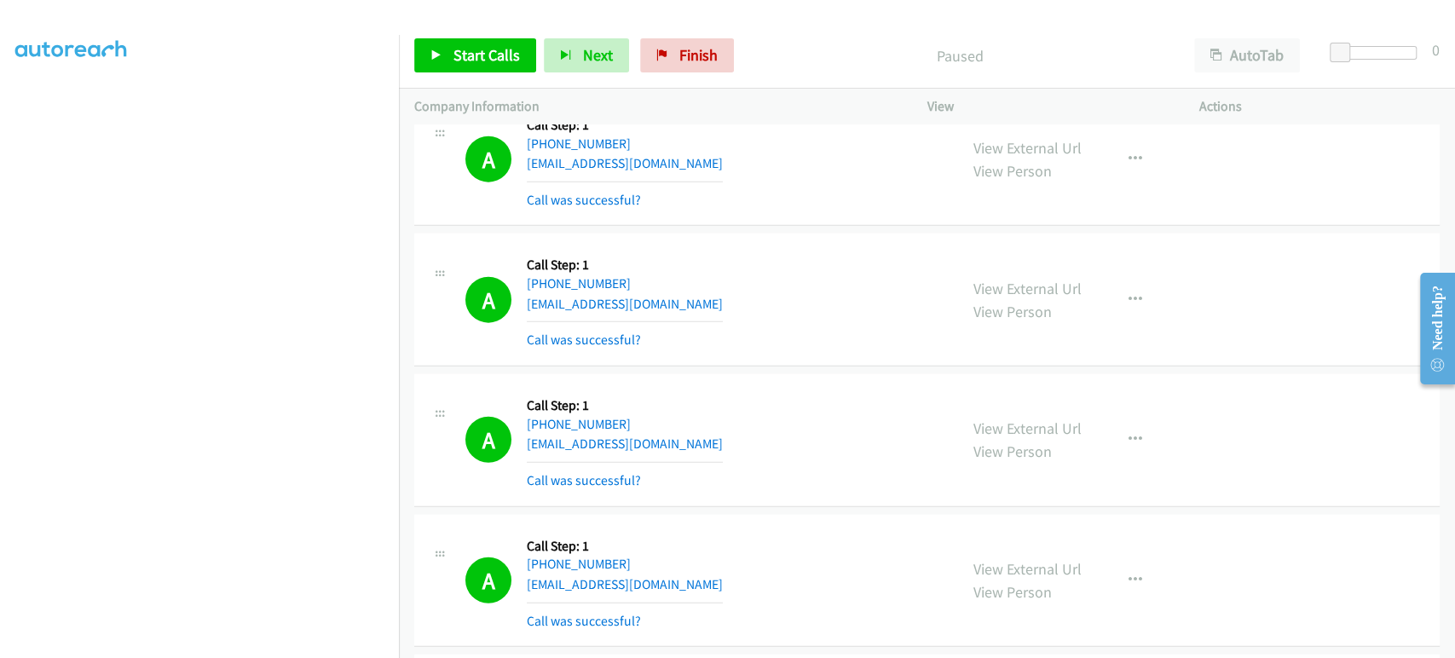
click at [791, 256] on div "A Callback Scheduled Call Step: 1 America/Los_Angeles [PHONE_NUMBER] [EMAIL_ADD…" at bounding box center [703, 299] width 477 height 101
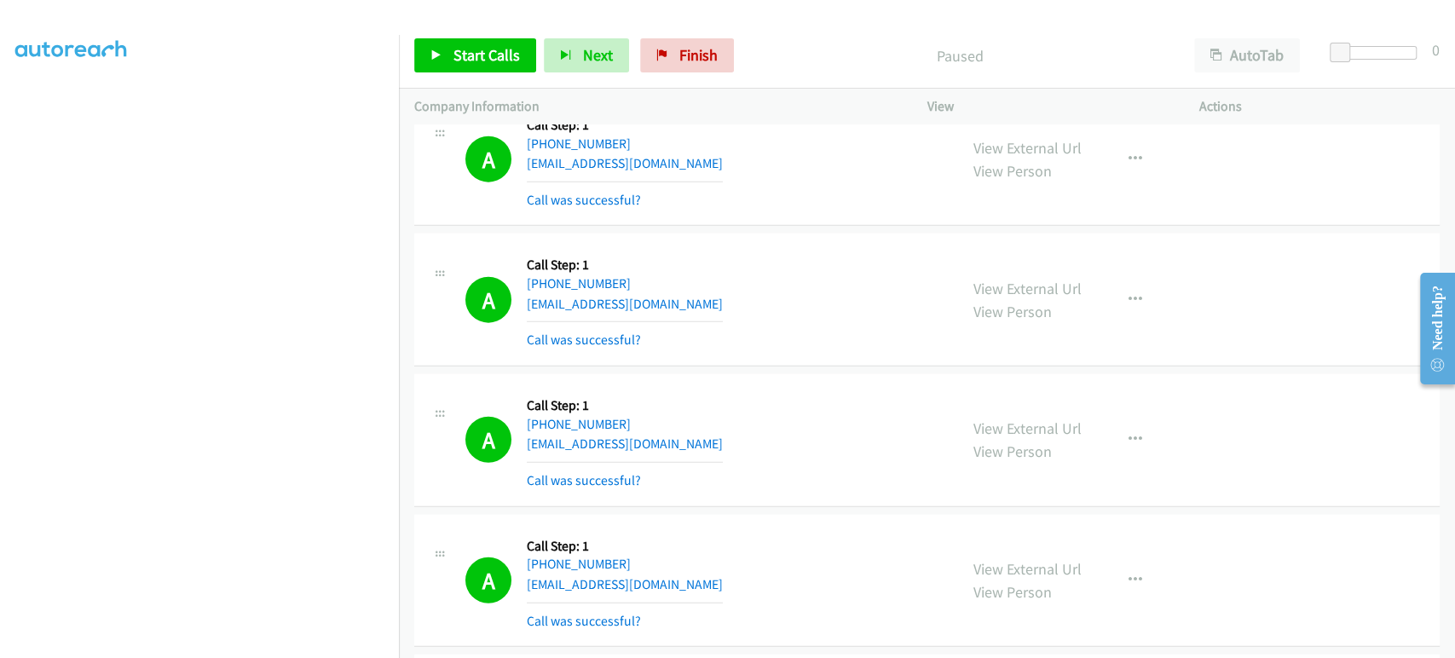
click at [791, 256] on div "A Callback Scheduled Call Step: 1 America/Los_Angeles [PHONE_NUMBER] [EMAIL_ADD…" at bounding box center [703, 299] width 477 height 101
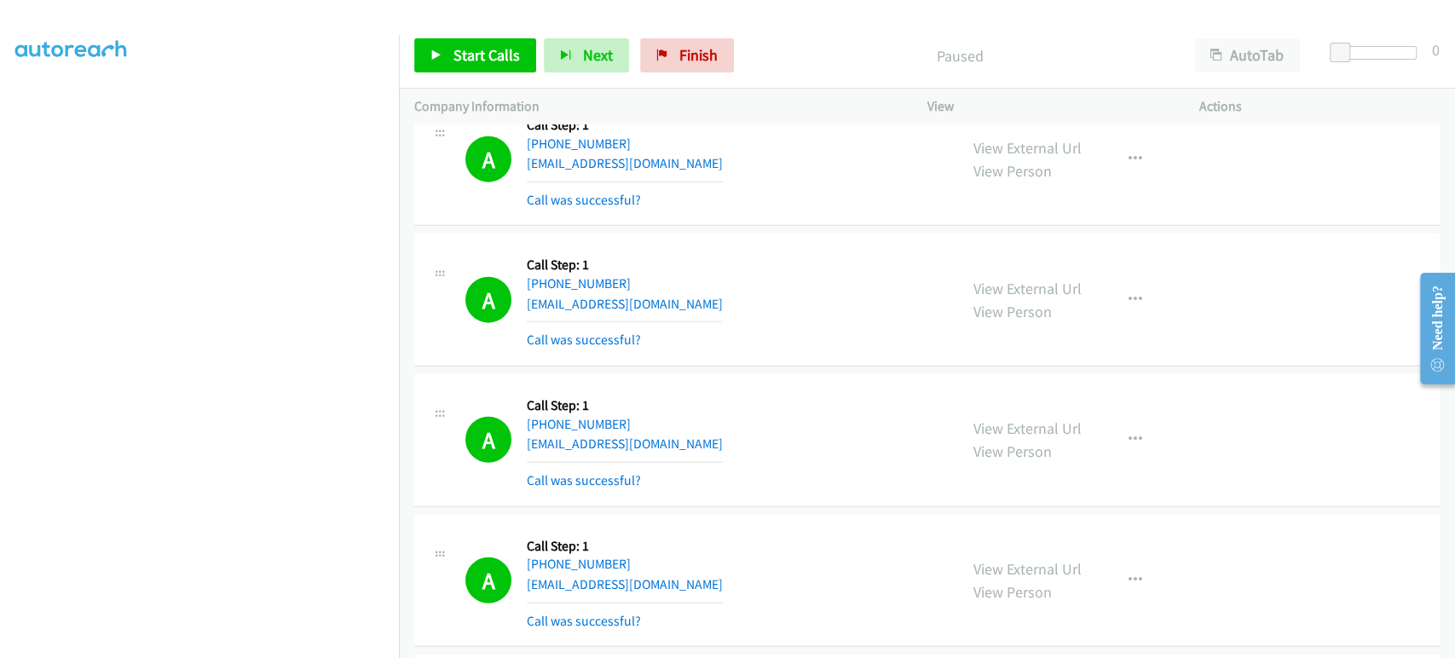
click at [791, 256] on div "A Callback Scheduled Call Step: 1 America/Los_Angeles [PHONE_NUMBER] [EMAIL_ADD…" at bounding box center [703, 299] width 477 height 101
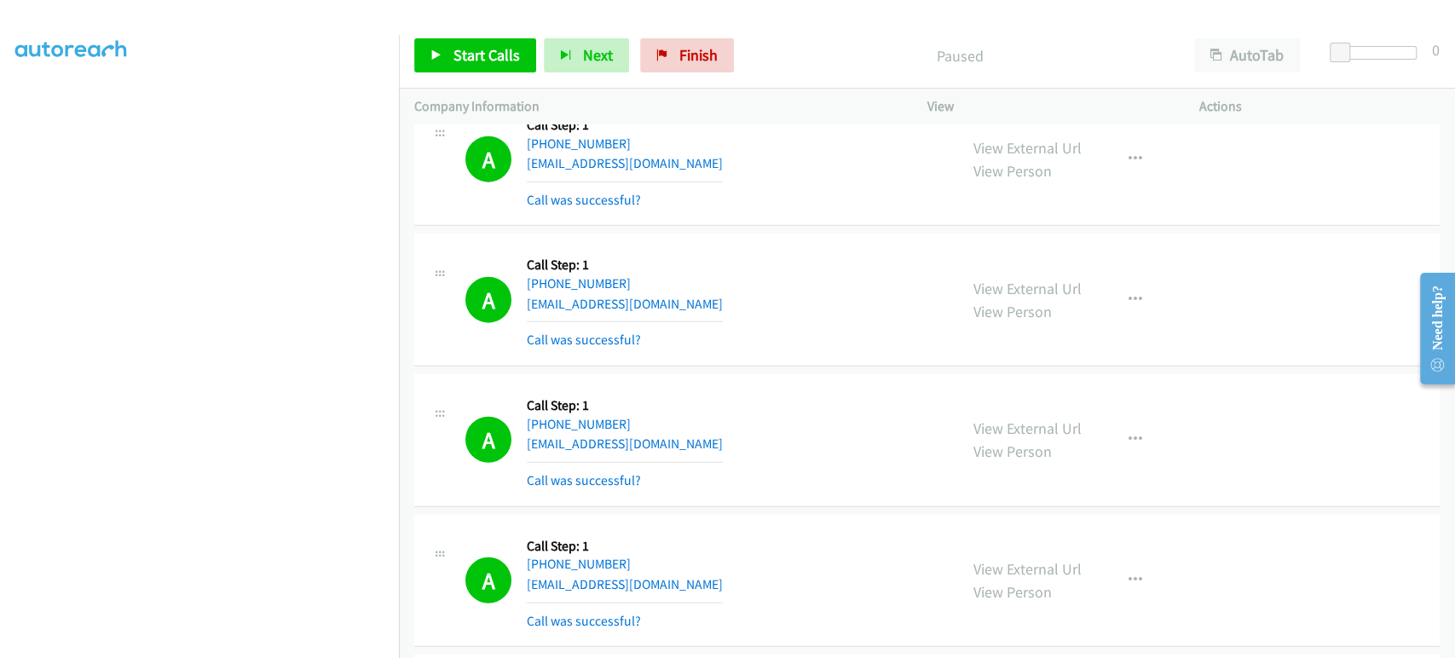
click at [791, 256] on div "A Callback Scheduled Call Step: 1 America/Los_Angeles [PHONE_NUMBER] [EMAIL_ADD…" at bounding box center [703, 299] width 477 height 101
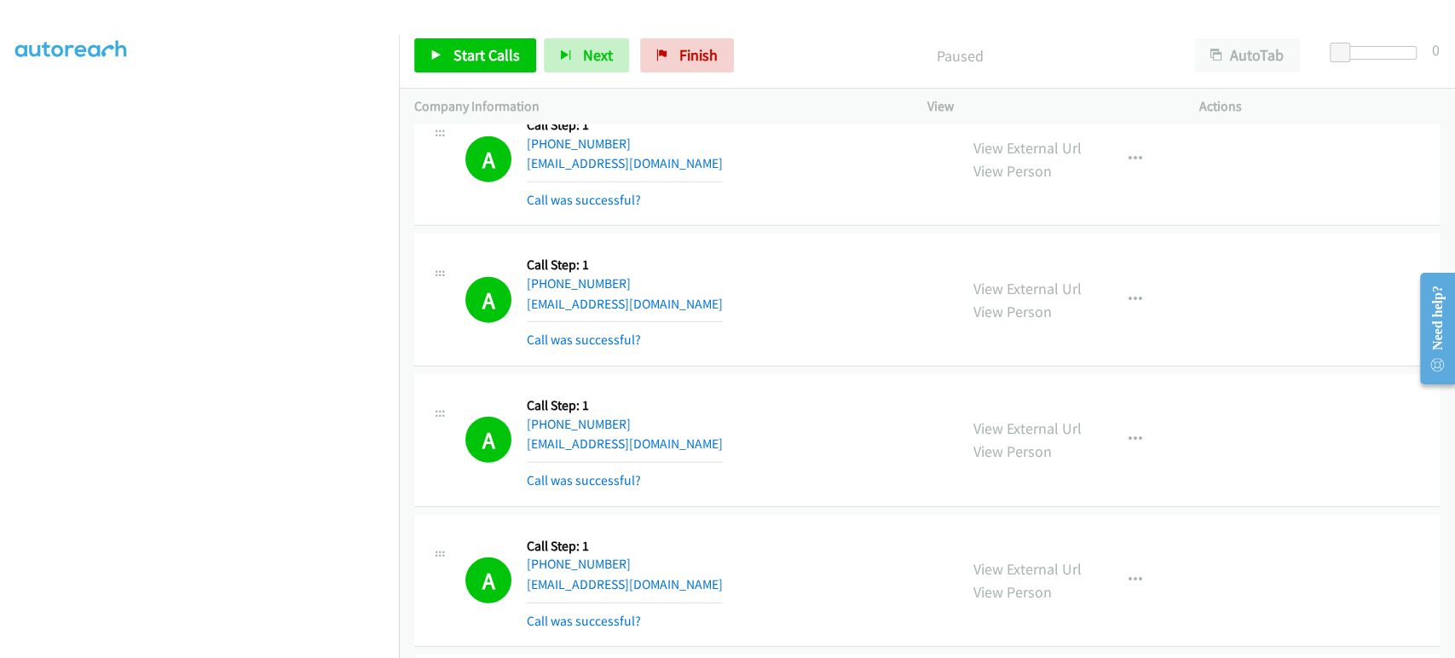
click at [791, 256] on div "A Callback Scheduled Call Step: 1 America/Los_Angeles [PHONE_NUMBER] [EMAIL_ADD…" at bounding box center [703, 299] width 477 height 101
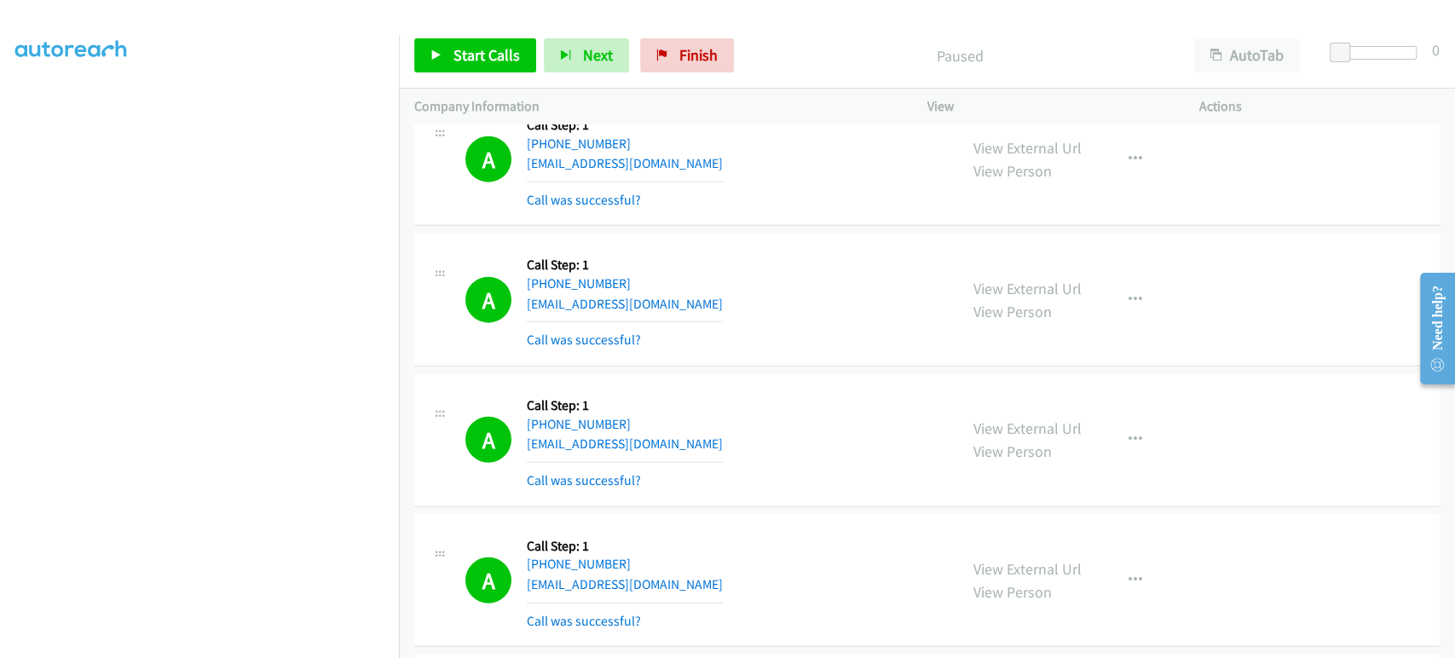
click at [791, 256] on div "A Callback Scheduled Call Step: 1 America/Los_Angeles [PHONE_NUMBER] [EMAIL_ADD…" at bounding box center [703, 299] width 477 height 101
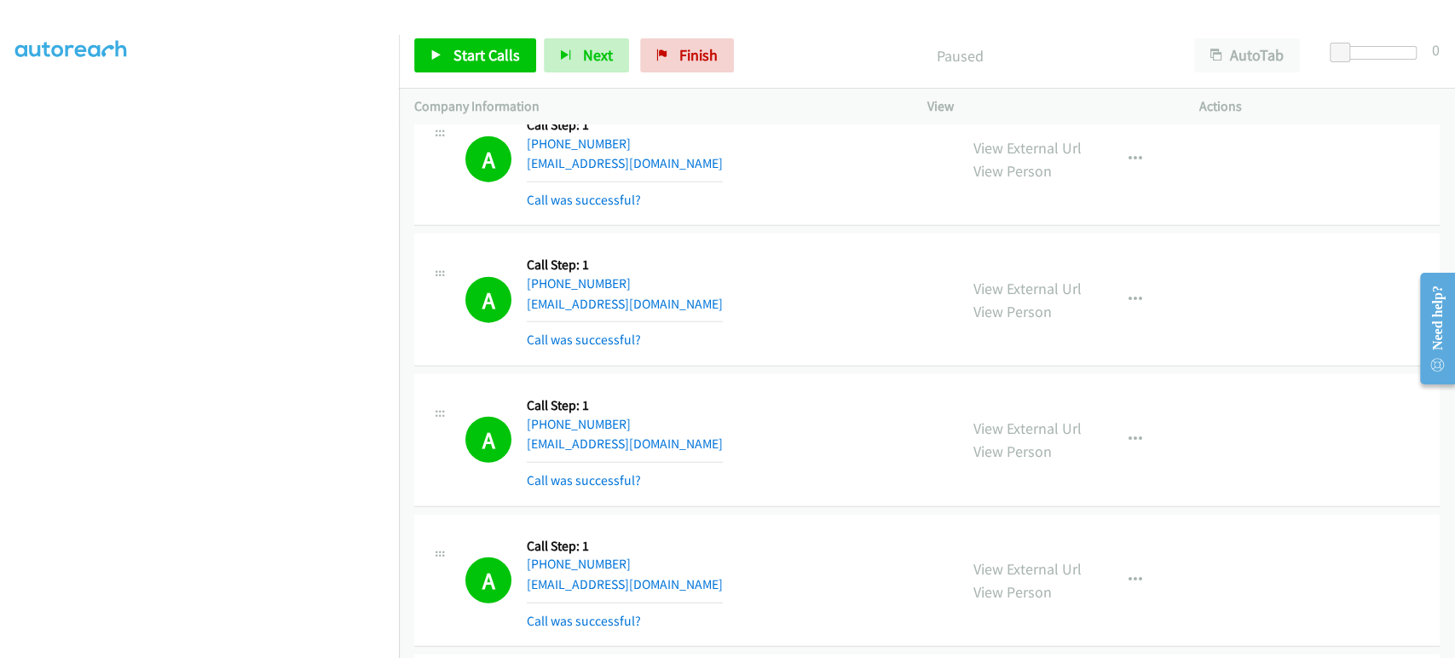
click at [791, 256] on div "A Callback Scheduled Call Step: 1 America/Los_Angeles [PHONE_NUMBER] [EMAIL_ADD…" at bounding box center [703, 299] width 477 height 101
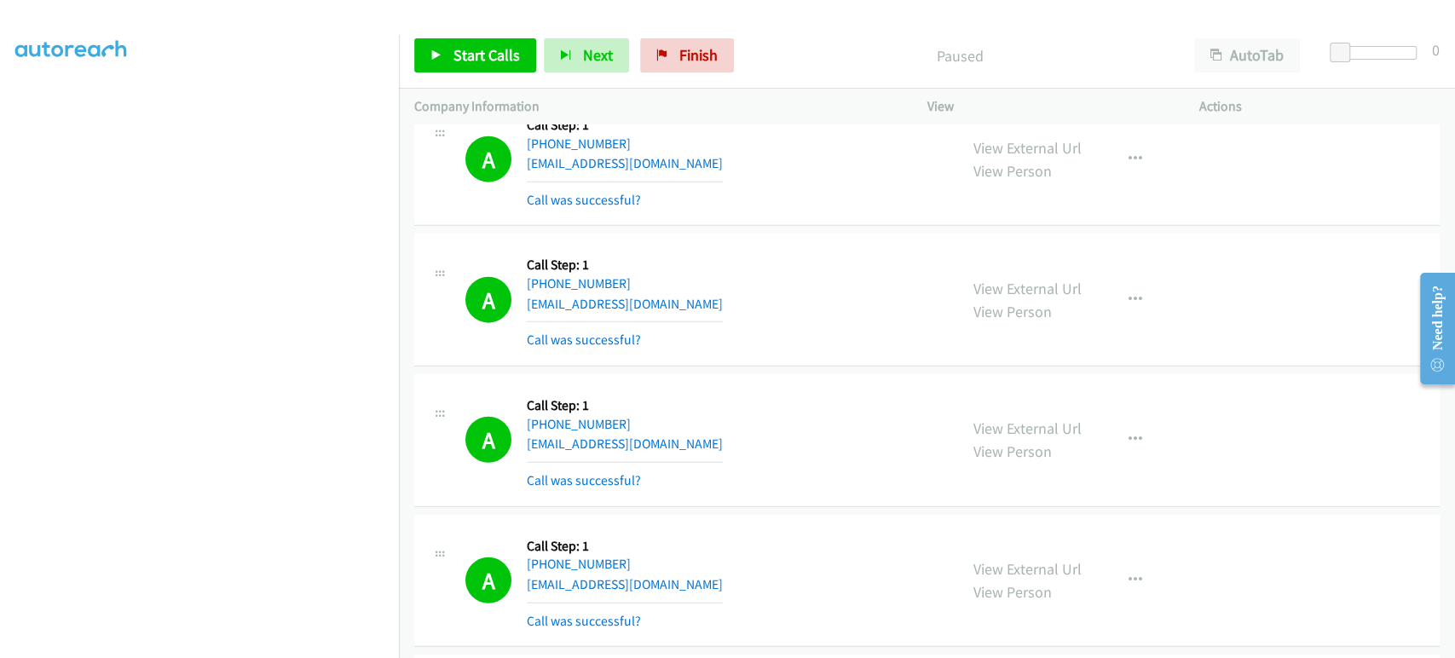
click at [791, 256] on div "A Callback Scheduled Call Step: 1 America/Los_Angeles [PHONE_NUMBER] [EMAIL_ADD…" at bounding box center [703, 299] width 477 height 101
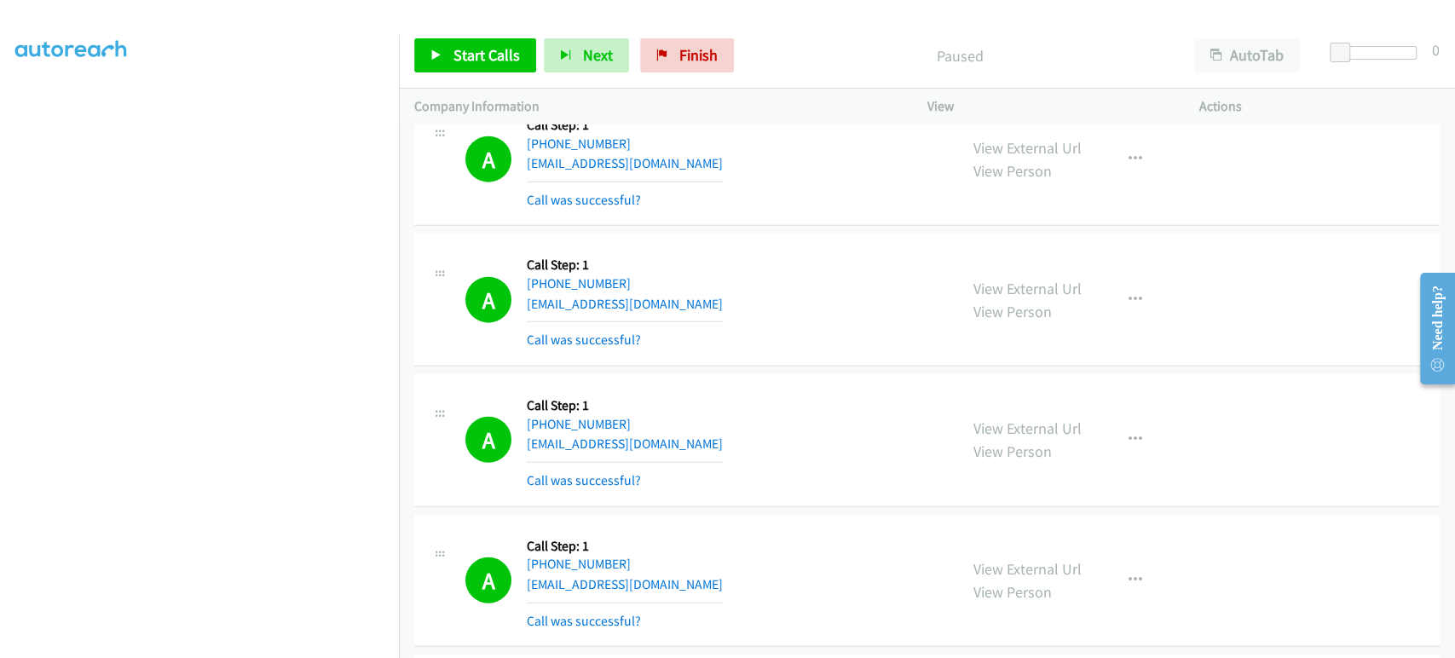
click at [791, 256] on div "A Callback Scheduled Call Step: 1 America/Los_Angeles [PHONE_NUMBER] [EMAIL_ADD…" at bounding box center [703, 299] width 477 height 101
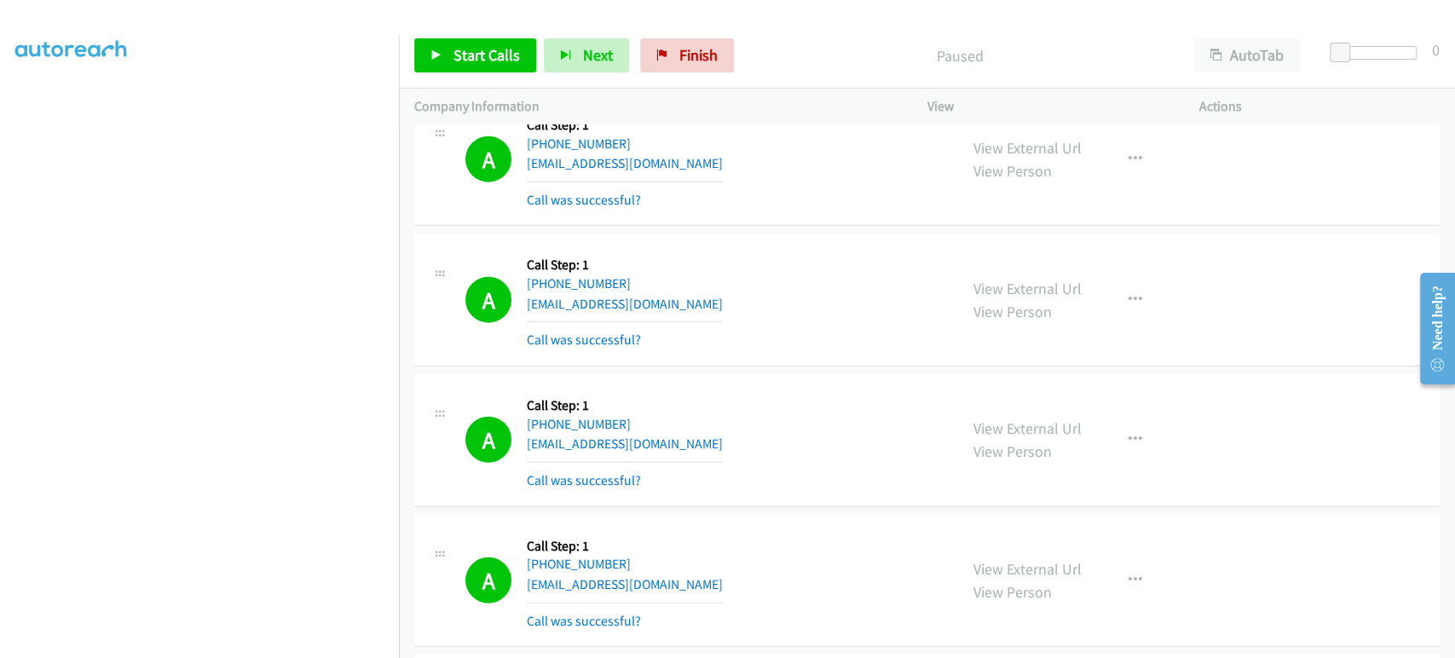
click at [791, 256] on div "A Callback Scheduled Call Step: 1 America/Los_Angeles [PHONE_NUMBER] [EMAIL_ADD…" at bounding box center [703, 299] width 477 height 101
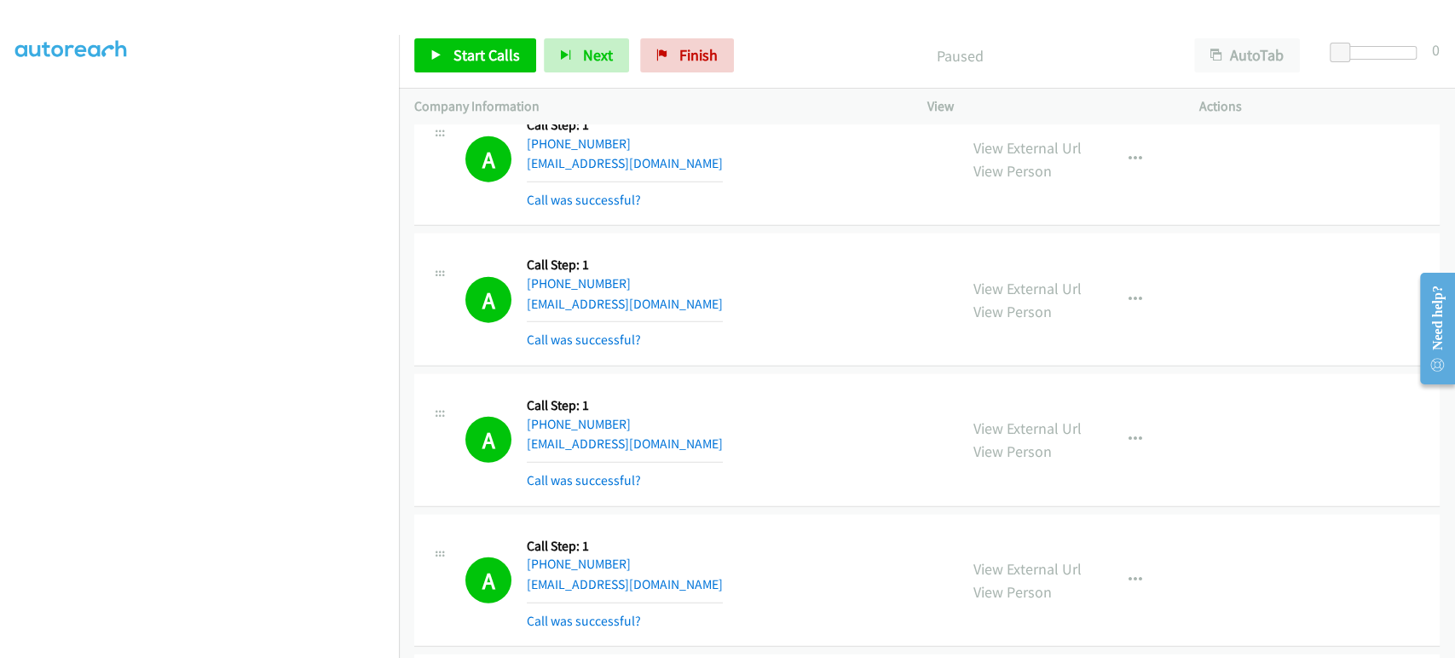
click at [791, 256] on div "A Callback Scheduled Call Step: 1 America/Los_Angeles [PHONE_NUMBER] [EMAIL_ADD…" at bounding box center [703, 299] width 477 height 101
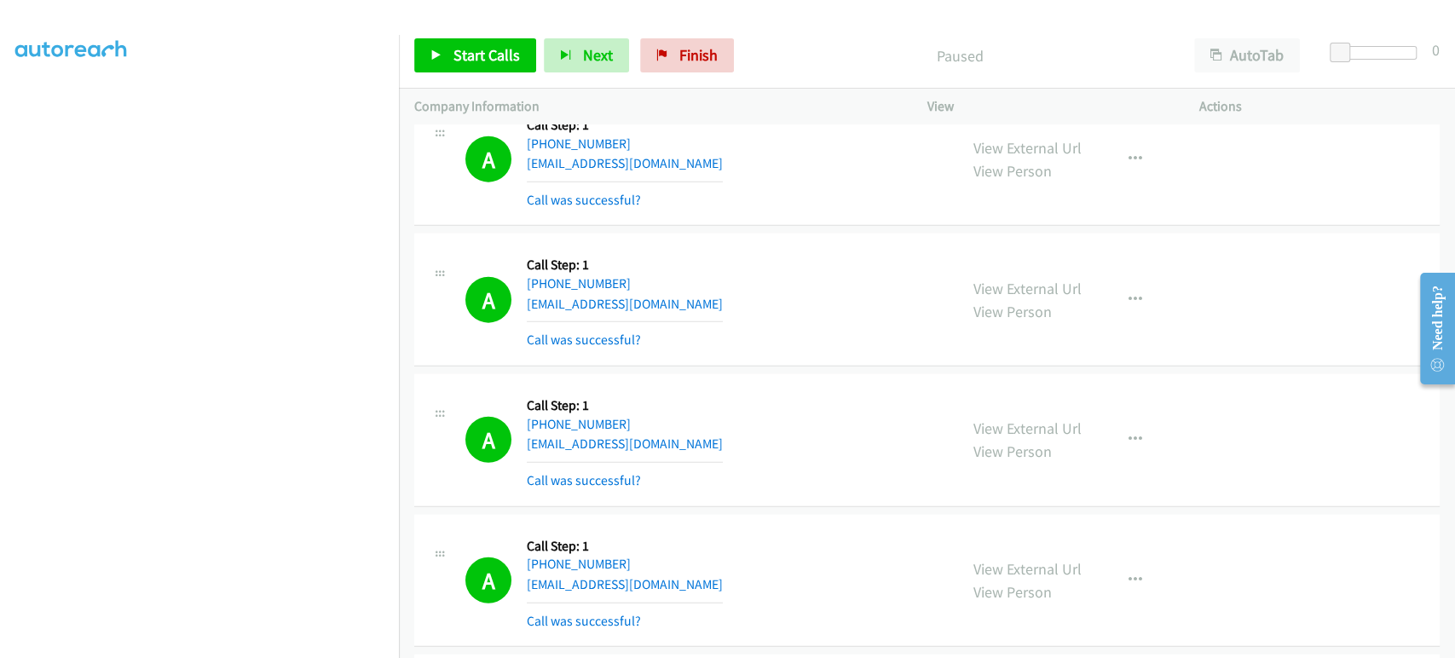
click at [791, 256] on div "A Callback Scheduled Call Step: 1 America/Los_Angeles [PHONE_NUMBER] [EMAIL_ADD…" at bounding box center [703, 299] width 477 height 101
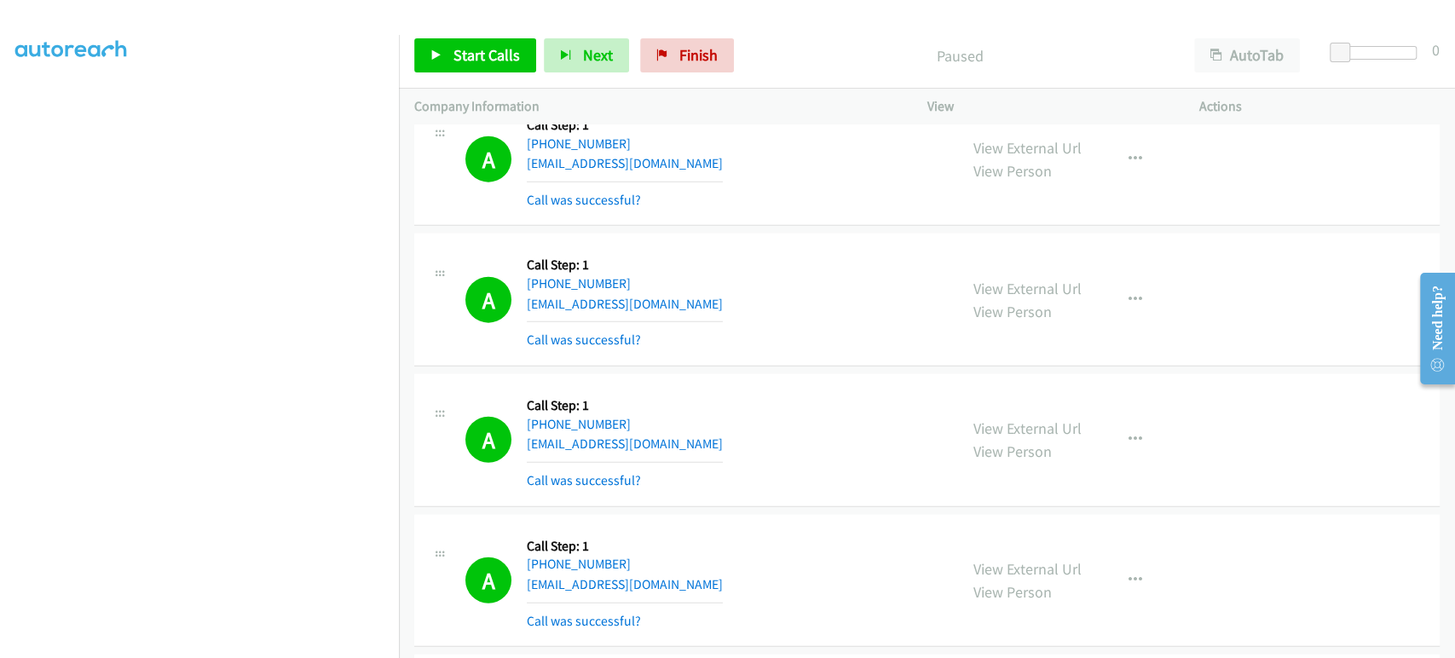
click at [791, 256] on div "A Callback Scheduled Call Step: 1 America/Los_Angeles [PHONE_NUMBER] [EMAIL_ADD…" at bounding box center [703, 299] width 477 height 101
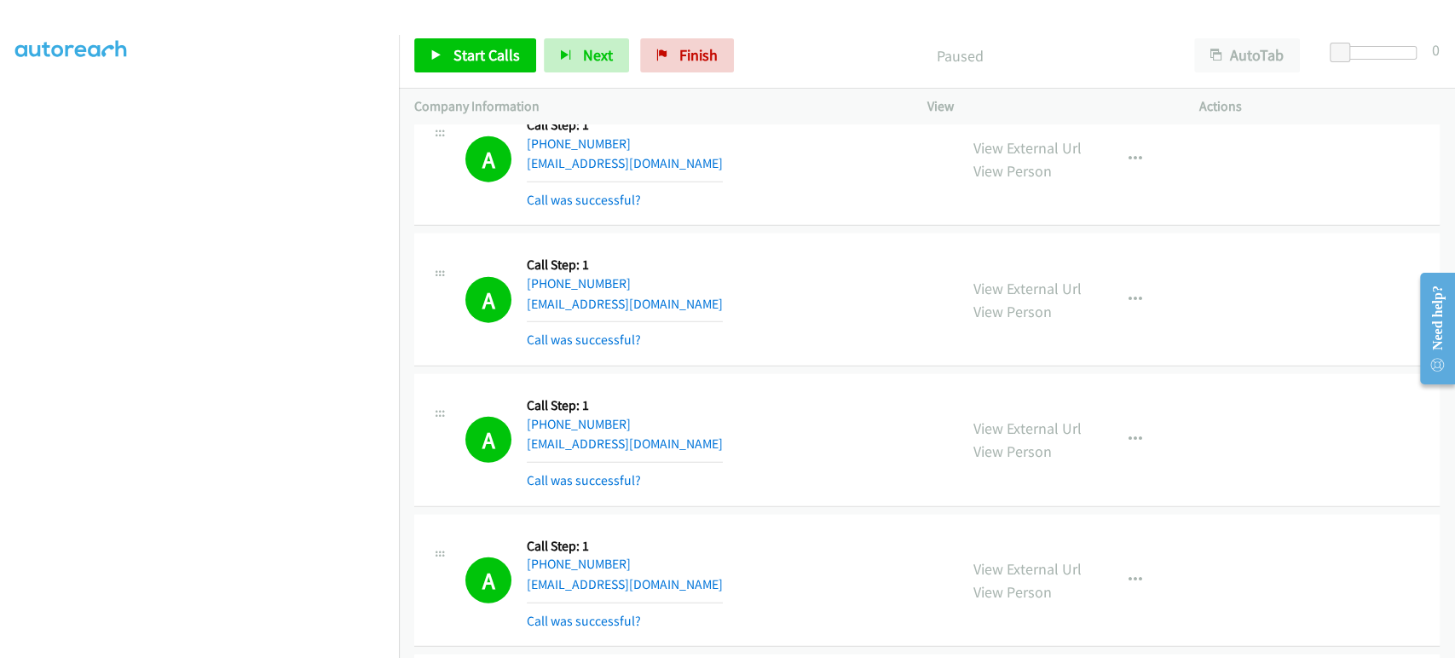
click at [791, 256] on div "A Callback Scheduled Call Step: 1 America/Los_Angeles [PHONE_NUMBER] [EMAIL_ADD…" at bounding box center [703, 299] width 477 height 101
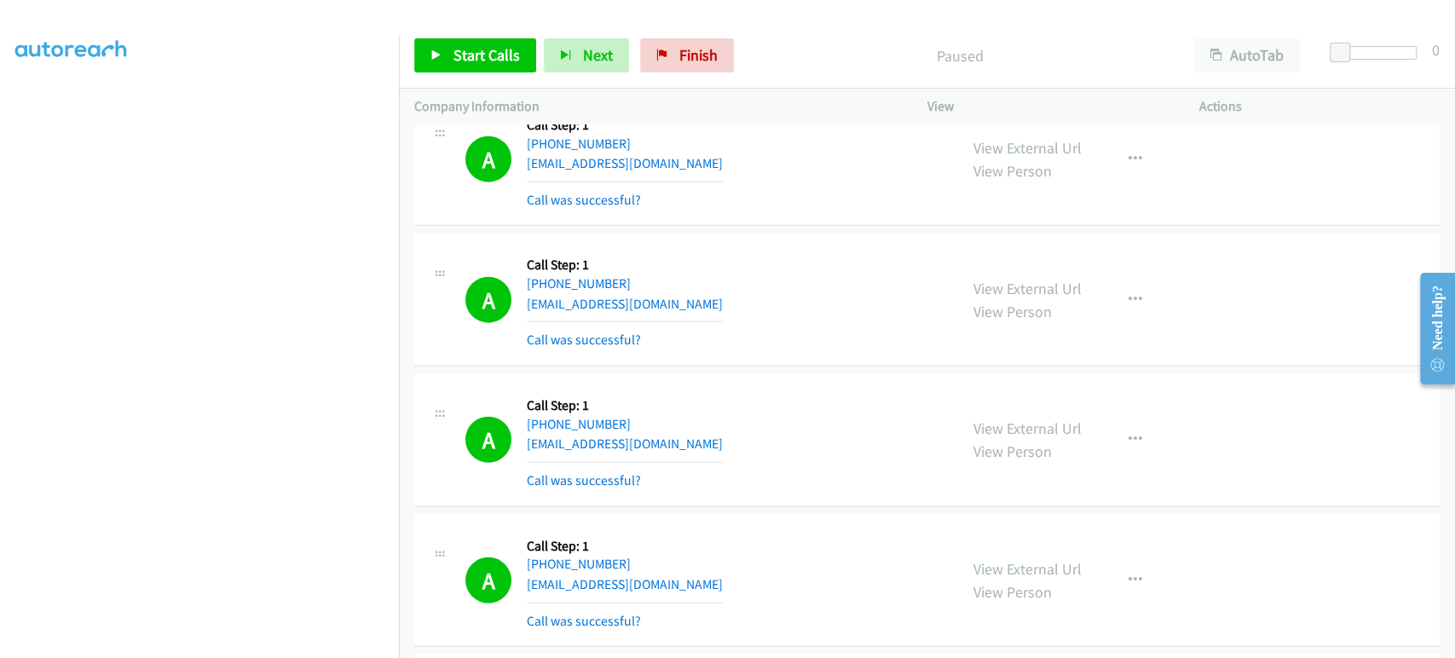
click at [791, 256] on div "A Callback Scheduled Call Step: 1 America/Los_Angeles [PHONE_NUMBER] [EMAIL_ADD…" at bounding box center [703, 299] width 477 height 101
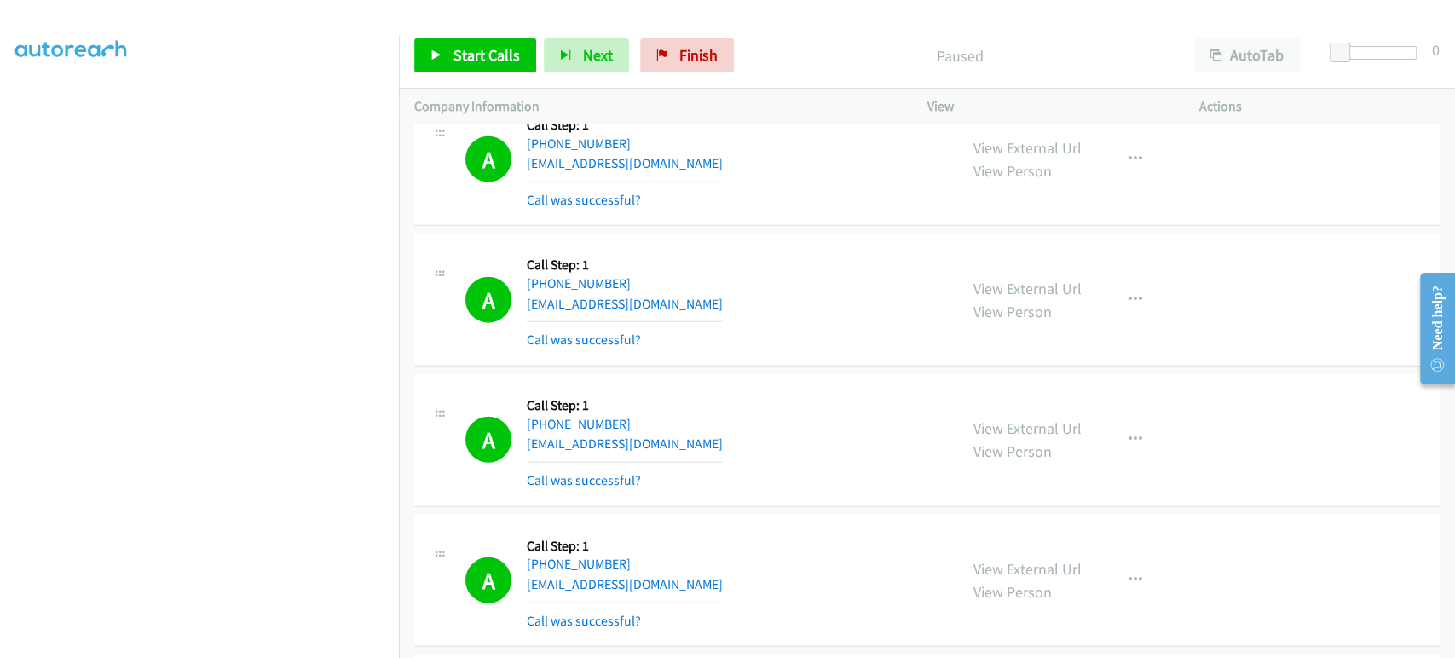
click at [791, 256] on div "A Callback Scheduled Call Step: 1 America/Los_Angeles [PHONE_NUMBER] [EMAIL_ADD…" at bounding box center [703, 299] width 477 height 101
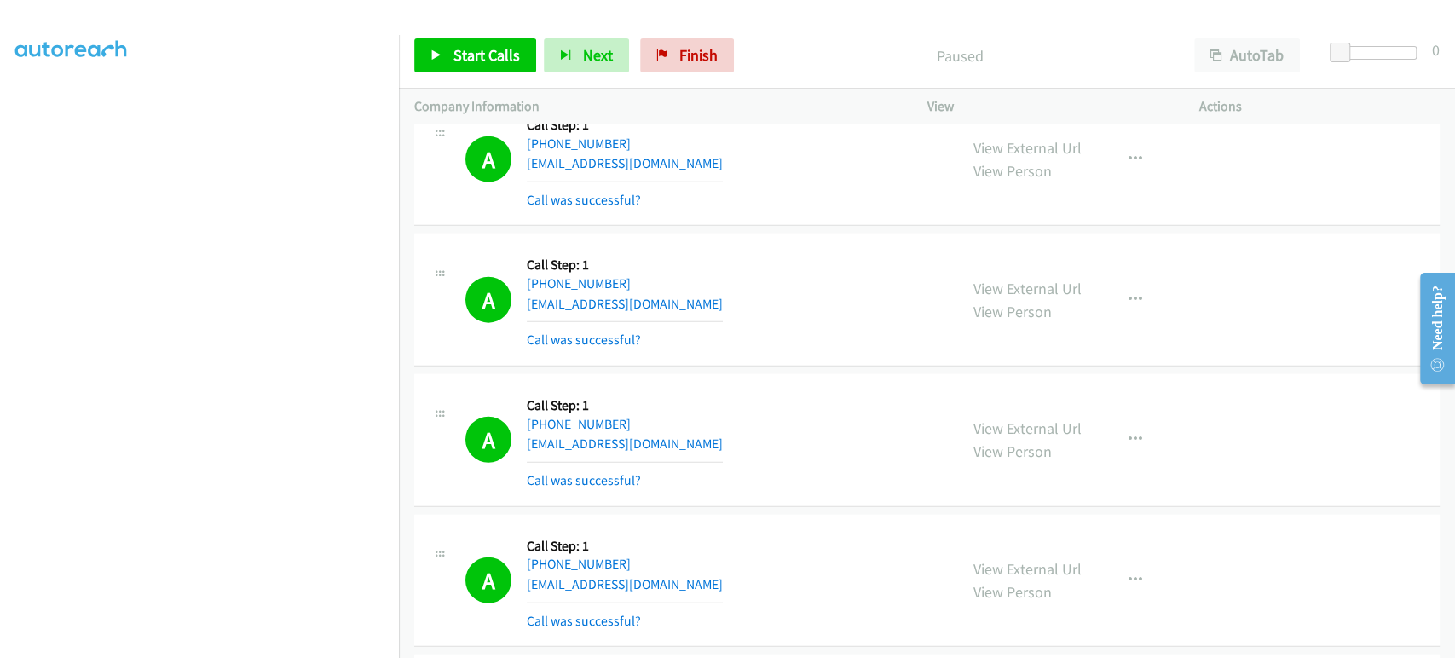
click at [791, 256] on div "A Callback Scheduled Call Step: 1 America/Los_Angeles [PHONE_NUMBER] [EMAIL_ADD…" at bounding box center [703, 299] width 477 height 101
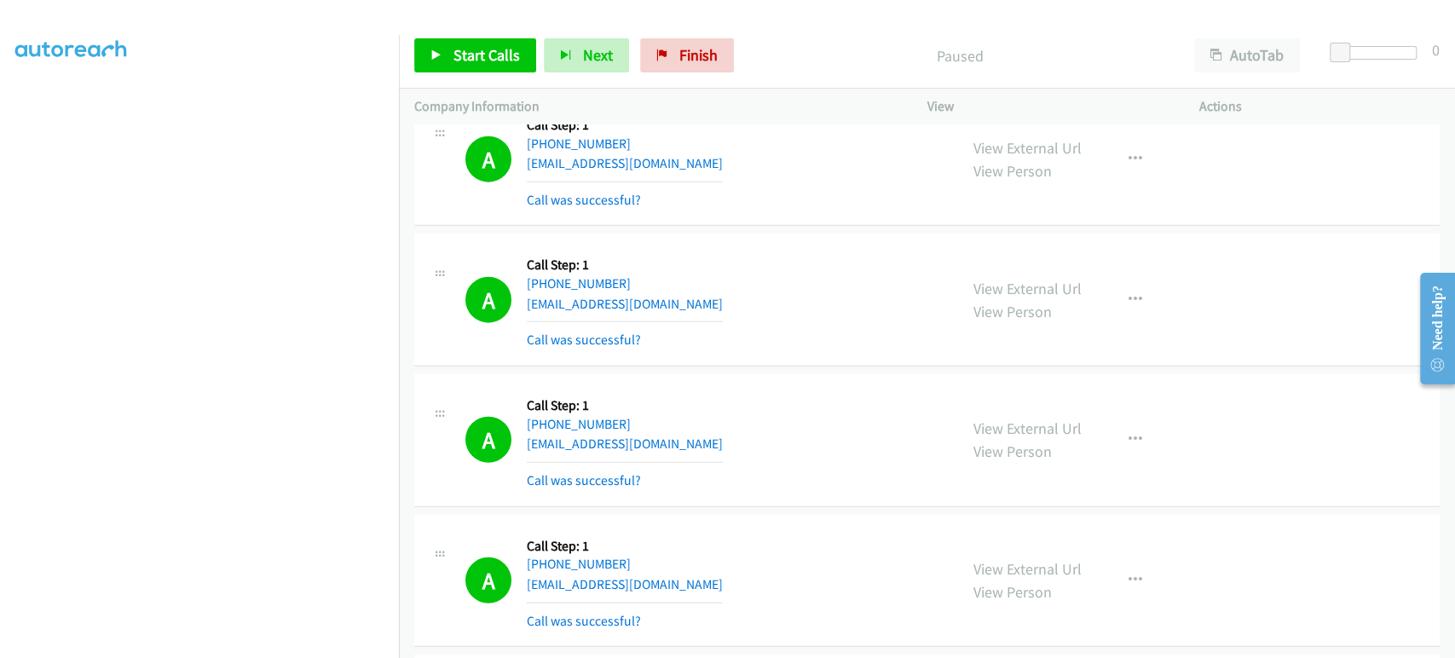
click at [791, 256] on div "A Callback Scheduled Call Step: 1 America/Los_Angeles [PHONE_NUMBER] [EMAIL_ADD…" at bounding box center [703, 299] width 477 height 101
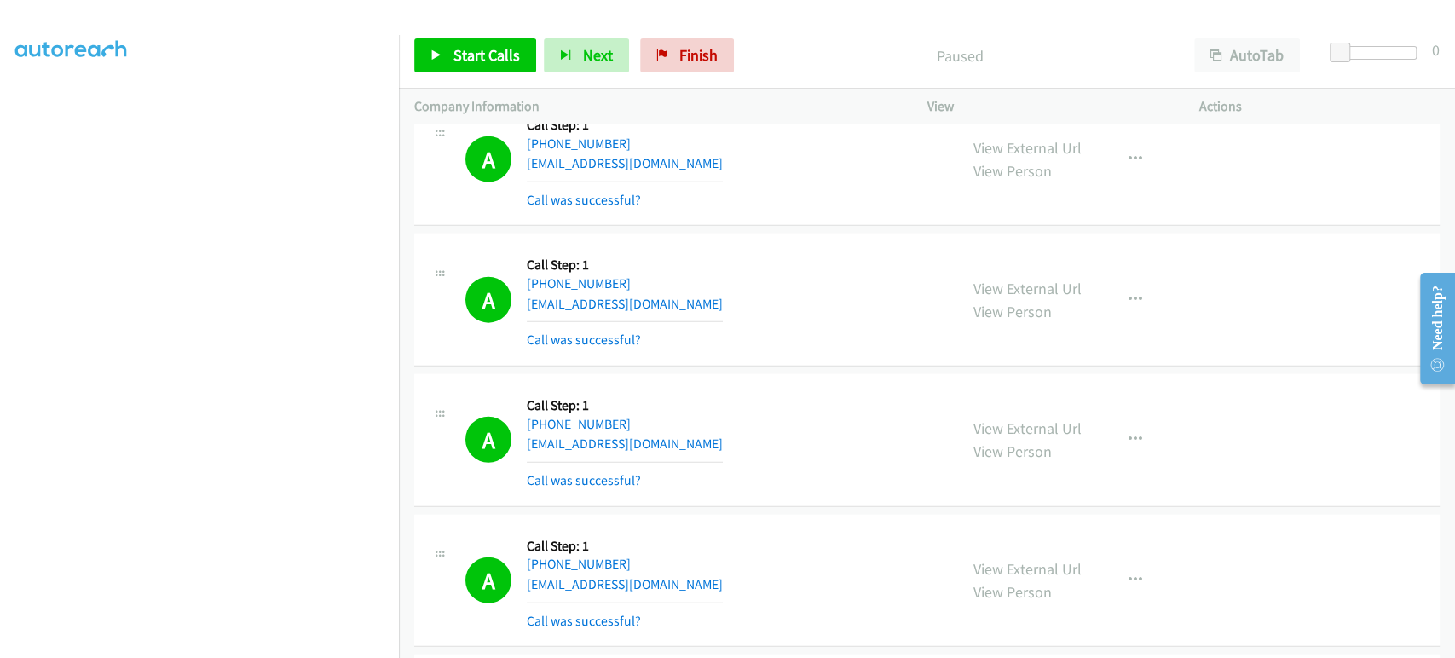
click at [791, 256] on div "A Callback Scheduled Call Step: 1 America/Los_Angeles [PHONE_NUMBER] [EMAIL_ADD…" at bounding box center [703, 299] width 477 height 101
click at [817, 374] on div "A Callback Scheduled Call Step: 1 America/New_York [PHONE_NUMBER] [EMAIL_ADDRES…" at bounding box center [926, 440] width 1025 height 133
click at [922, 530] on div "A Callback Scheduled Call Step: 1 America/Los_Angeles [PHONE_NUMBER] [EMAIL_ADD…" at bounding box center [703, 580] width 477 height 101
